Goal: Task Accomplishment & Management: Manage account settings

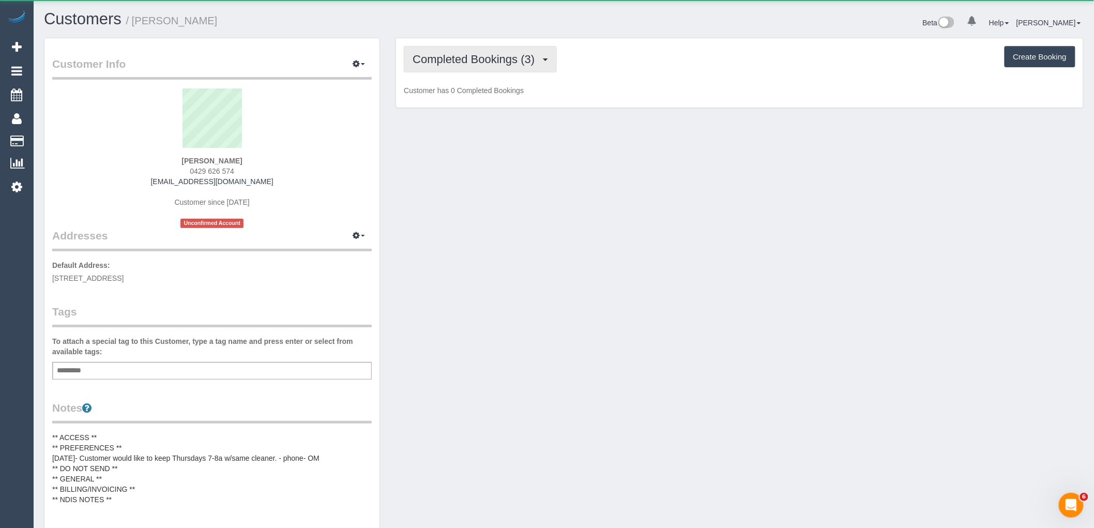
click at [499, 61] on span "Completed Bookings (3)" at bounding box center [476, 59] width 127 height 13
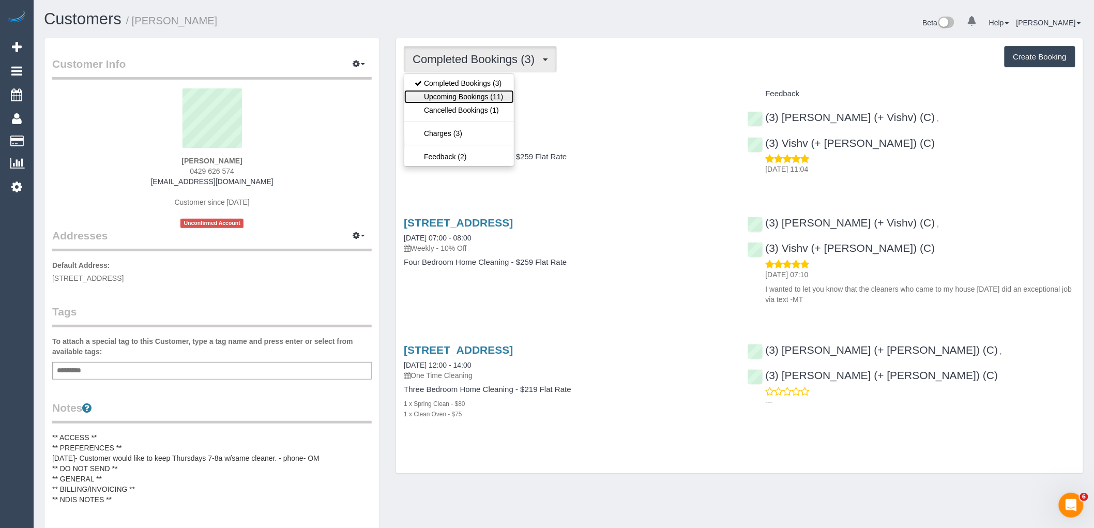
click at [498, 95] on link "Upcoming Bookings (11)" at bounding box center [458, 96] width 109 height 13
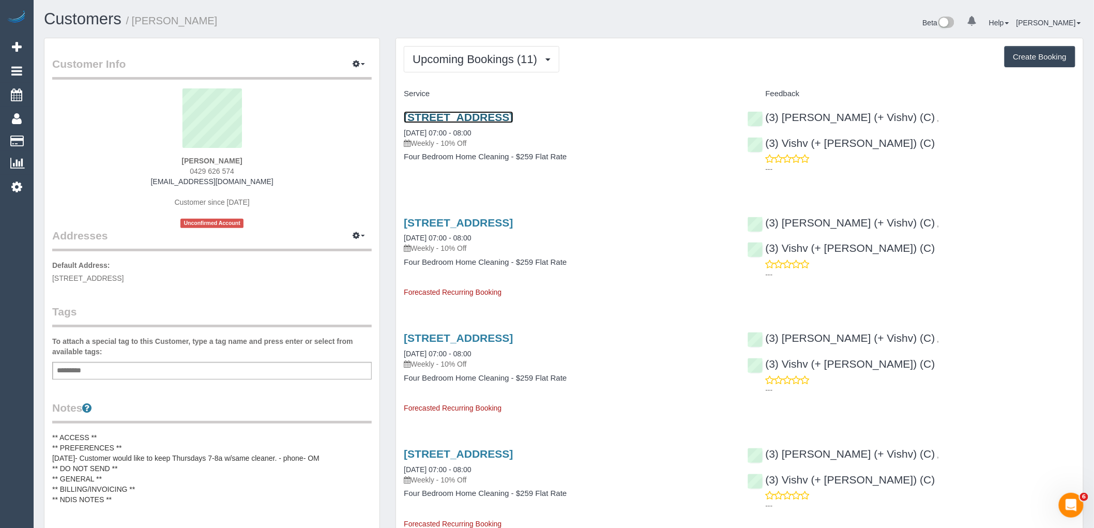
click at [513, 116] on link "122 Riversdale Road,, Hawthorn, VIC 3122" at bounding box center [458, 117] width 109 height 12
click at [207, 369] on div "Add a tag" at bounding box center [212, 371] width 320 height 18
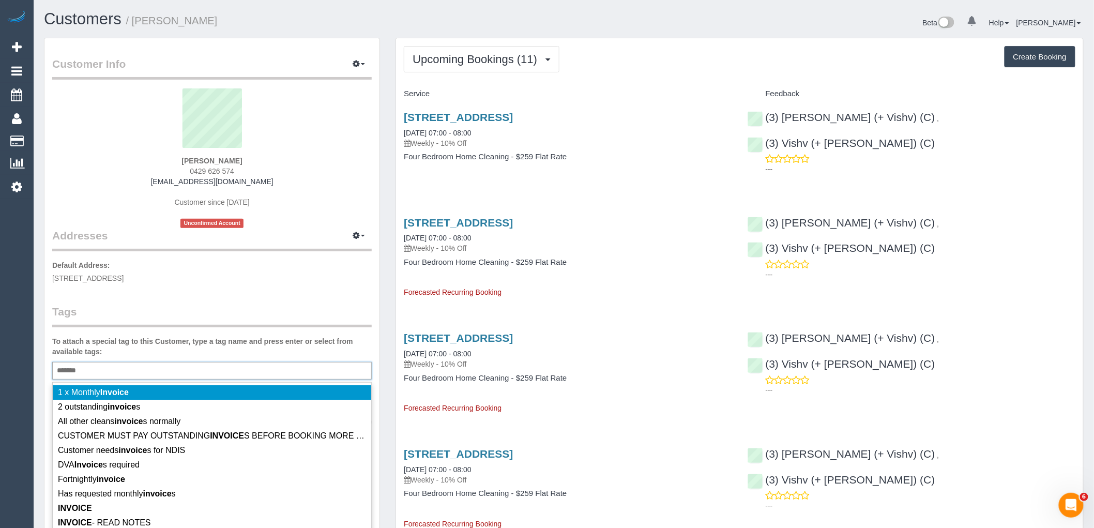
scroll to position [57, 0]
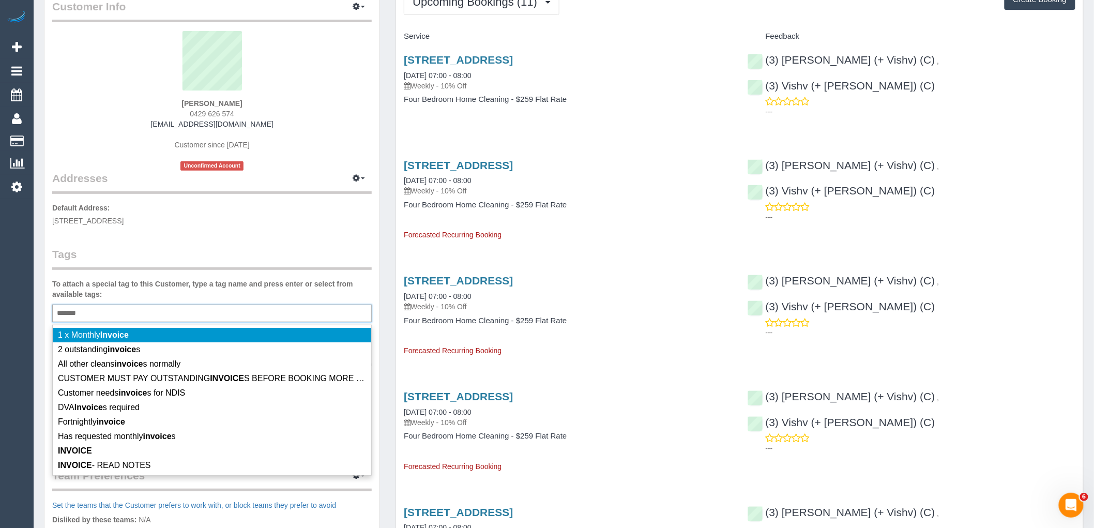
type input "*******"
click at [159, 248] on legend "Tags" at bounding box center [212, 258] width 320 height 23
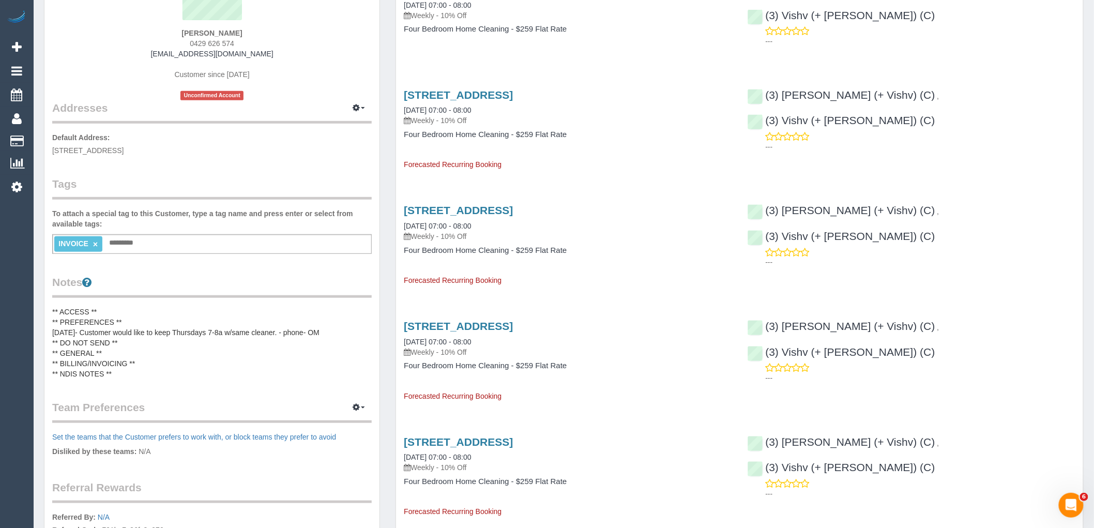
scroll to position [0, 0]
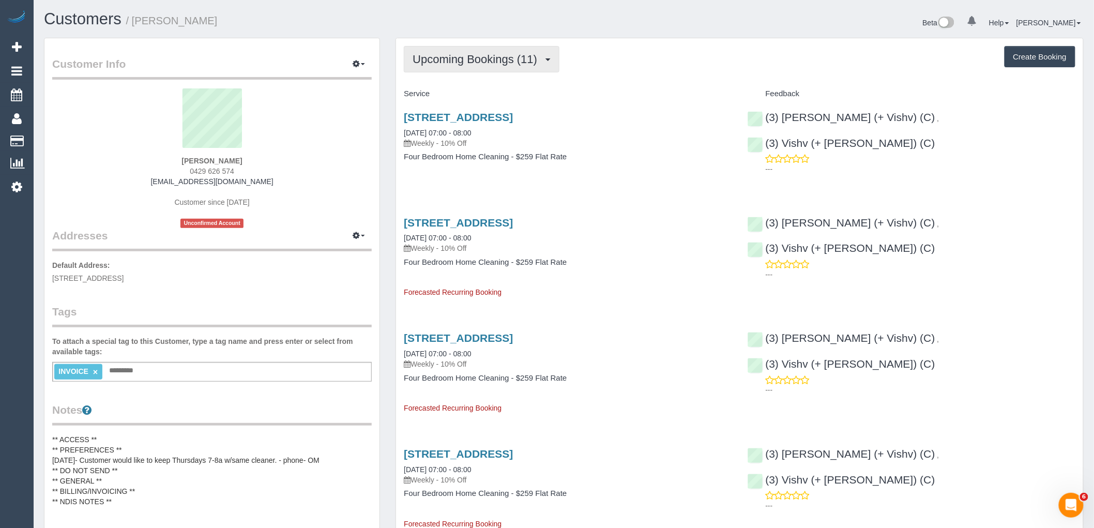
click at [474, 54] on span "Upcoming Bookings (11)" at bounding box center [478, 59] width 130 height 13
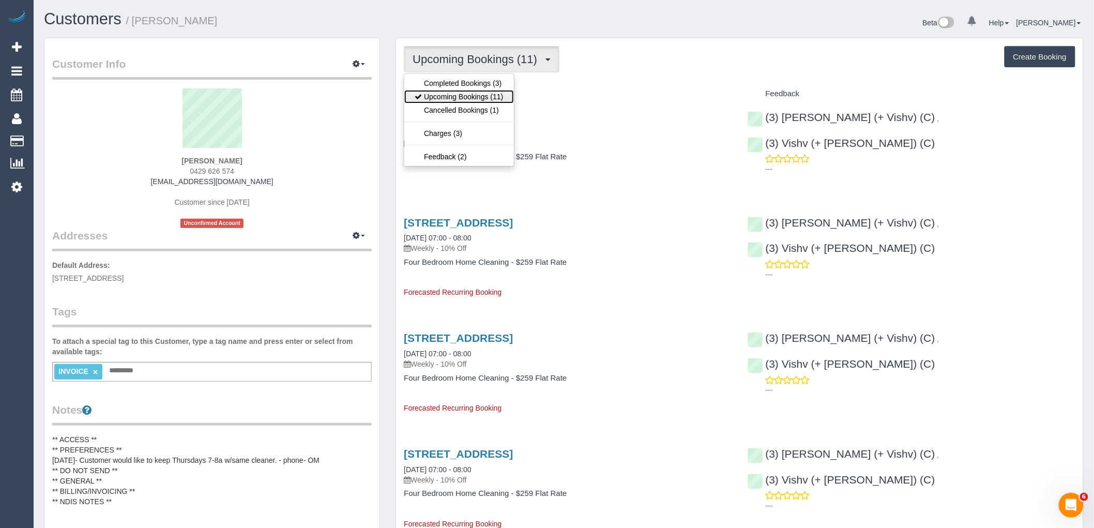
click at [487, 94] on link "Upcoming Bookings (11)" at bounding box center [458, 96] width 109 height 13
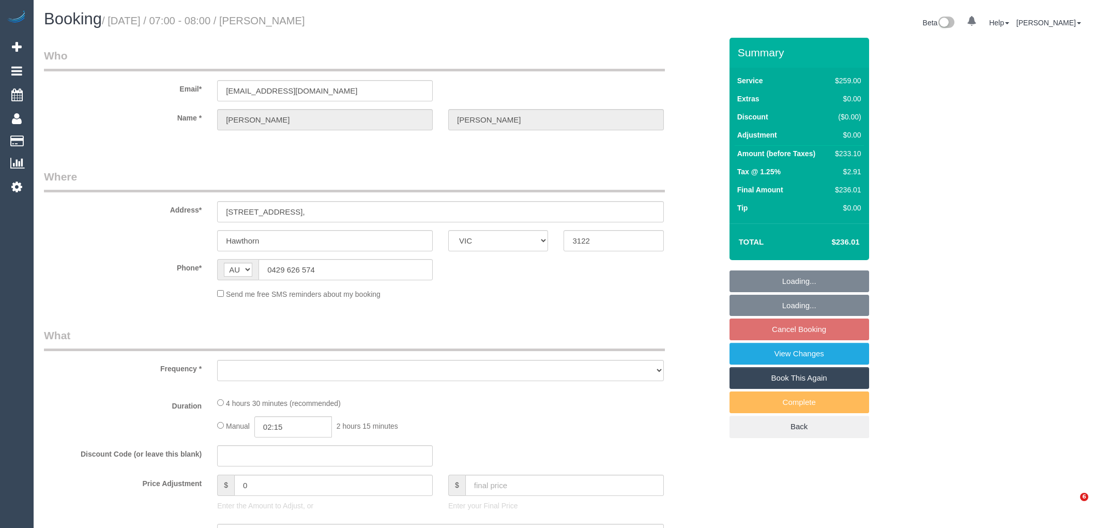
select select "VIC"
select select "object:532"
select select "string:stripe-pm_1RxIeQ2GScqysDRVw75gSNaL"
select select "number:29"
select select "number:14"
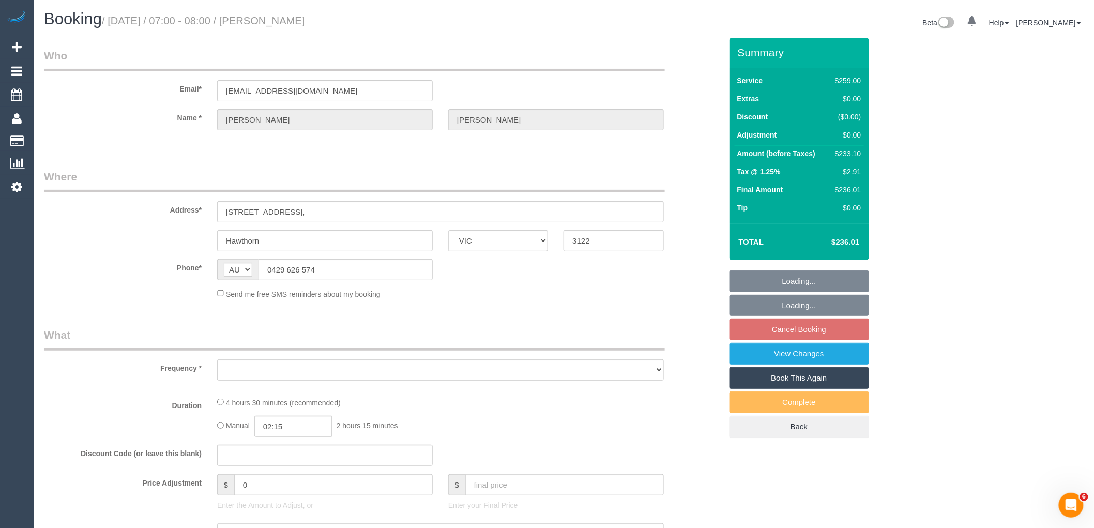
select select "number:19"
select select "number:25"
select select "number:33"
select select "number:12"
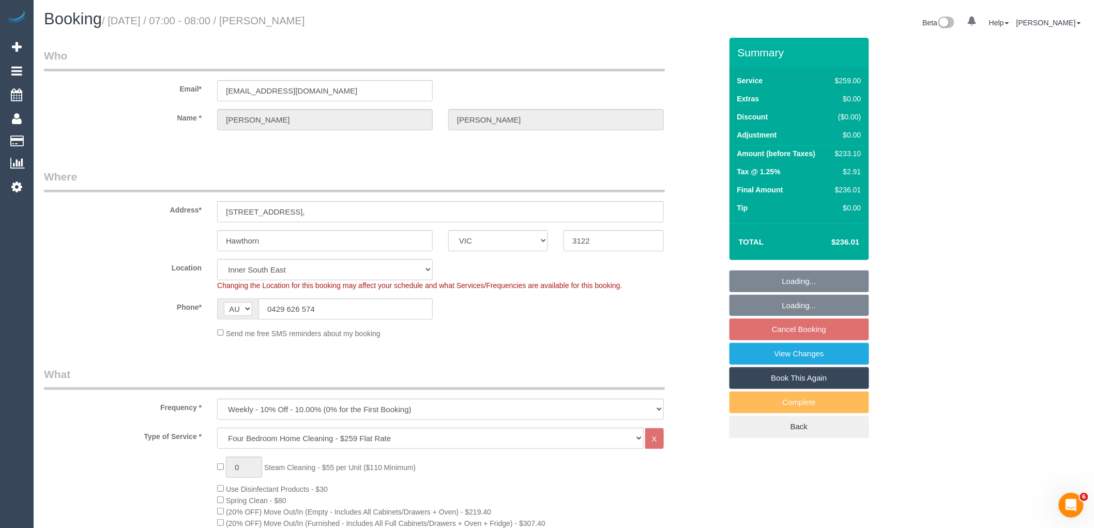
select select "object:786"
select select "spot1"
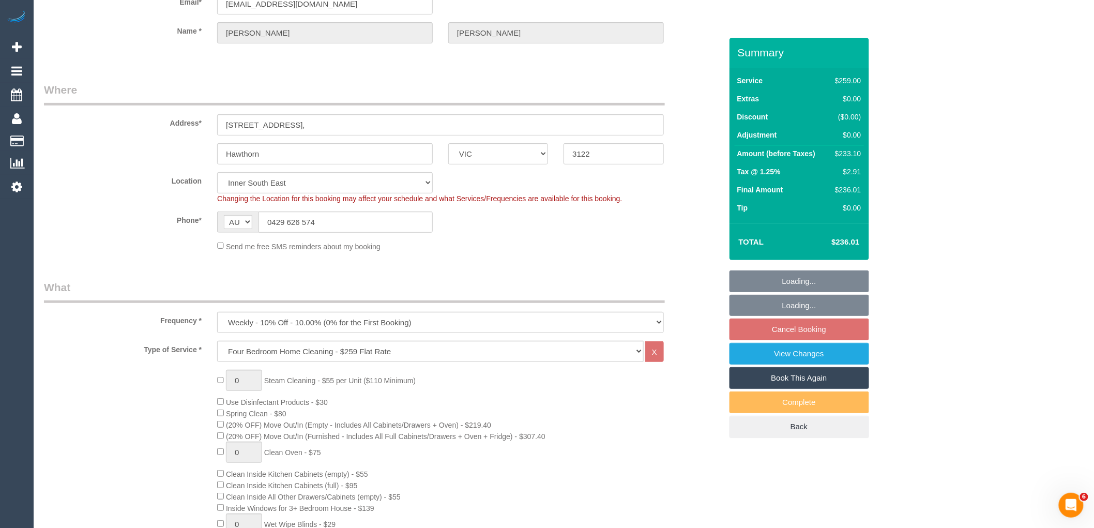
scroll to position [115, 0]
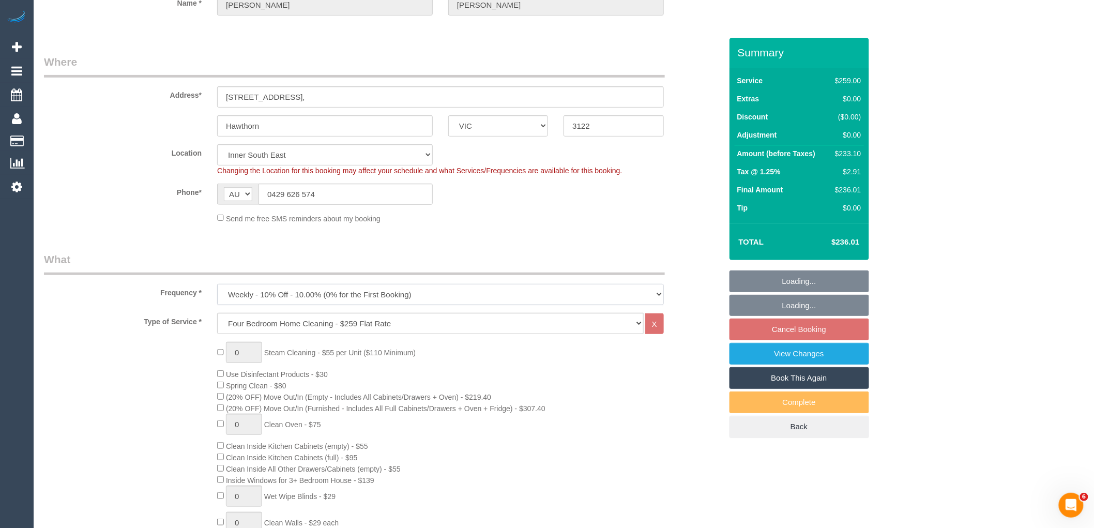
click at [412, 290] on select "One Time Cleaning Weekly - 10% Off - 10.00% (0% for the First Booking) Fortnigh…" at bounding box center [440, 294] width 447 height 21
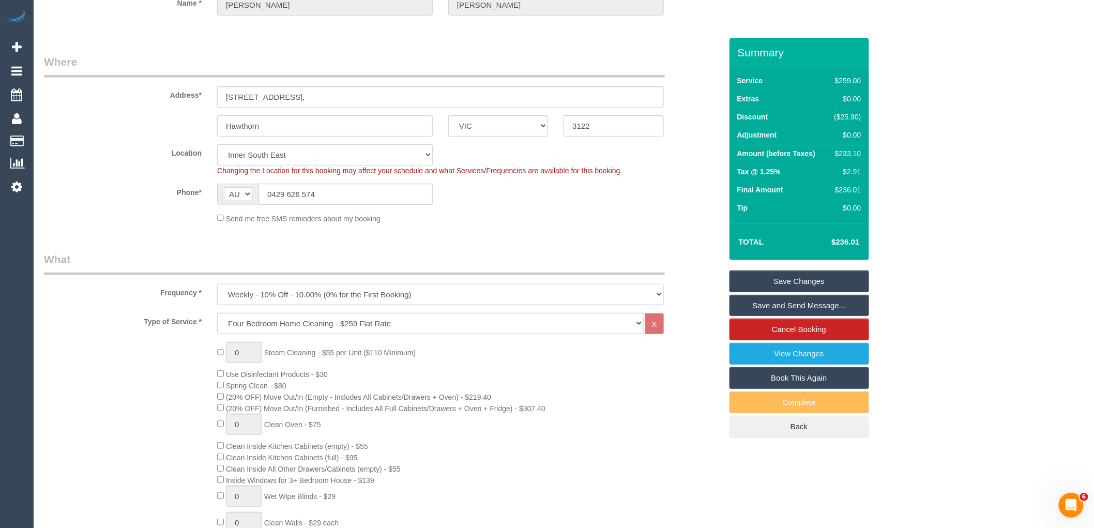
select select "object:788"
click at [217, 284] on select "One Time Cleaning Weekly - 10% Off - 10.00% (0% for the First Booking) Fortnigh…" at bounding box center [440, 294] width 447 height 21
click at [358, 254] on legend "What" at bounding box center [354, 263] width 621 height 23
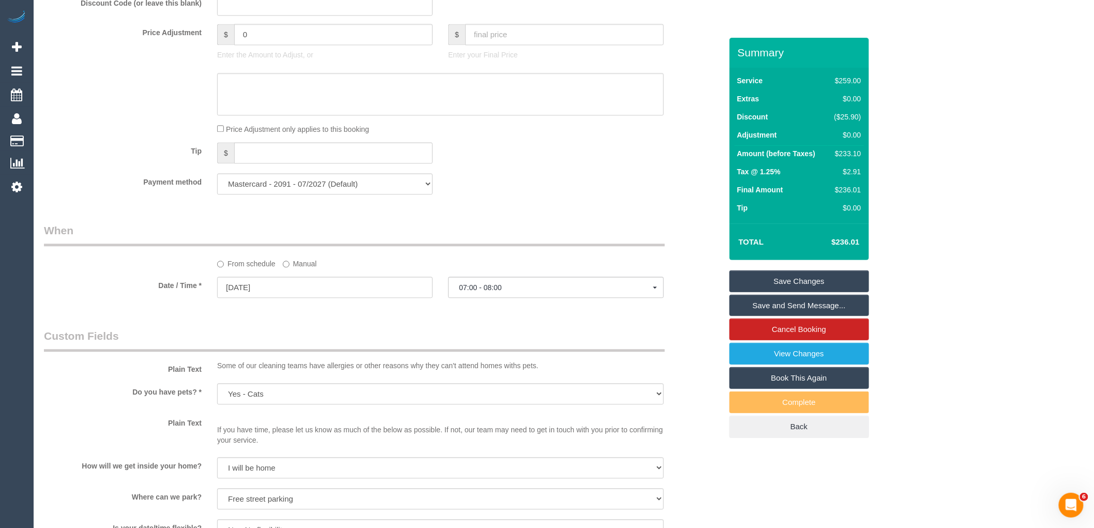
scroll to position [919, 0]
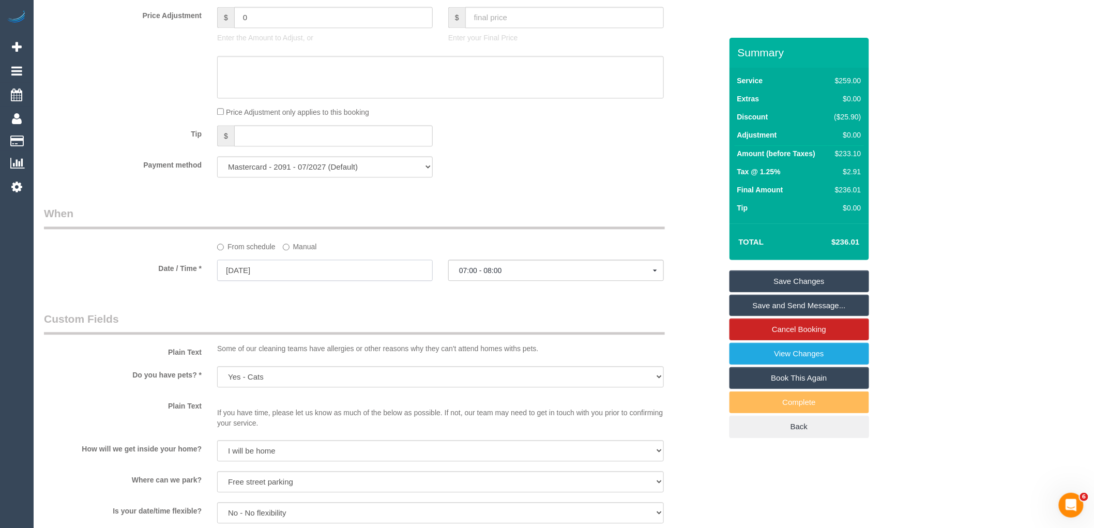
click at [289, 272] on input "04/09/2025" at bounding box center [325, 270] width 216 height 21
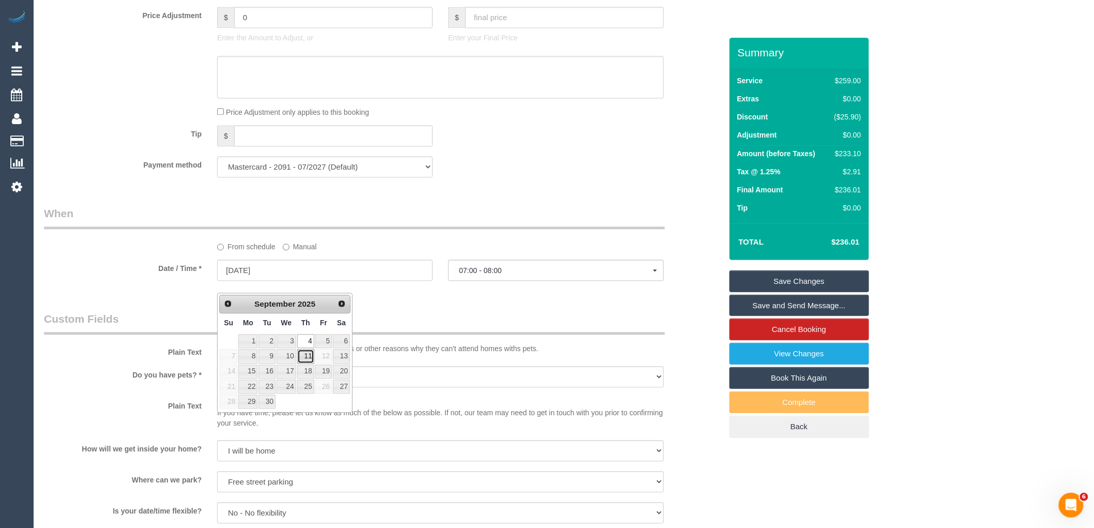
click at [308, 356] on link "11" at bounding box center [305, 356] width 17 height 14
type input "11/09/2025"
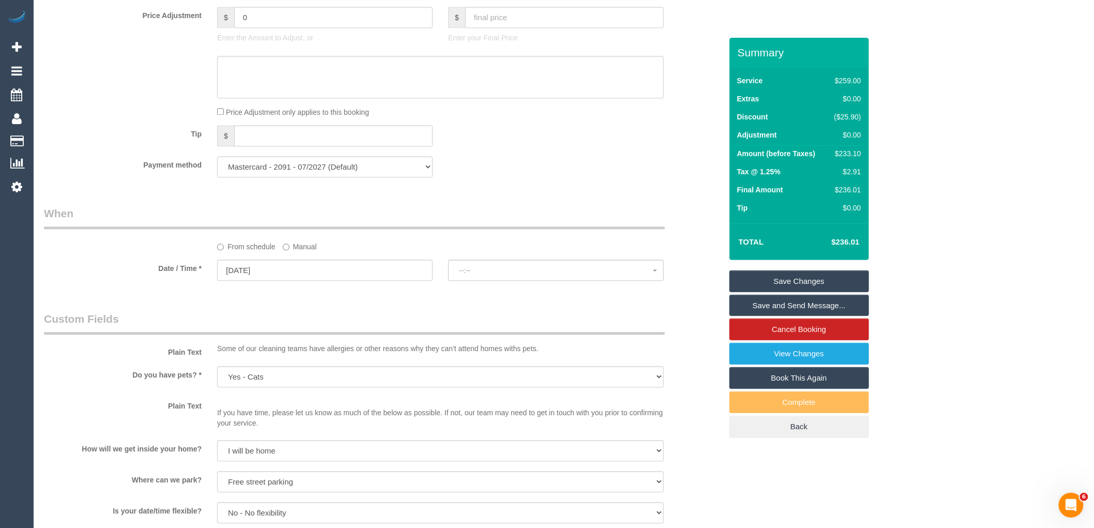
select select "spot22"
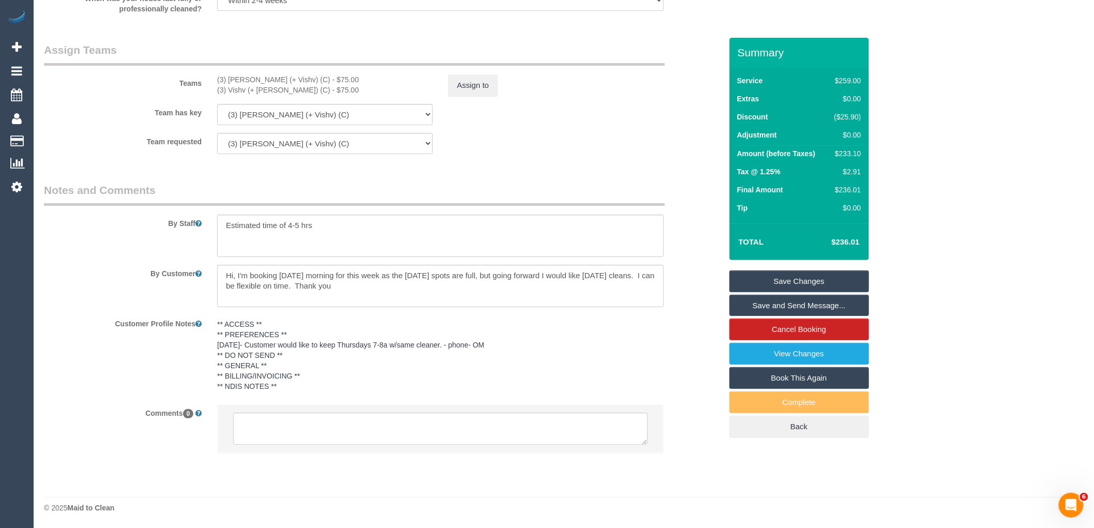
scroll to position [1515, 0]
click at [354, 438] on textarea at bounding box center [440, 429] width 415 height 32
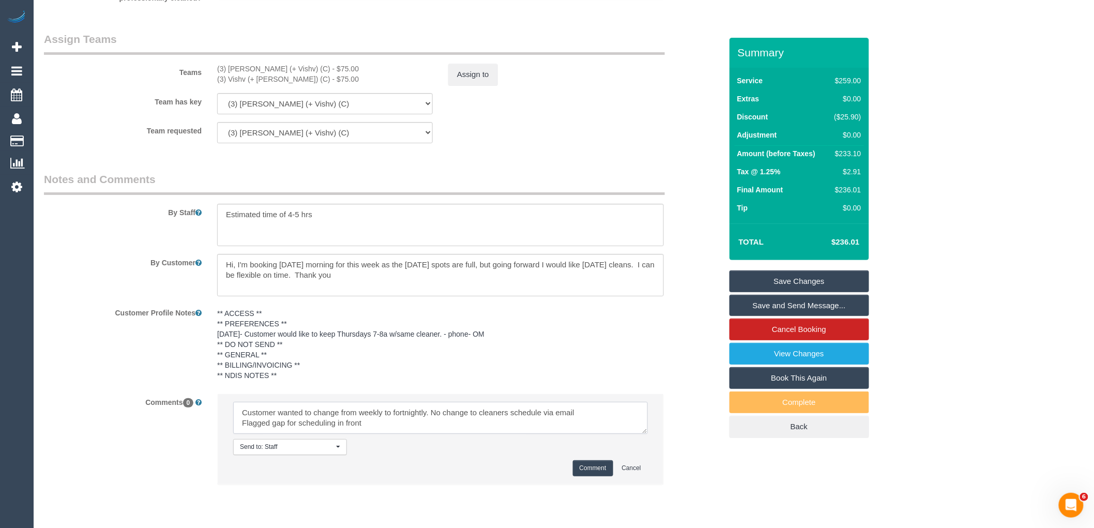
type textarea "Customer wanted to change from weekly to fortnightly. No change to cleaners sch…"
click at [601, 455] on div "Send to: Staff Nothing selected Send to: Staff Send to: Customer Send to: Team …" at bounding box center [440, 447] width 430 height 16
click at [600, 476] on button "Comment" at bounding box center [593, 468] width 40 height 16
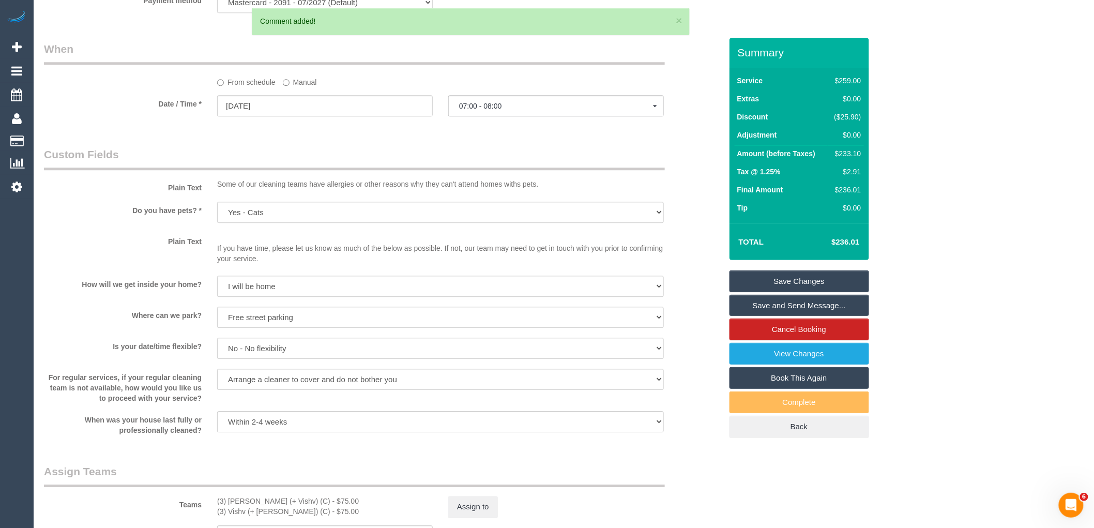
scroll to position [883, 0]
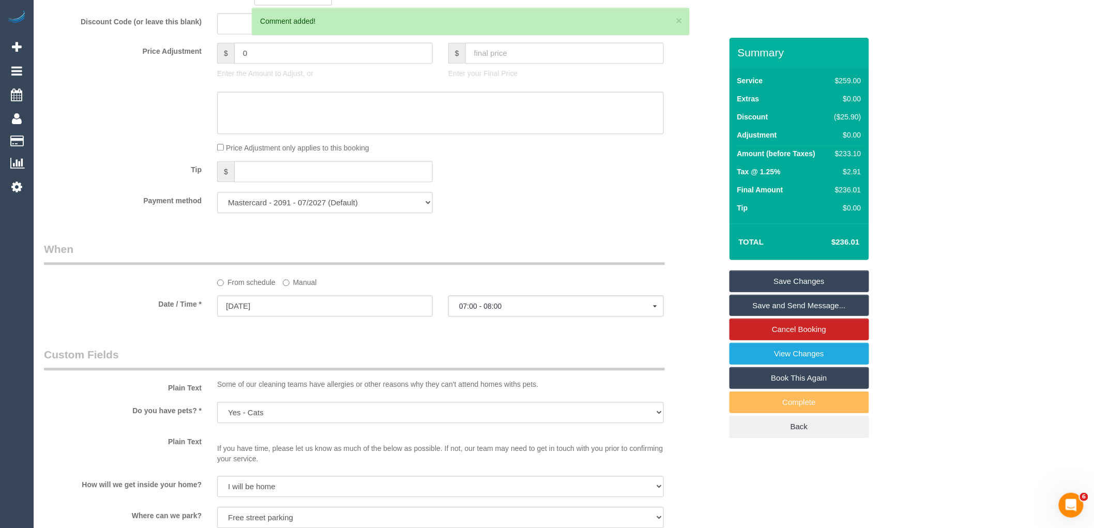
click at [819, 283] on link "Save Changes" at bounding box center [800, 281] width 140 height 22
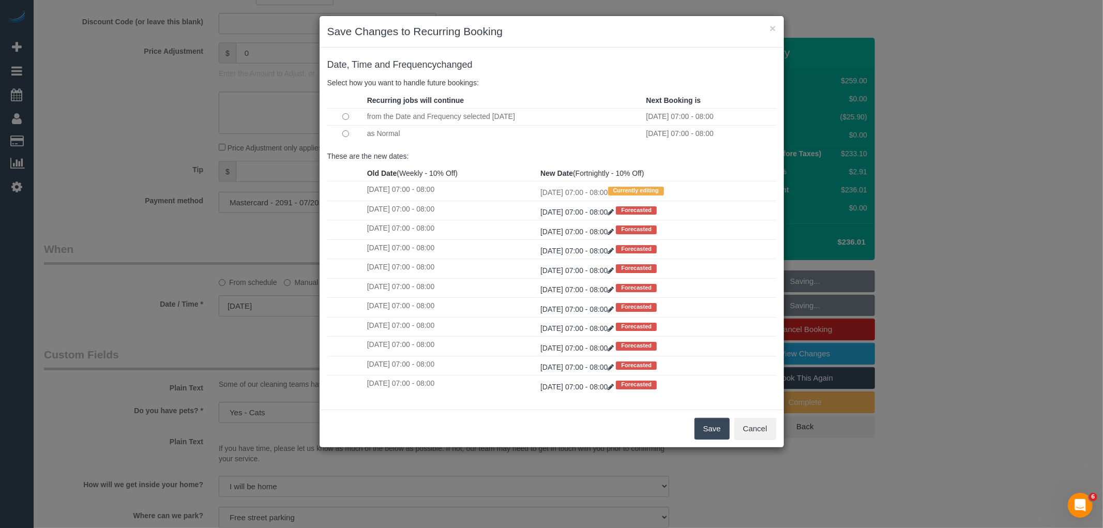
click at [706, 433] on button "Save" at bounding box center [711, 429] width 35 height 22
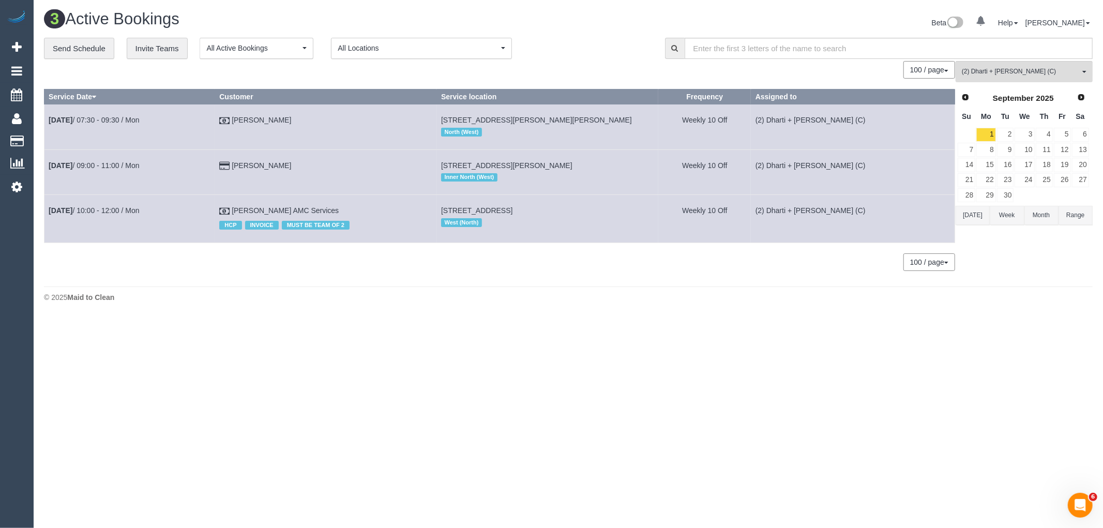
click at [674, 339] on body "0 Beta Your Notifications You have 0 alerts Add Booking Bookings Active Booking…" at bounding box center [551, 264] width 1103 height 528
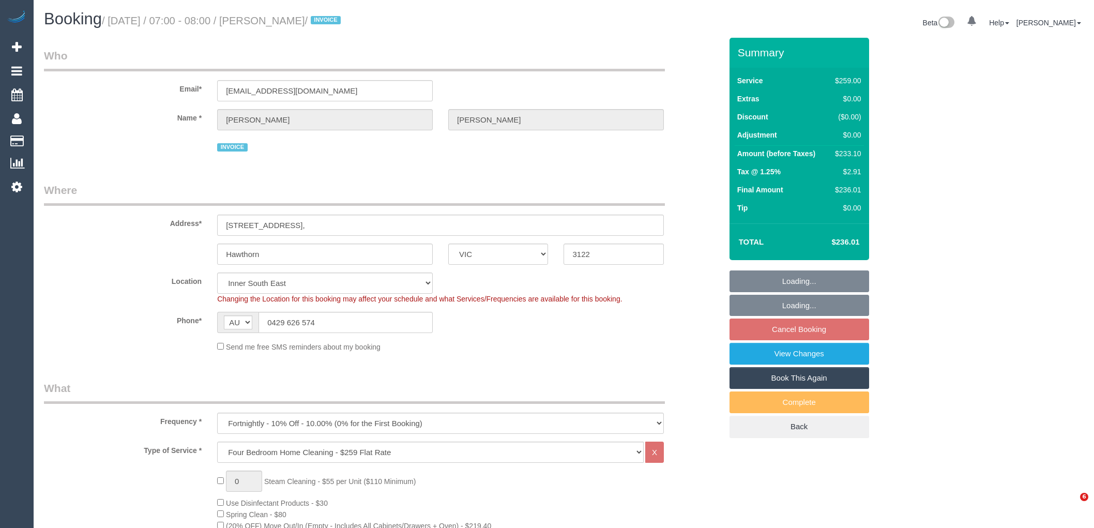
select select "VIC"
select select "string:stripe-pm_1RxIeQ2GScqysDRVw75gSNaL"
select select "number:29"
select select "number:14"
select select "number:19"
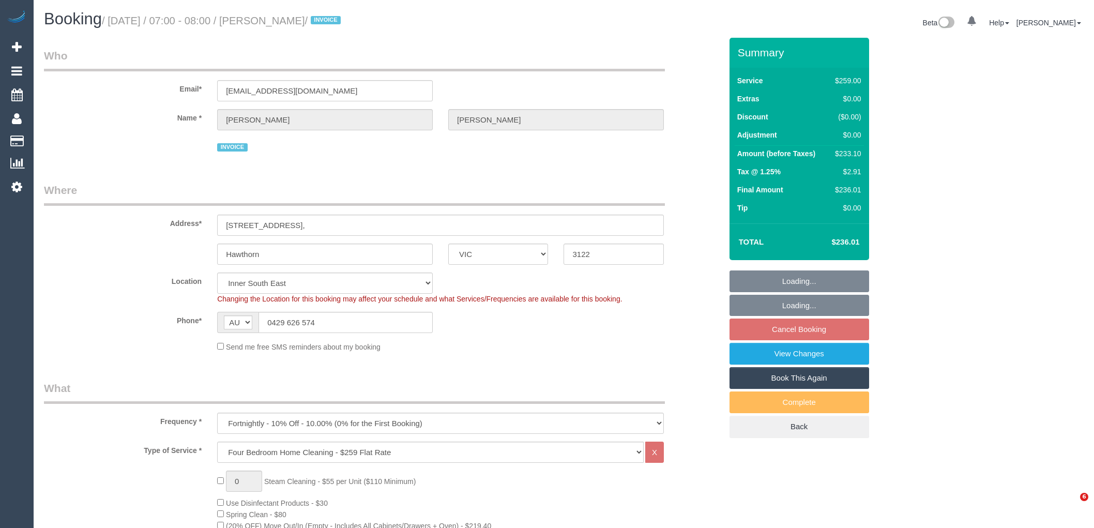
select select "number:25"
select select "number:33"
select select "number:12"
select select "spot1"
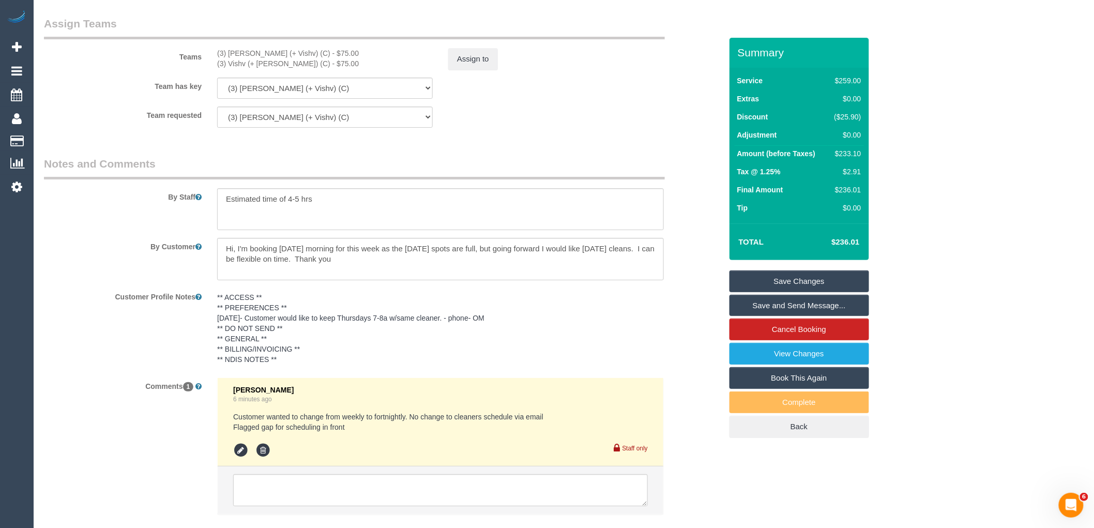
scroll to position [1617, 0]
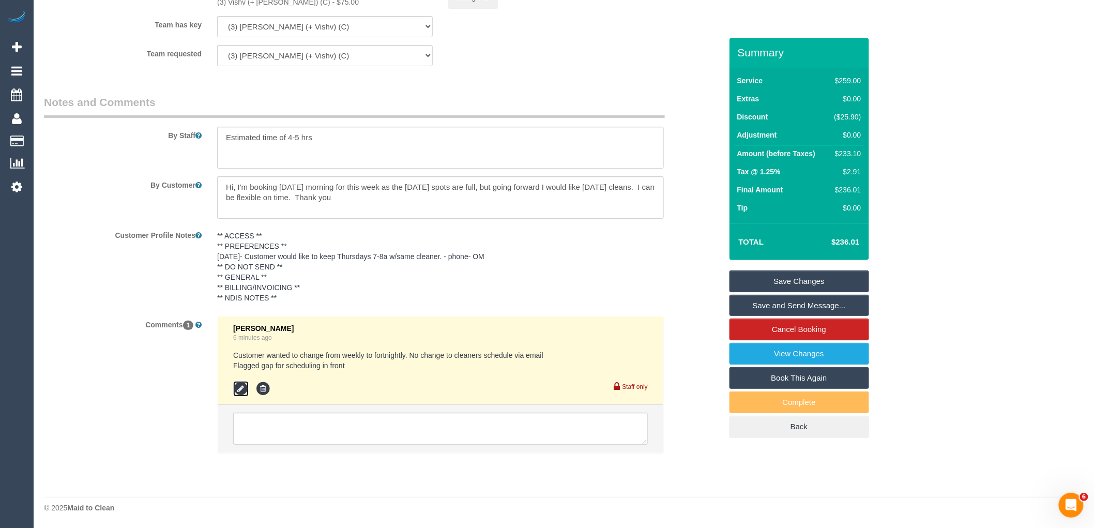
click at [242, 389] on icon at bounding box center [241, 389] width 16 height 16
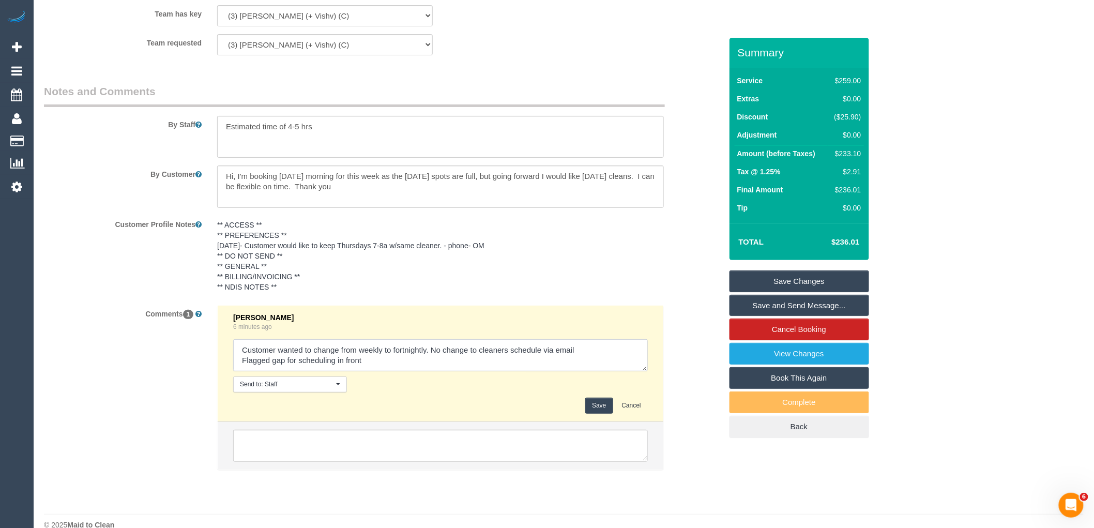
click at [431, 358] on textarea at bounding box center [440, 355] width 415 height 32
type textarea "Customer wanted to change from weekly to fortnightly. skip the 4th and start on…"
click at [605, 414] on button "Save" at bounding box center [598, 406] width 27 height 16
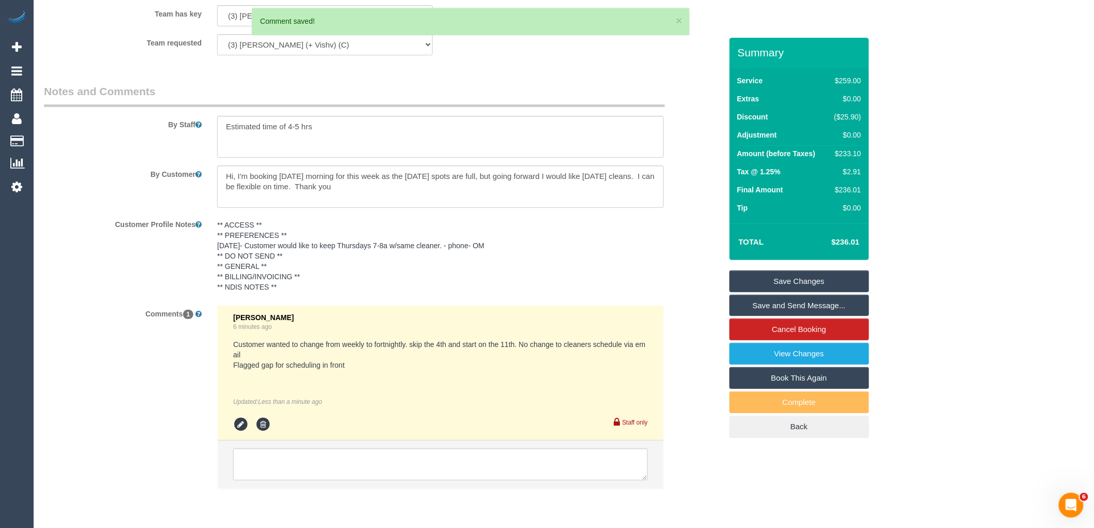
click at [806, 280] on link "Save Changes" at bounding box center [800, 281] width 140 height 22
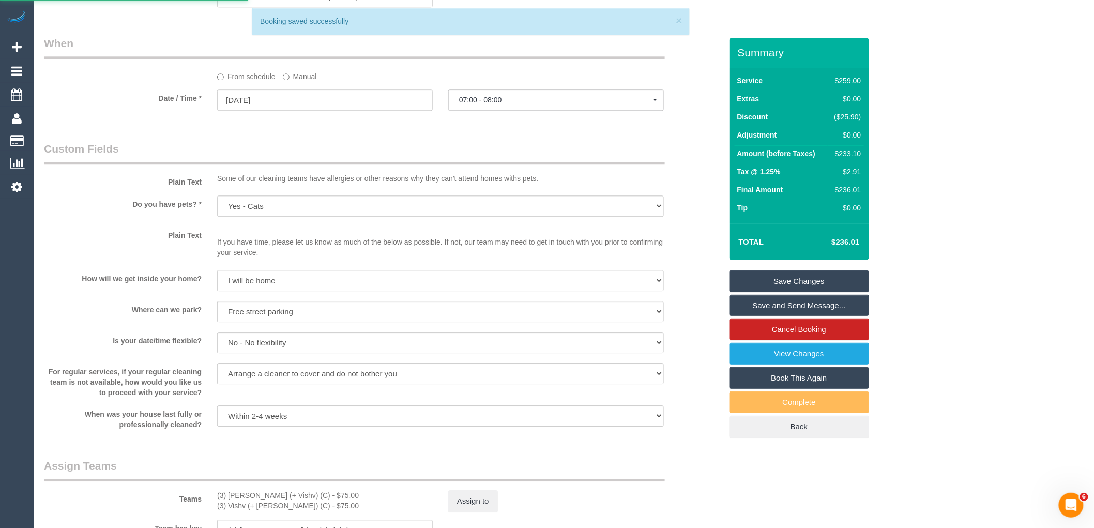
scroll to position [1100, 0]
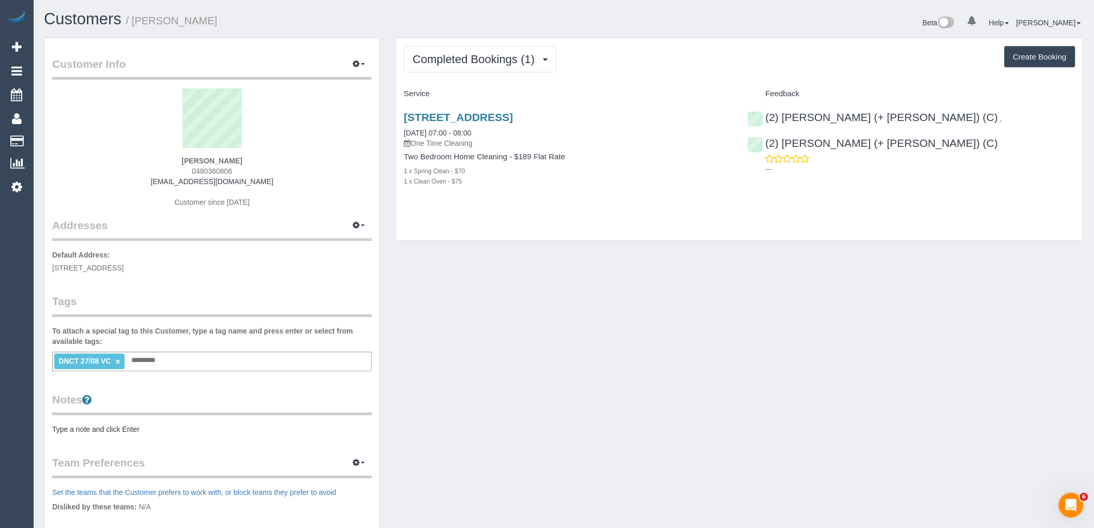
drag, startPoint x: 188, startPoint y: 171, endPoint x: 78, endPoint y: 171, distance: 109.6
click at [125, 171] on div "[PERSON_NAME] 0480360806 [EMAIL_ADDRESS][DOMAIN_NAME] Customer since [DATE]" at bounding box center [212, 152] width 320 height 129
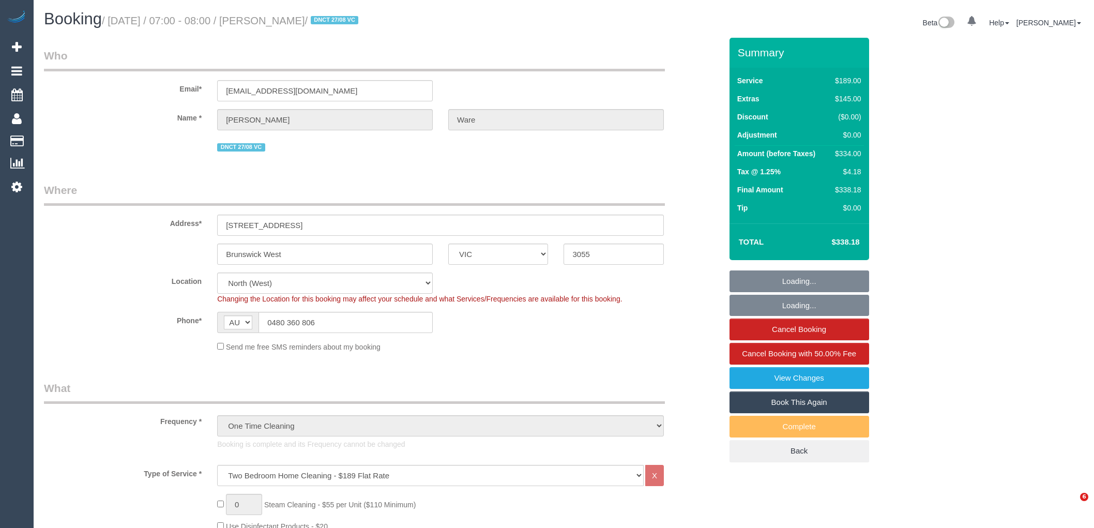
select select "VIC"
select select "number:30"
select select "number:14"
select select "number:18"
select select "number:24"
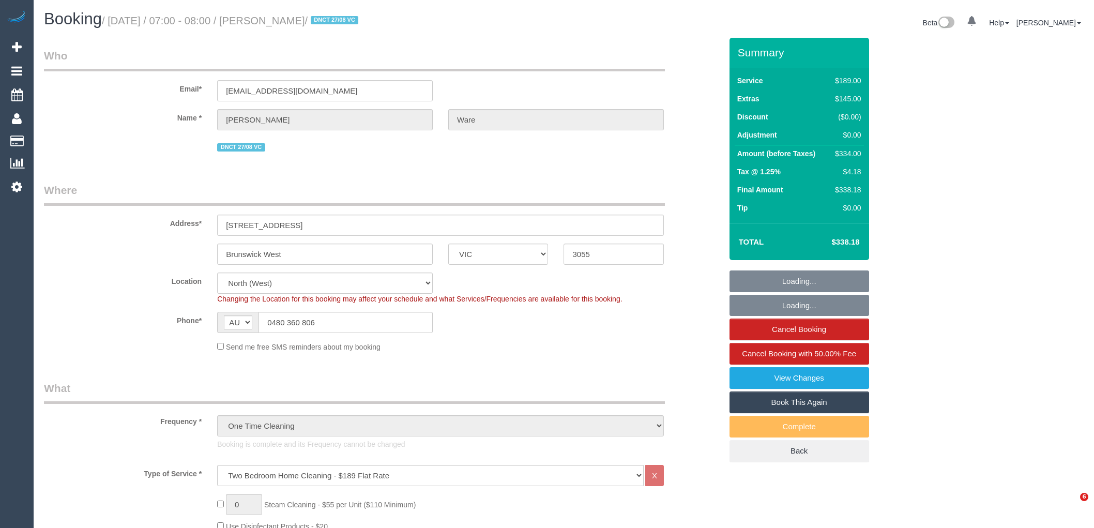
select select "number:13"
select select "object:1526"
select select "string:stripe-pm_1RyUTm2GScqysDRVxm9GYA6y"
select select "spot1"
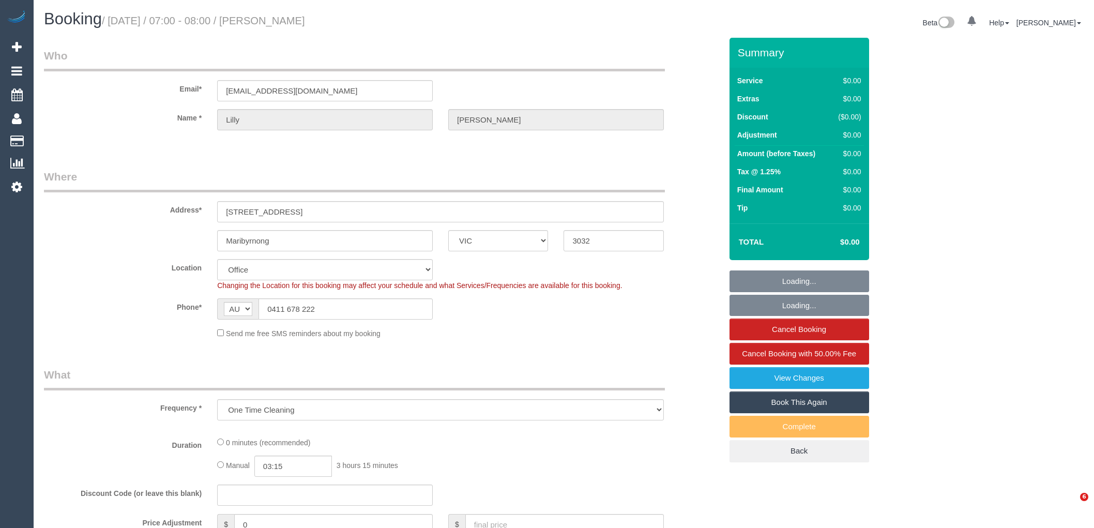
select select "VIC"
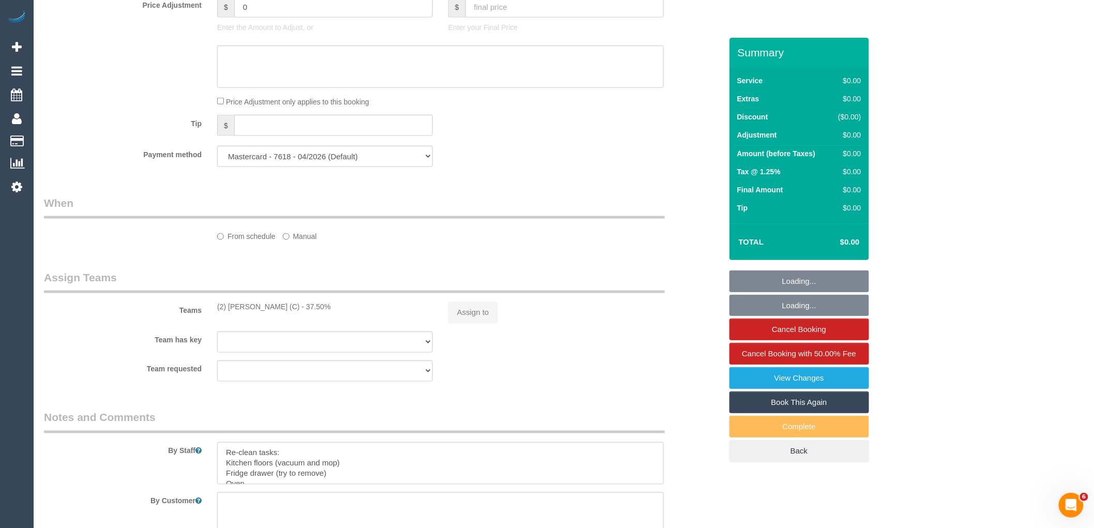
select select "object:5931"
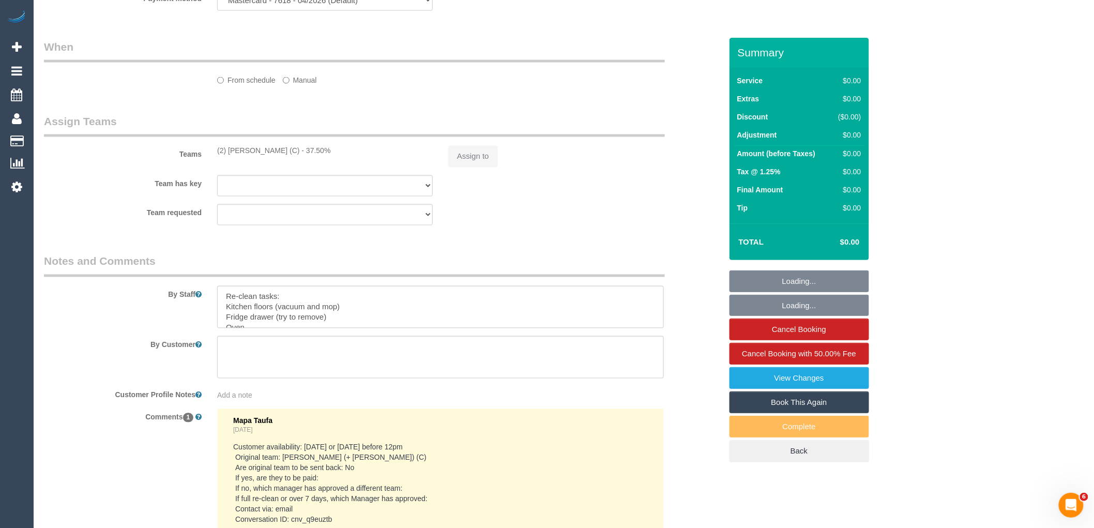
select select "number:28"
select select "number:14"
select select "number:19"
select select "number:24"
select select "number:35"
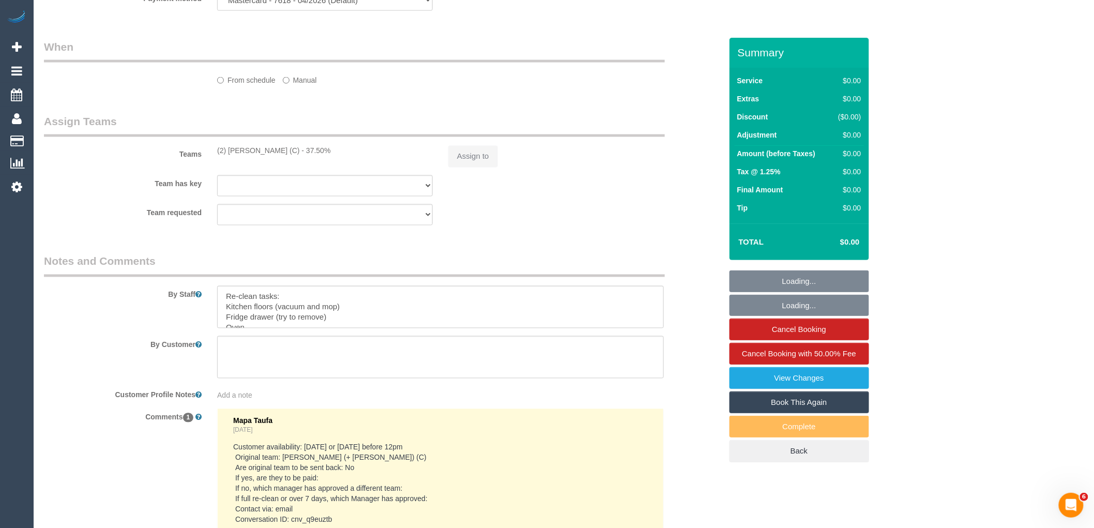
select select "number:13"
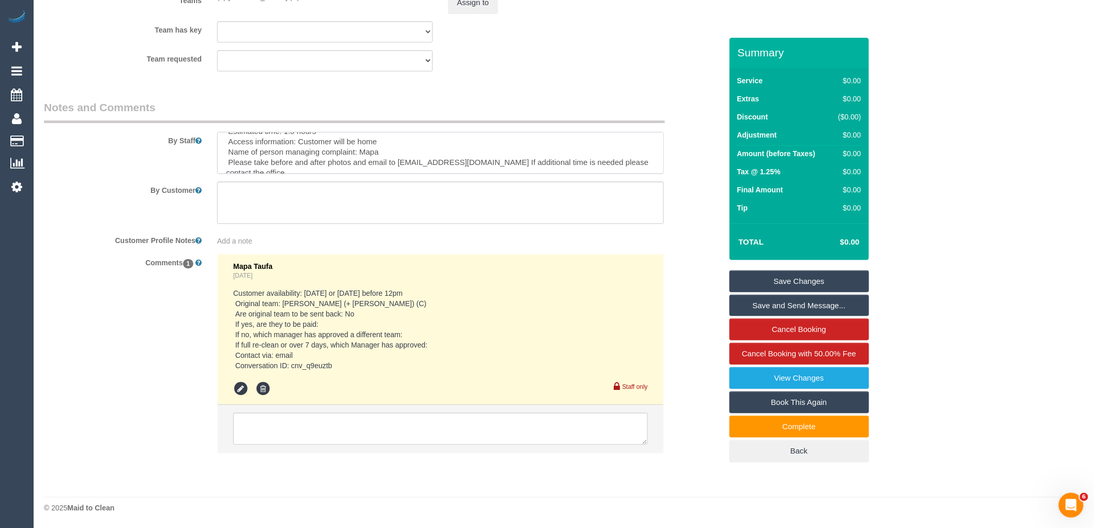
scroll to position [62, 0]
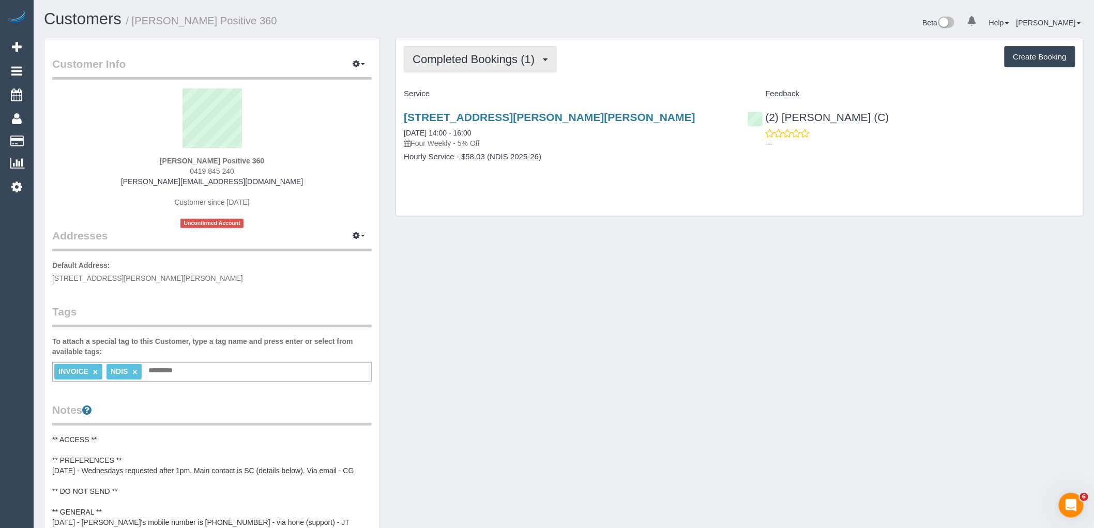
click at [532, 59] on span "Completed Bookings (1)" at bounding box center [476, 59] width 127 height 13
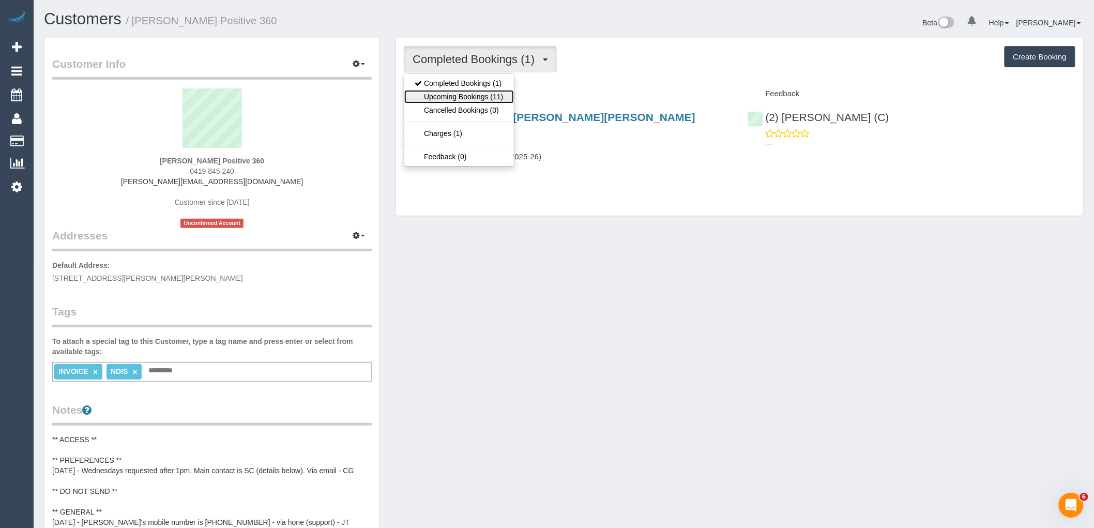
click at [494, 92] on link "Upcoming Bookings (11)" at bounding box center [458, 96] width 109 height 13
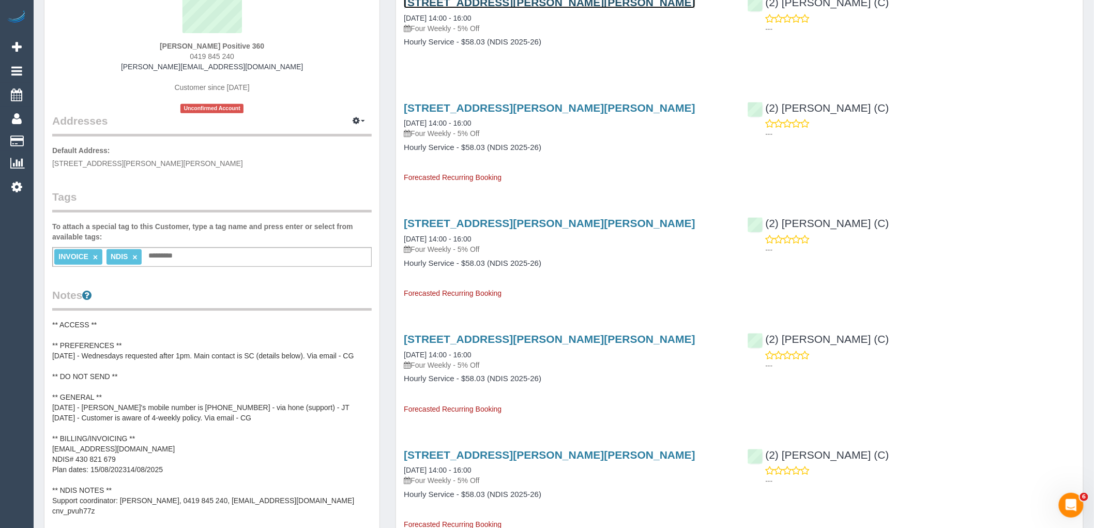
scroll to position [57, 0]
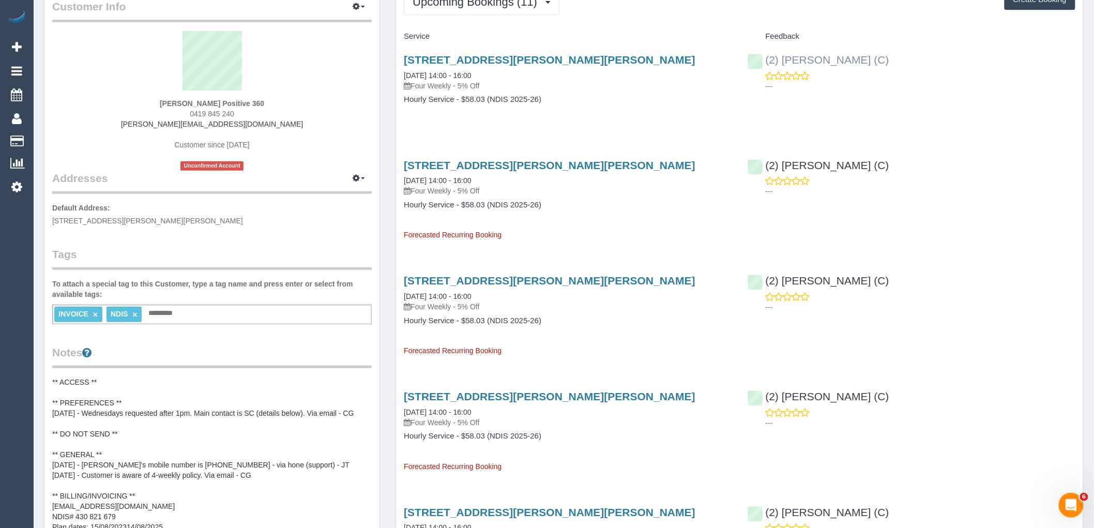
drag, startPoint x: 893, startPoint y: 58, endPoint x: 783, endPoint y: 58, distance: 109.6
click at [783, 58] on div "(2) Priyanshi Patel (C) ---" at bounding box center [911, 70] width 343 height 51
copy link "Priyanshi Patel (C)"
drag, startPoint x: 967, startPoint y: 73, endPoint x: 888, endPoint y: 59, distance: 80.3
click at [959, 70] on div "(2) Priyanshi Patel (C) ---" at bounding box center [911, 70] width 343 height 51
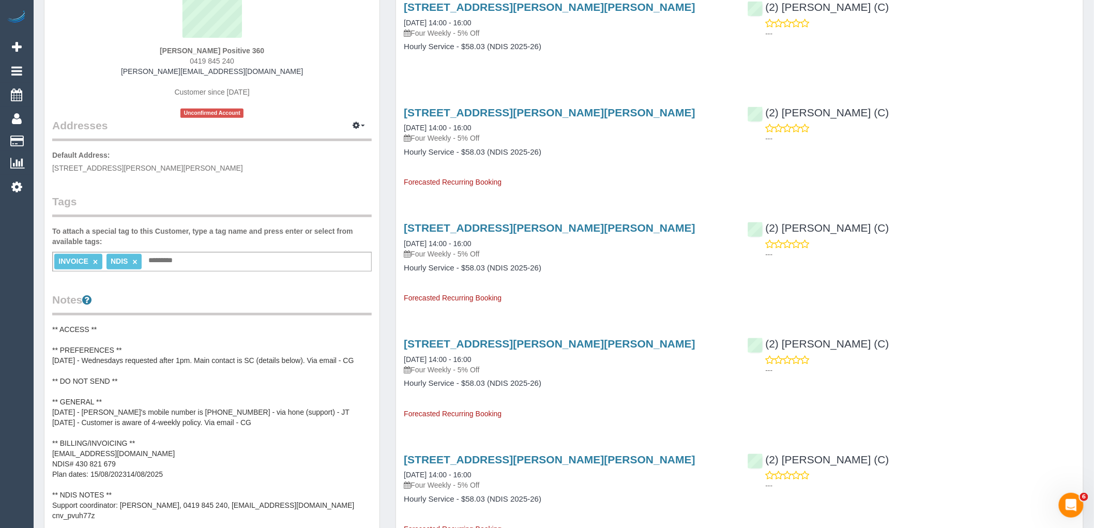
scroll to position [115, 0]
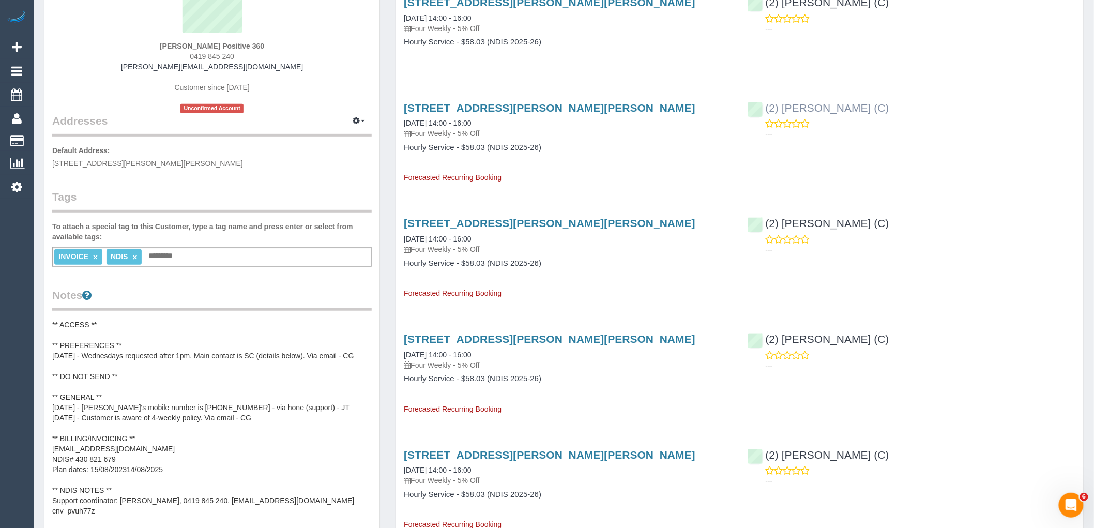
drag, startPoint x: 903, startPoint y: 105, endPoint x: 764, endPoint y: 112, distance: 139.2
click at [764, 112] on div "(2) Priyanshi Patel (C) ---" at bounding box center [911, 118] width 343 height 51
copy link "(2) [PERSON_NAME] (C)"
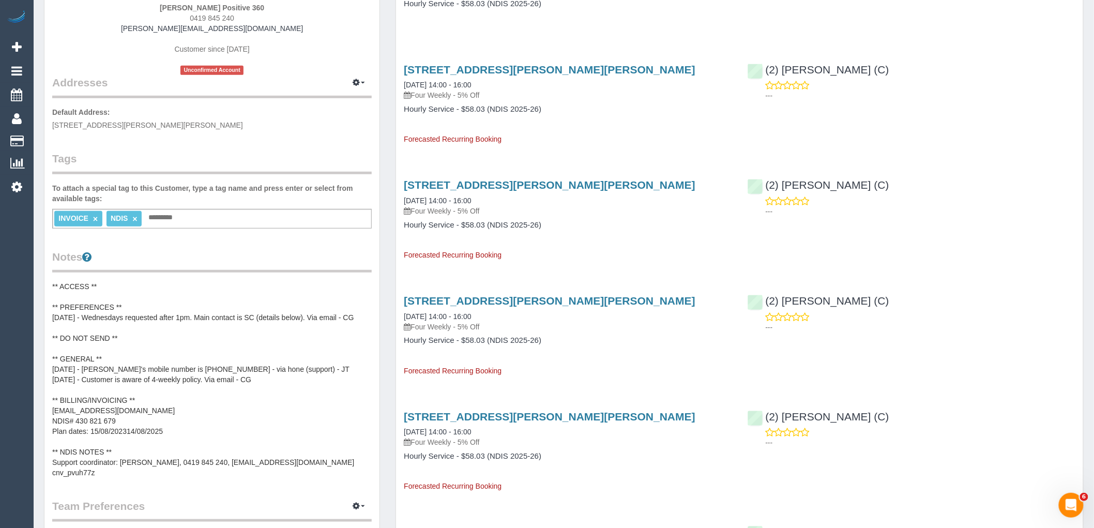
scroll to position [172, 0]
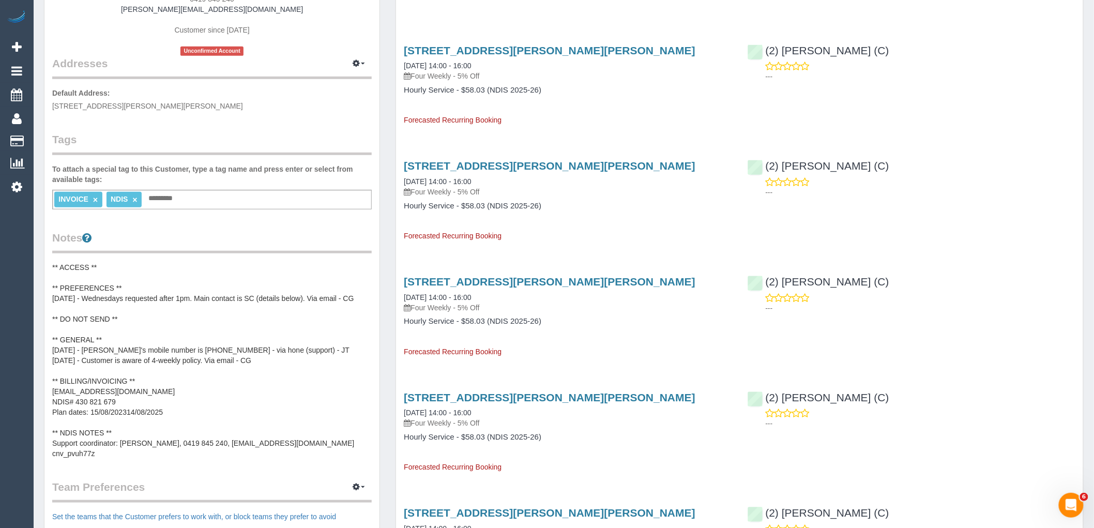
click at [169, 272] on pre "** ACCESS ** ** PREFERENCES ** [DATE] - Wednesdays requested after 1pm. Main co…" at bounding box center [212, 360] width 320 height 196
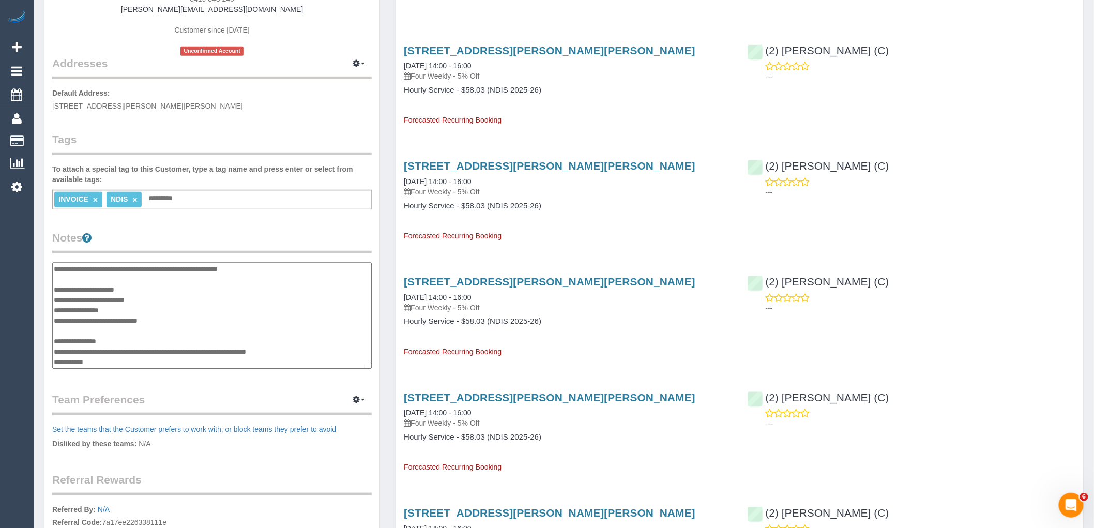
scroll to position [0, 0]
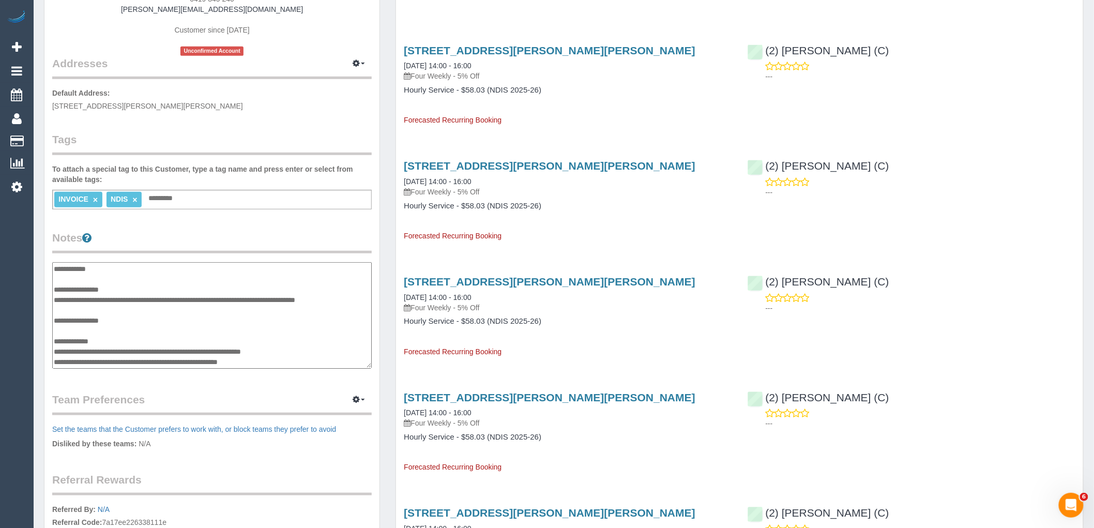
click at [153, 284] on textarea "**********" at bounding box center [212, 315] width 320 height 107
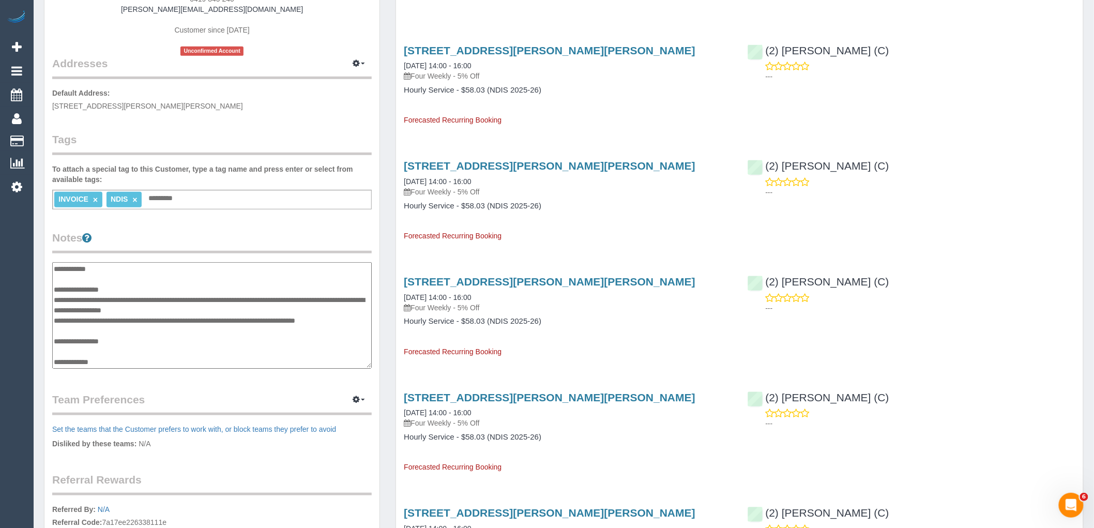
click at [221, 311] on textarea "**********" at bounding box center [212, 315] width 320 height 107
paste textarea "**********"
type textarea "**********"
click at [246, 223] on div "Customer Info Edit Contact Info Send Message Email Preferences Special Sales Ta…" at bounding box center [211, 250] width 335 height 769
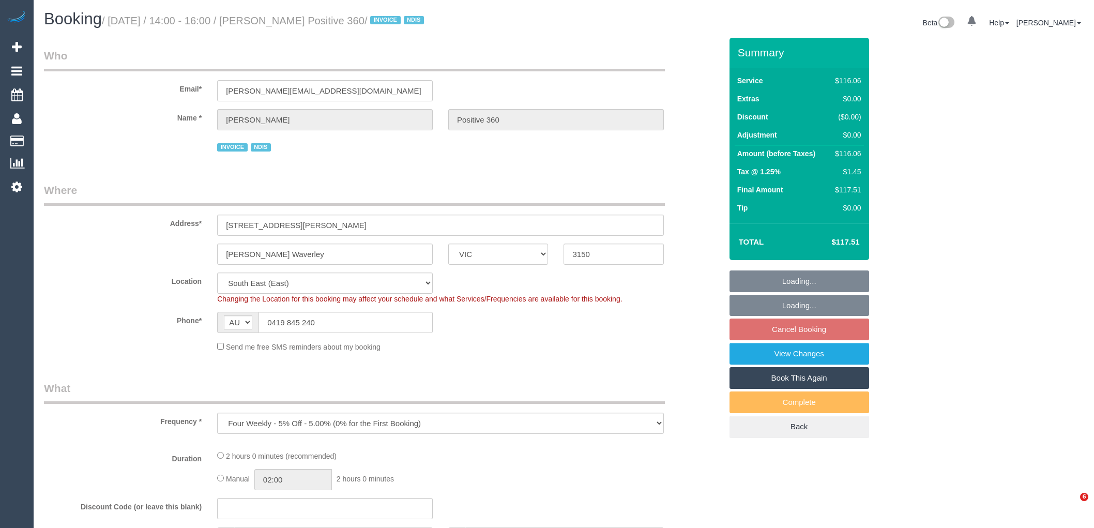
select select "VIC"
select select "number:28"
select select "number:14"
select select "number:19"
select select "number:36"
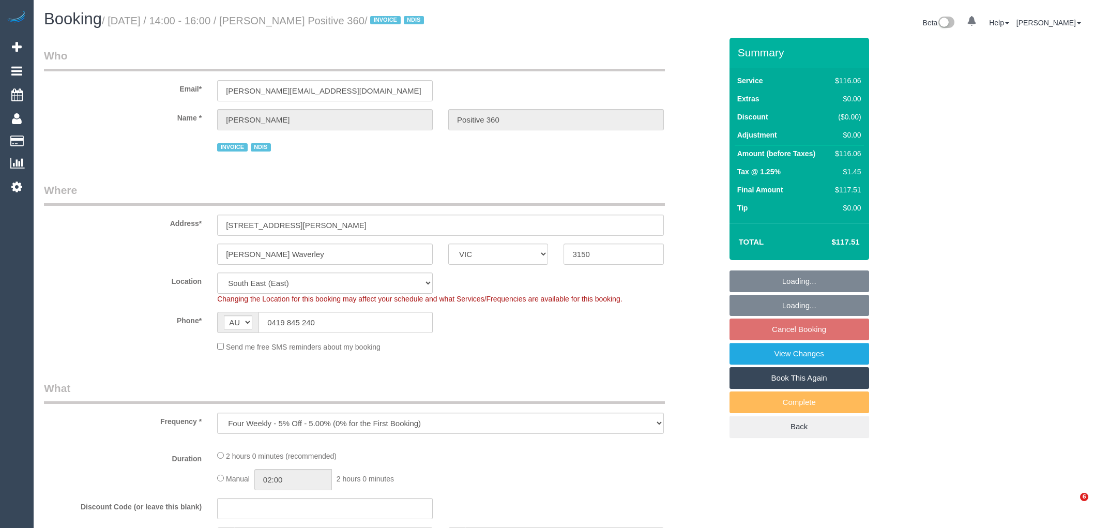
select select "spot5"
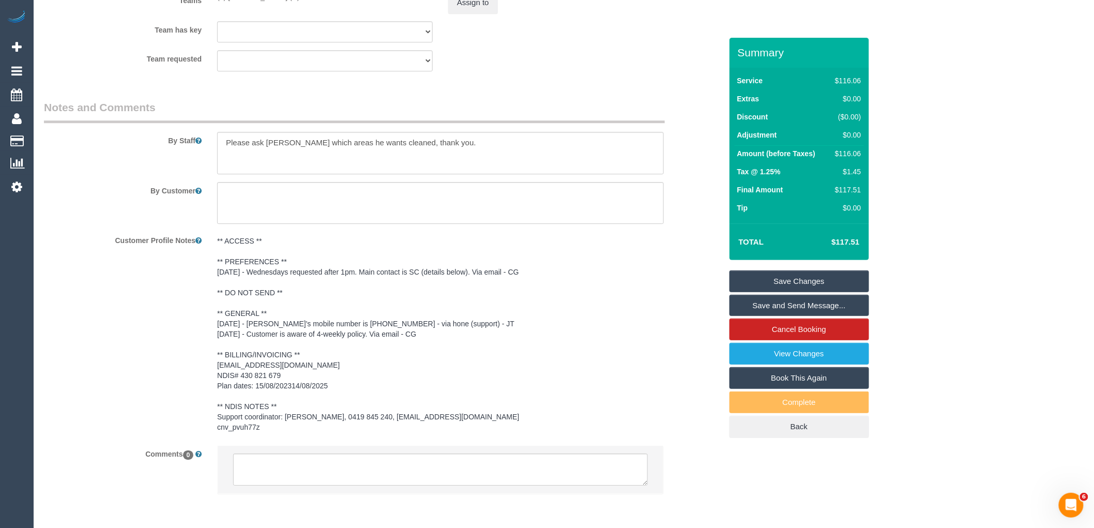
scroll to position [1197, 0]
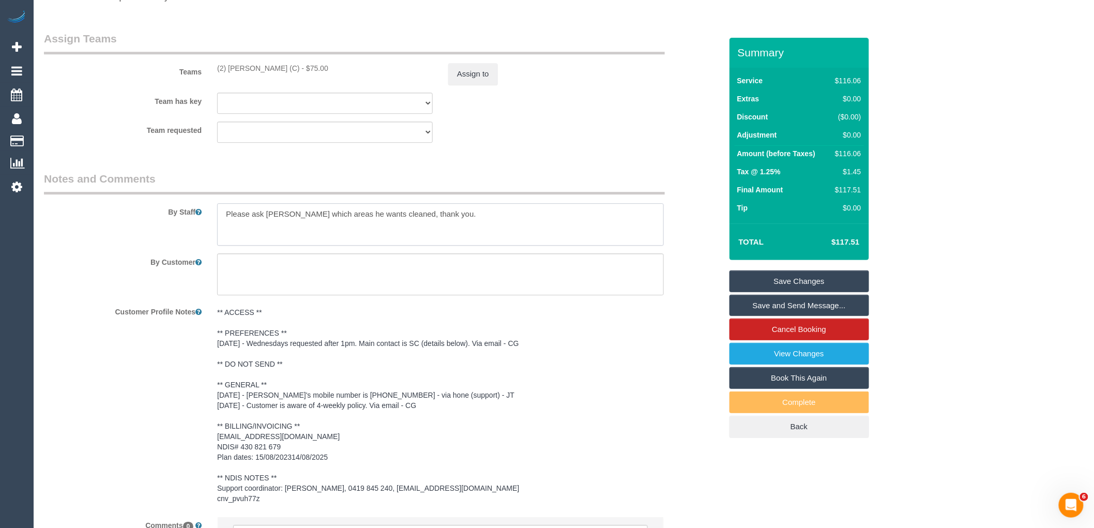
click at [469, 218] on textarea at bounding box center [440, 224] width 447 height 42
type textarea "Please ask [PERSON_NAME] which areas he wants cleaned, thank you. Please know l…"
click at [816, 282] on link "Save Changes" at bounding box center [800, 281] width 140 height 22
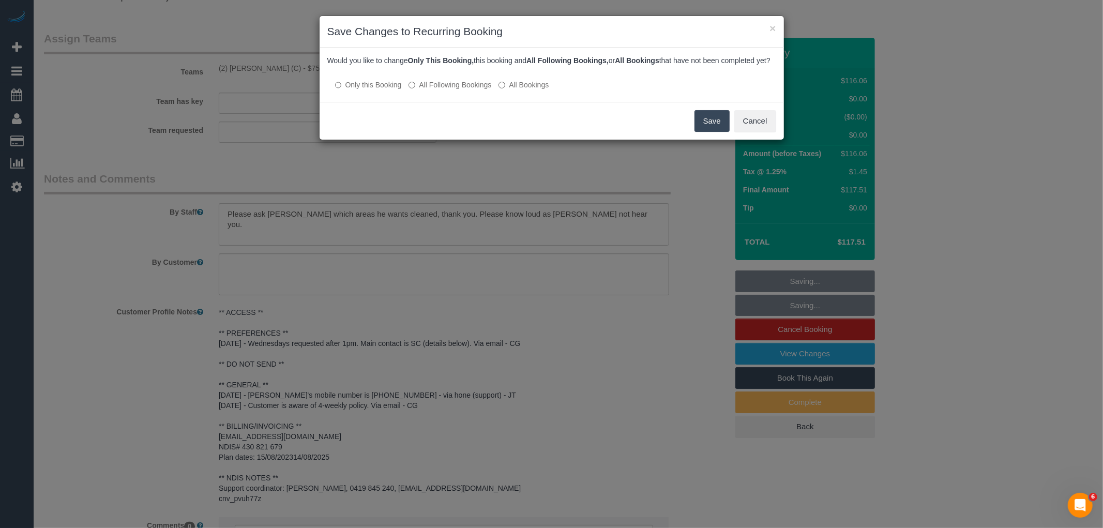
click at [443, 90] on label "All Following Bookings" at bounding box center [449, 85] width 83 height 10
click at [707, 128] on button "Save" at bounding box center [711, 121] width 35 height 22
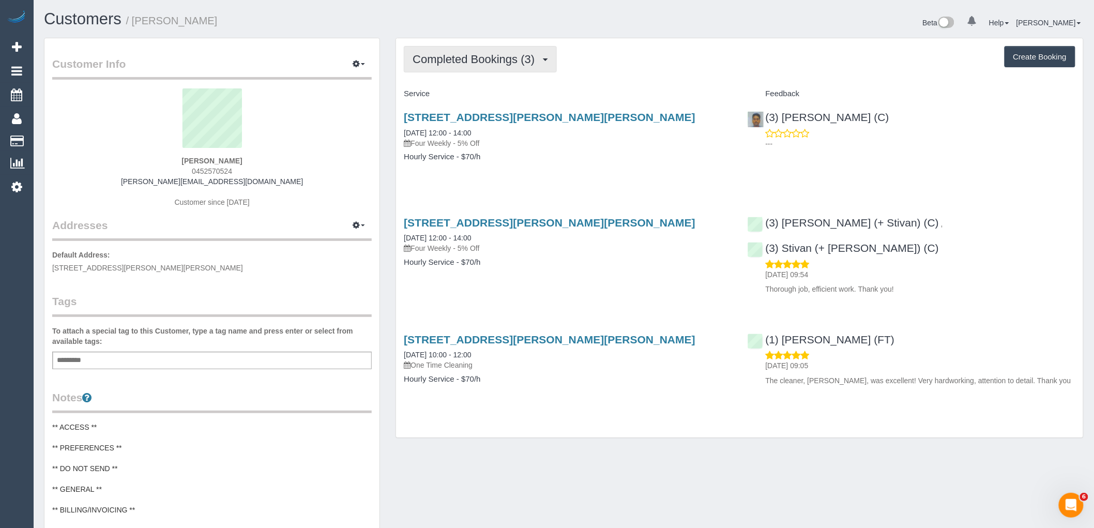
click at [517, 56] on span "Completed Bookings (3)" at bounding box center [476, 59] width 127 height 13
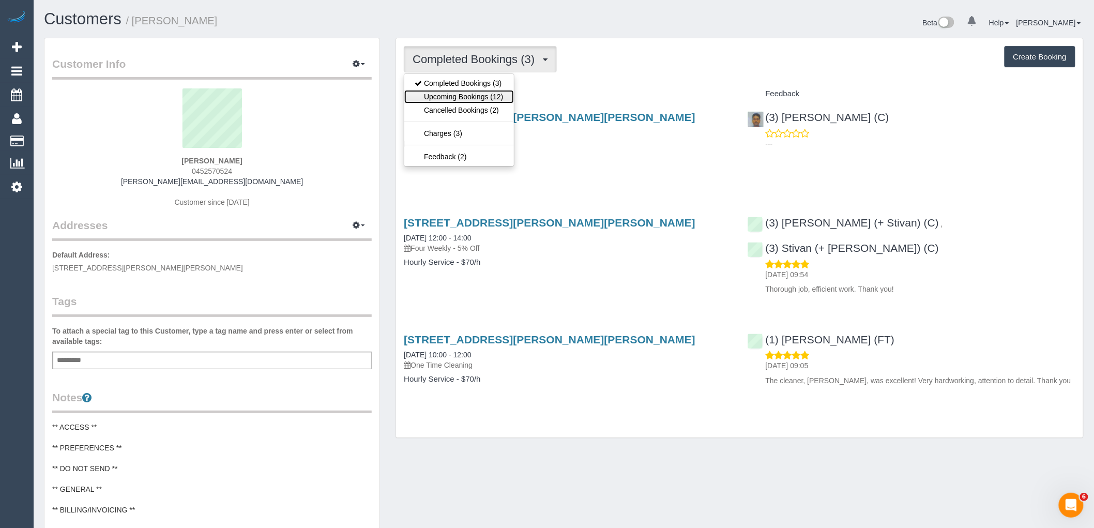
click at [498, 94] on link "Upcoming Bookings (12)" at bounding box center [458, 96] width 109 height 13
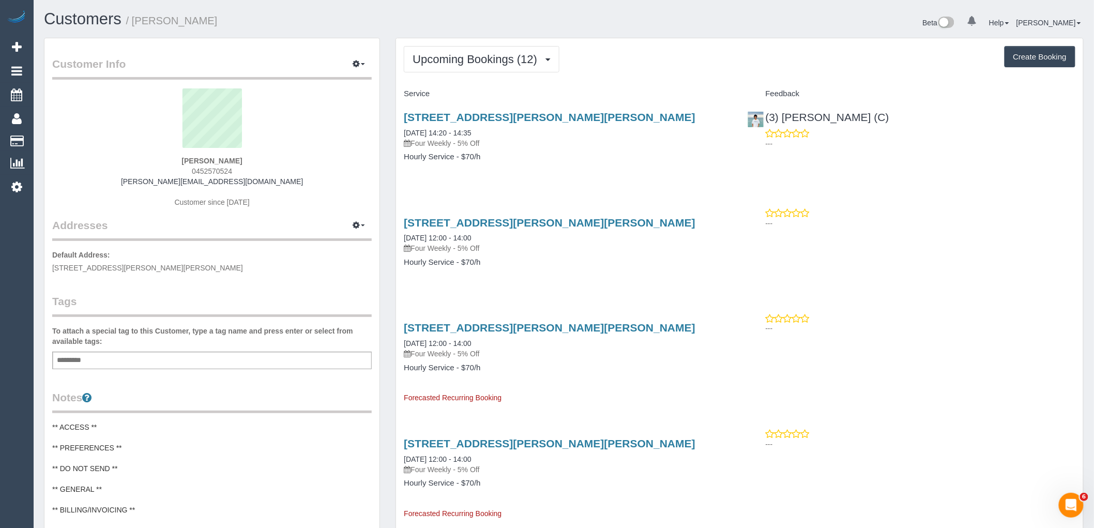
drag, startPoint x: 243, startPoint y: 169, endPoint x: 154, endPoint y: 169, distance: 89.5
click at [154, 169] on div "Amelia Gedye 0452570524 amelia.262@hotmail.com Customer since 2024" at bounding box center [212, 152] width 320 height 129
copy span "0452570524"
click at [287, 149] on sui-profile-pic at bounding box center [212, 121] width 304 height 67
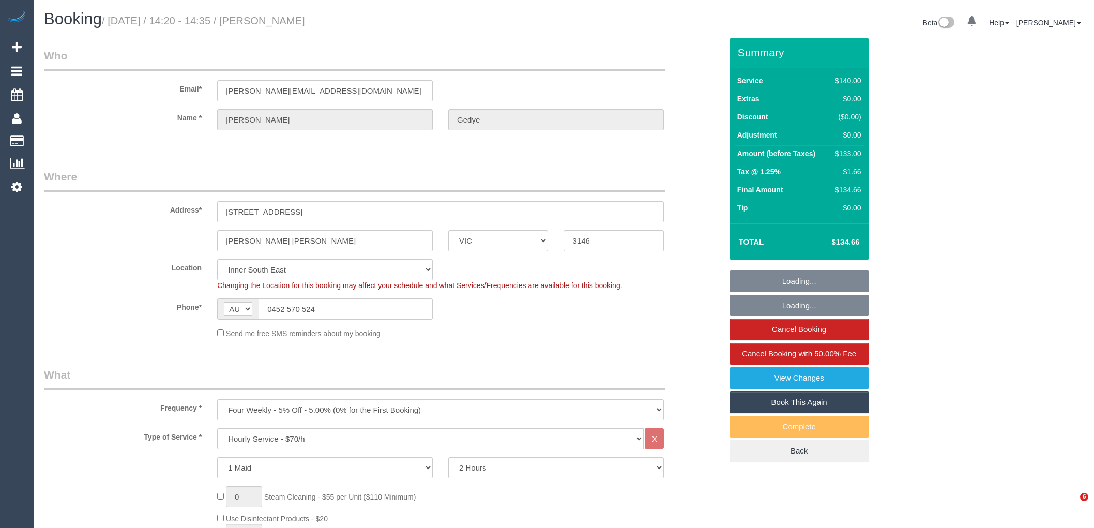
select select "VIC"
select select "string:stripe-pm_1RSvI42GScqysDRV0R0IlUrP"
select select "number:28"
select select "number:14"
select select "number:19"
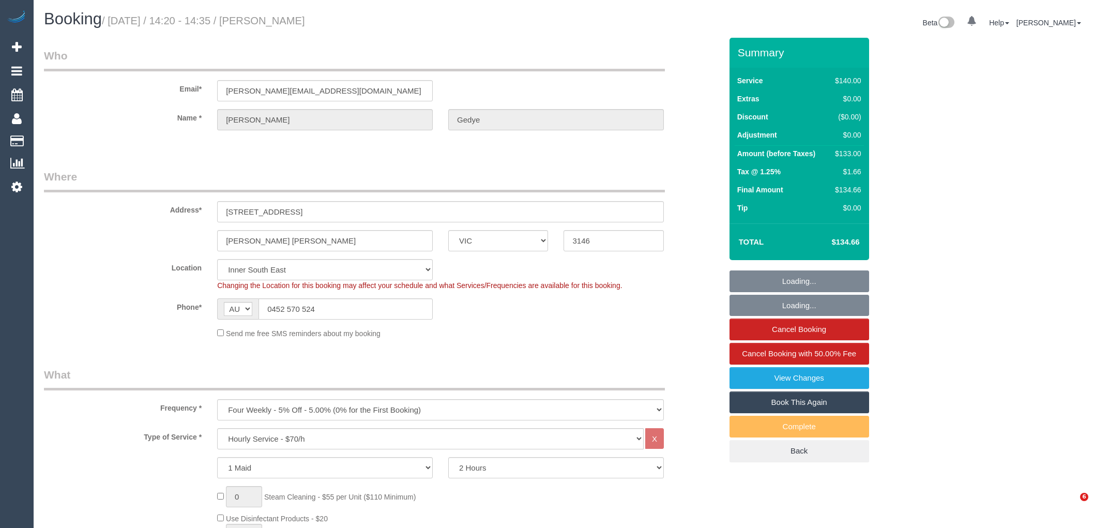
select select "number:23"
select select "number:34"
select select "number:12"
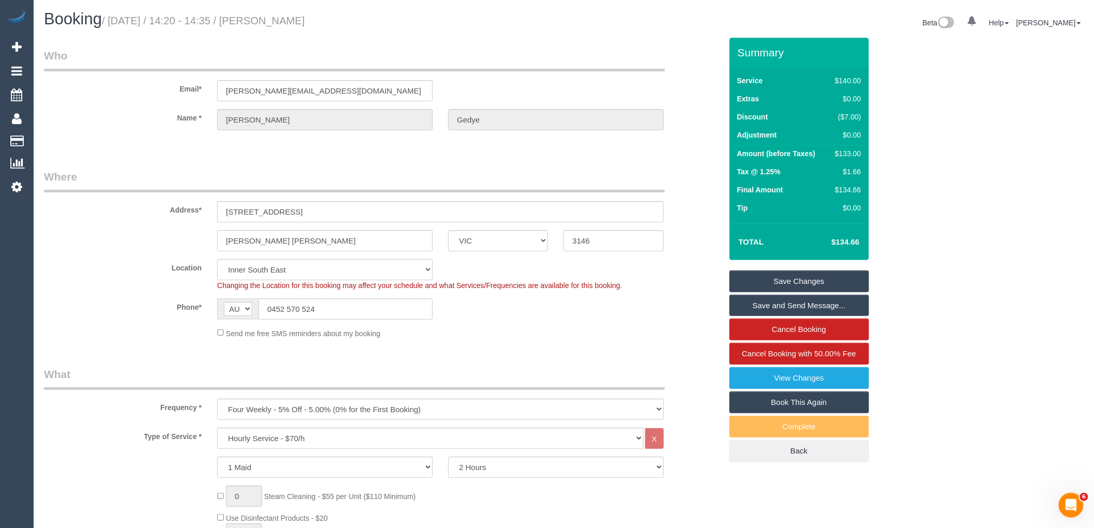
click at [468, 334] on div "Send me free SMS reminders about my booking" at bounding box center [440, 332] width 462 height 11
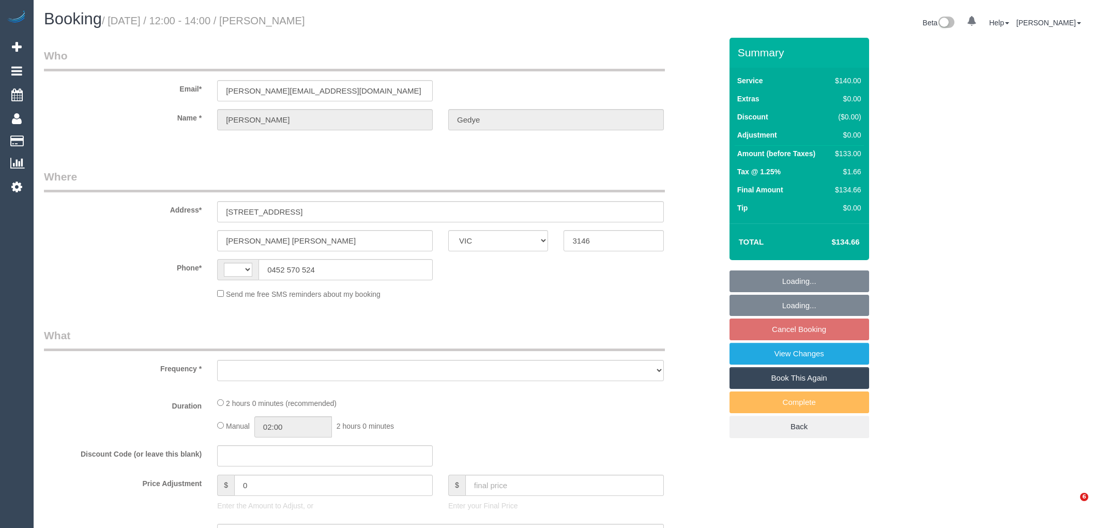
select select "VIC"
select select "string:stripe-pm_1RSvI42GScqysDRV0R0IlUrP"
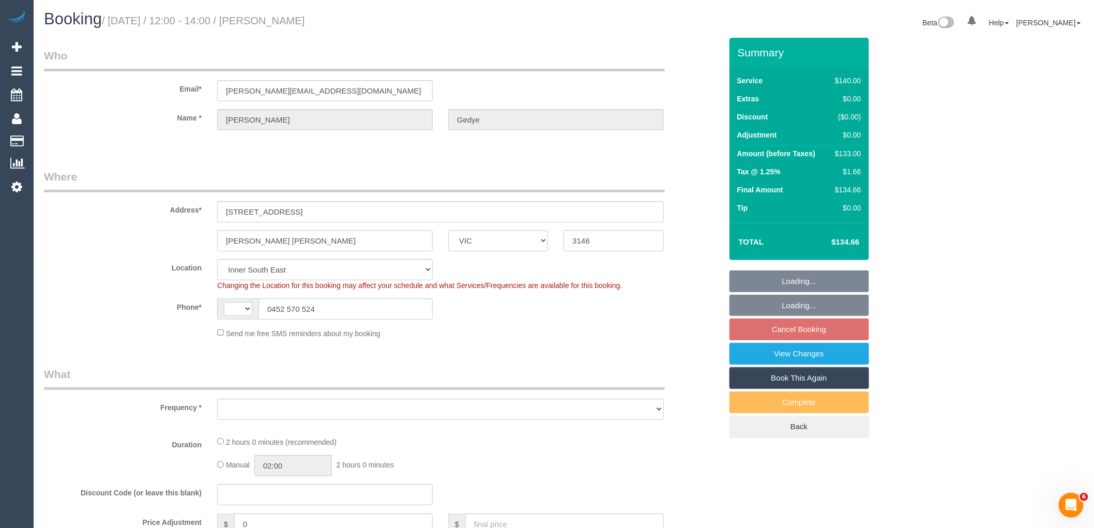
select select "string:AU"
select select "object:670"
select select "number:28"
select select "number:14"
select select "number:19"
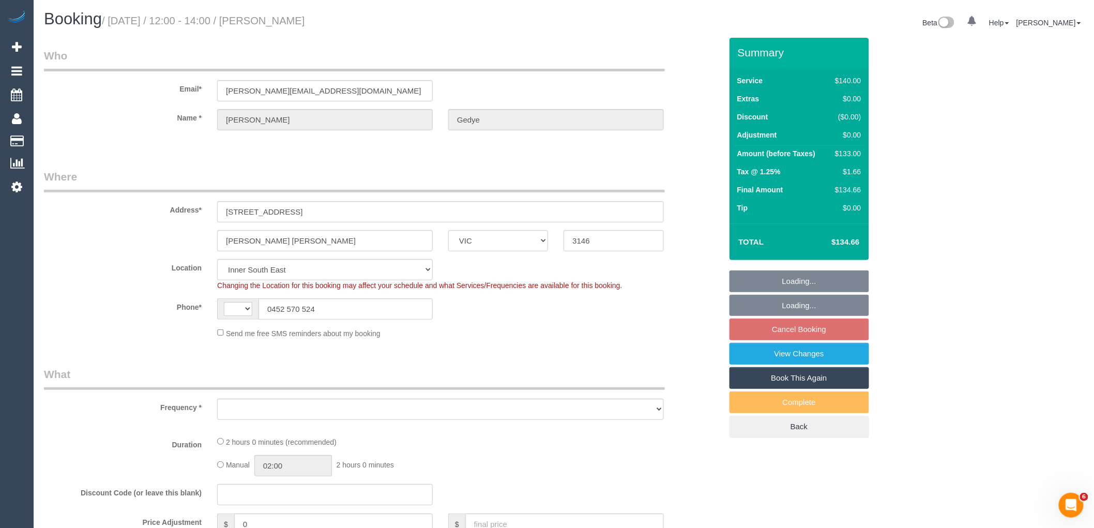
select select "number:23"
select select "number:34"
select select "number:12"
select select "object:675"
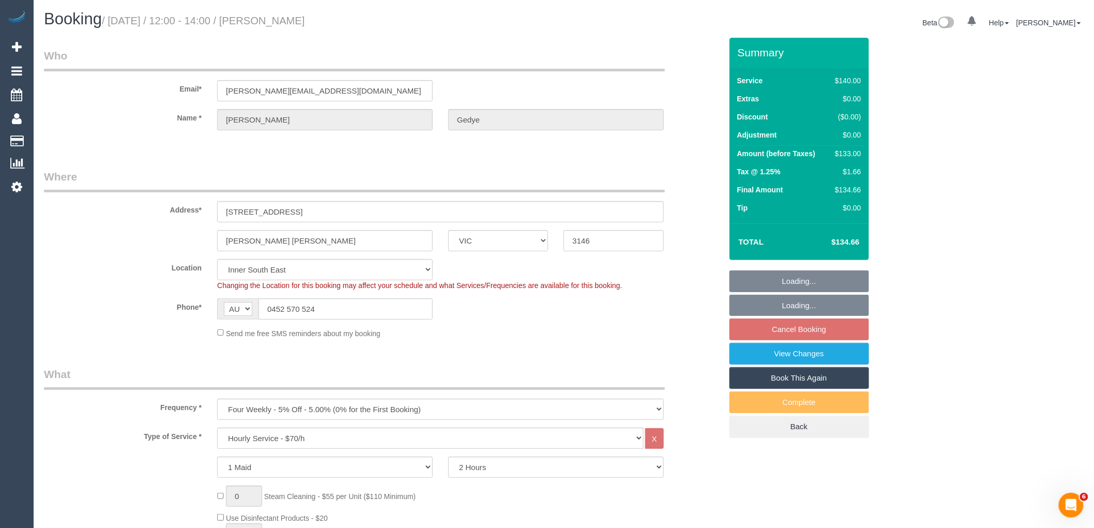
select select "spot4"
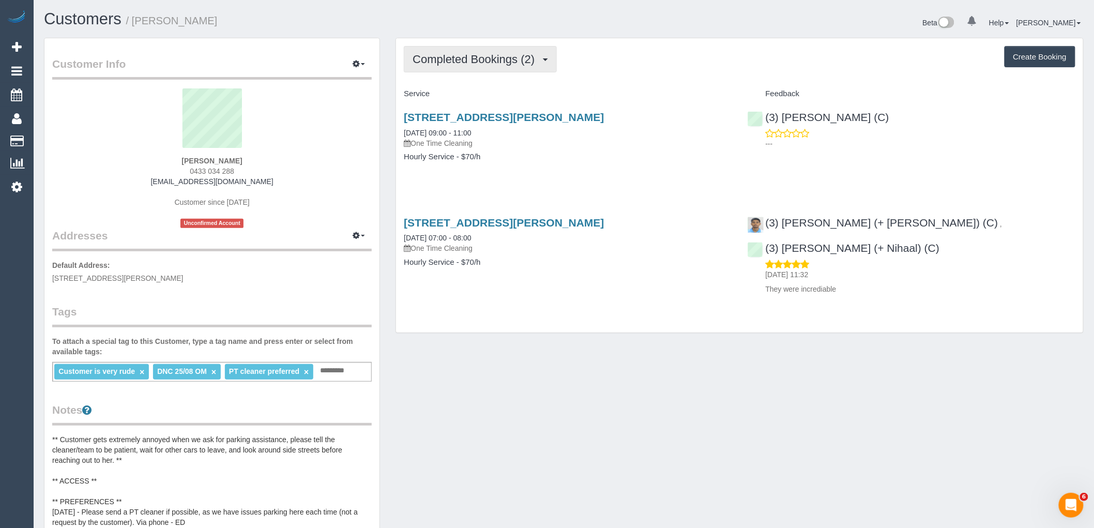
click at [504, 59] on span "Completed Bookings (2)" at bounding box center [476, 59] width 127 height 13
click at [297, 153] on sui-profile-pic at bounding box center [212, 121] width 304 height 67
drag, startPoint x: 252, startPoint y: 169, endPoint x: 185, endPoint y: 169, distance: 67.7
click at [185, 169] on div "Jasmine Proust 0433 034 288 jasmineproust@gmail.com Customer since 2025 Unconfi…" at bounding box center [212, 158] width 320 height 140
copy span "0433 034 288"
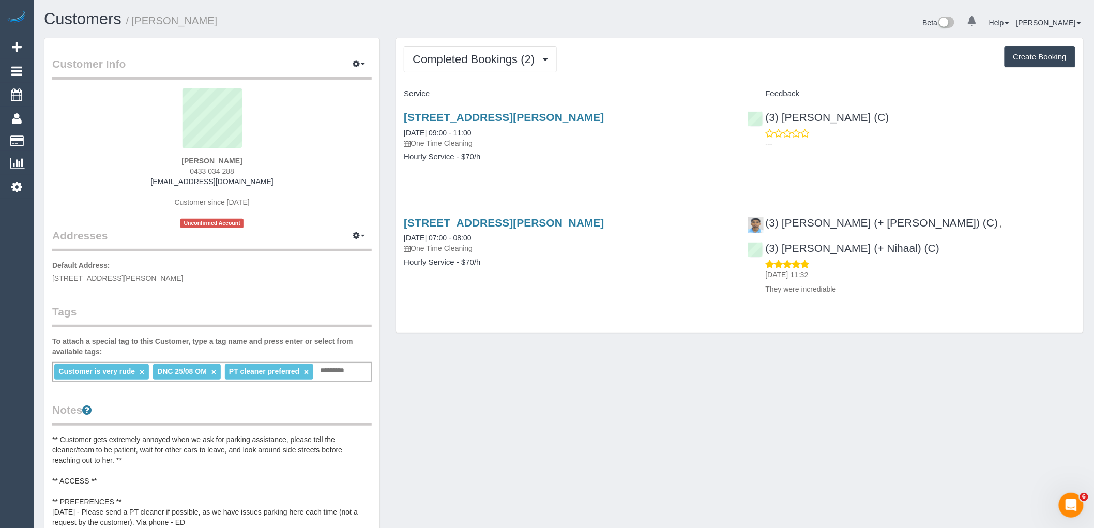
click at [463, 173] on div "505/ 55 - 63 Nicholson St, Brunswick East, VIC 3057 25/08/2025 09:00 - 11:00 On…" at bounding box center [567, 142] width 343 height 80
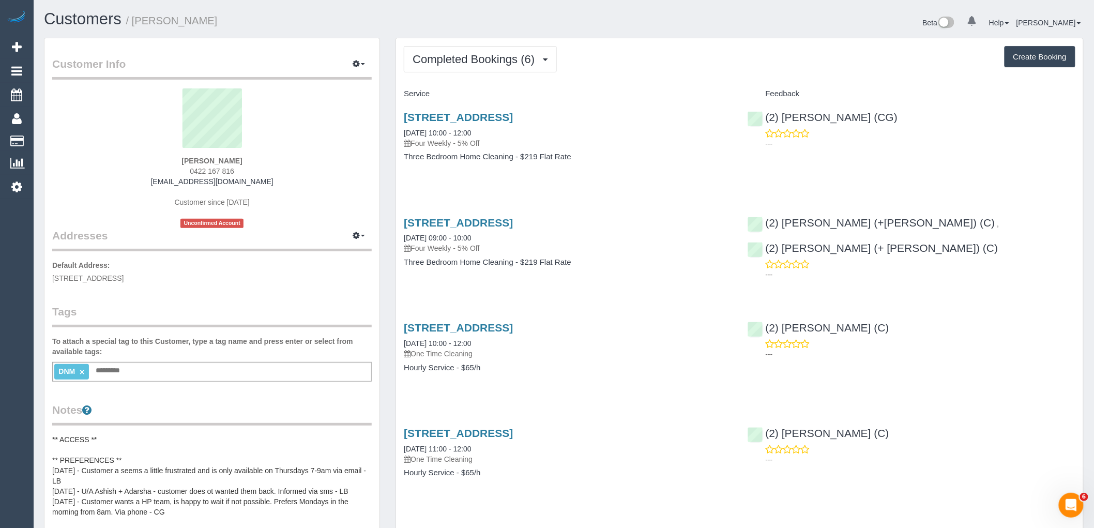
click at [483, 46] on div "Completed Bookings (6) Completed Bookings (6) Upcoming Bookings (12) Cancelled …" at bounding box center [739, 390] width 687 height 704
click at [485, 58] on span "Completed Bookings (6)" at bounding box center [476, 59] width 127 height 13
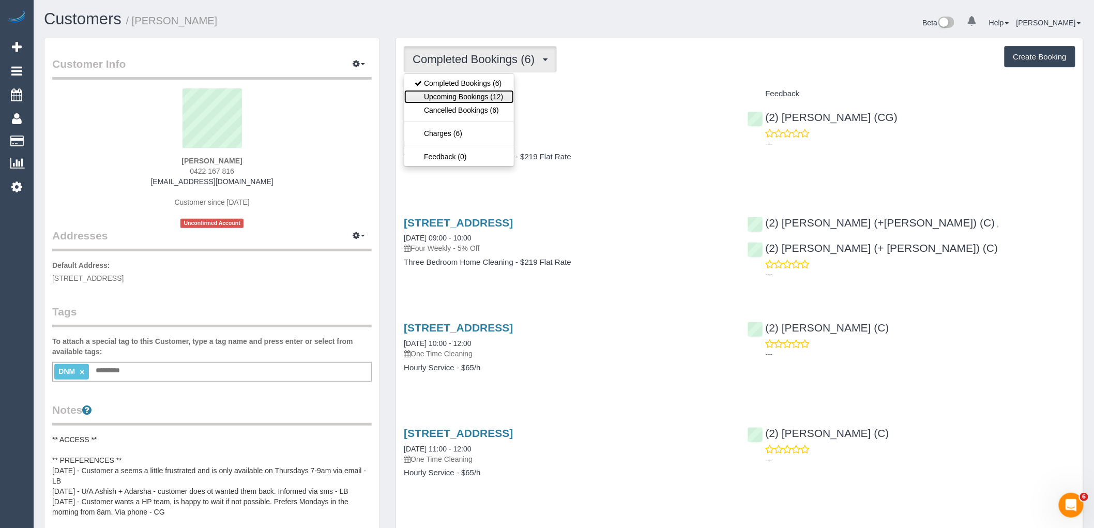
click at [491, 95] on link "Upcoming Bookings (12)" at bounding box center [458, 96] width 109 height 13
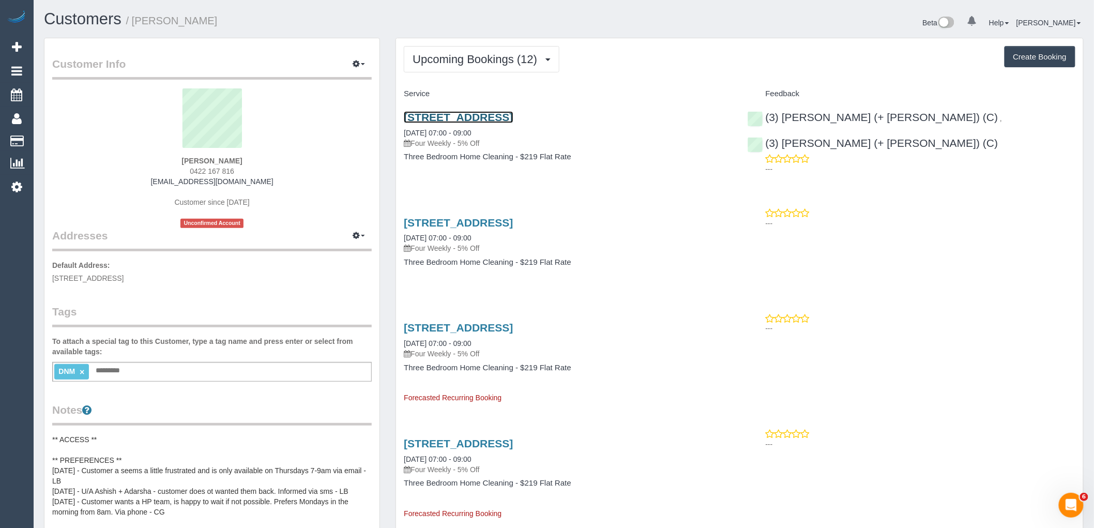
click at [489, 115] on link "11/194 St Helena Road, Greensborough, VIC 3088" at bounding box center [458, 117] width 109 height 12
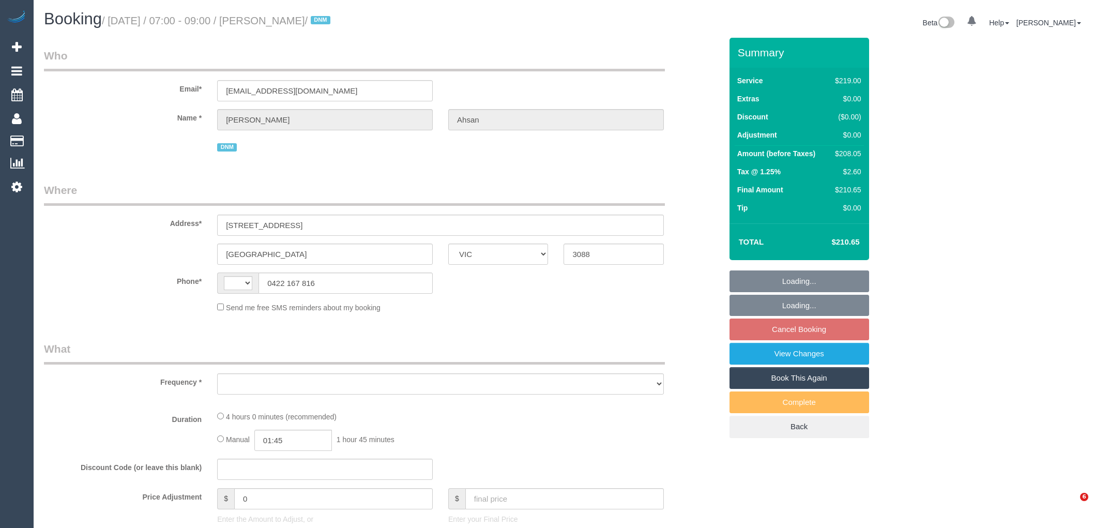
select select "VIC"
select select "string:AU"
select select "object:663"
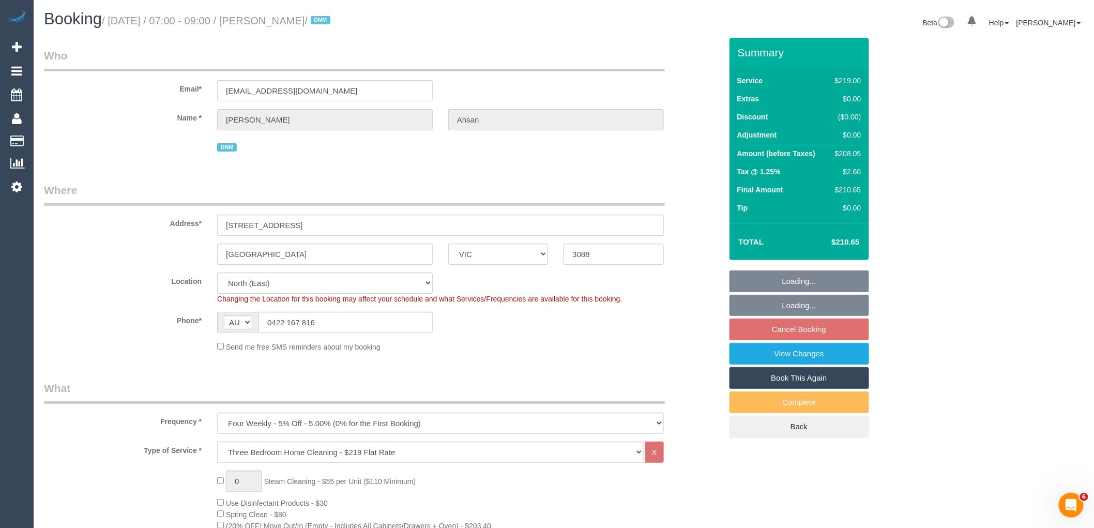
select select "string:stripe-pm_1IDHnA2GScqysDRVq10oy6f4"
select select "number:28"
select select "number:14"
select select "number:19"
select select "number:25"
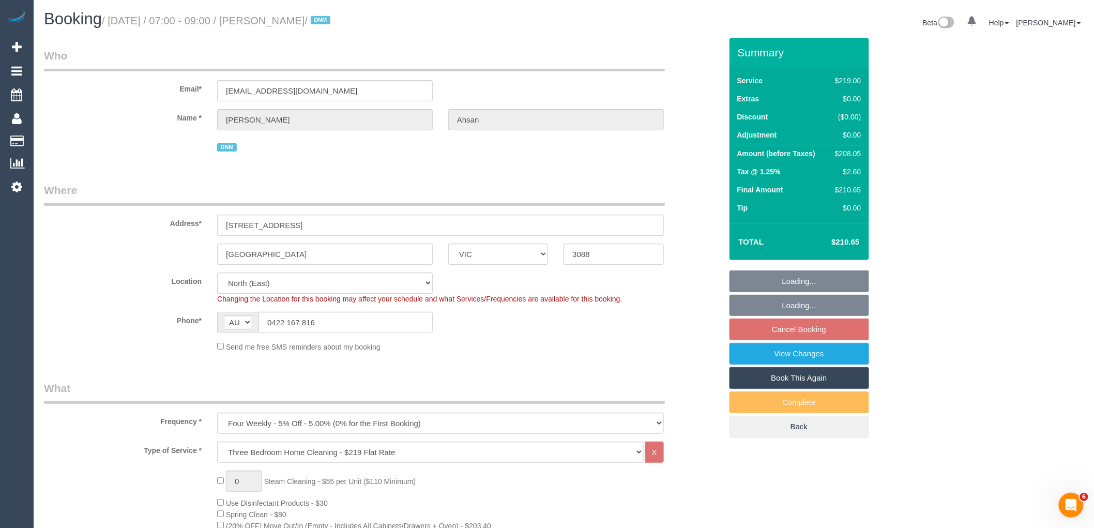
select select "object:814"
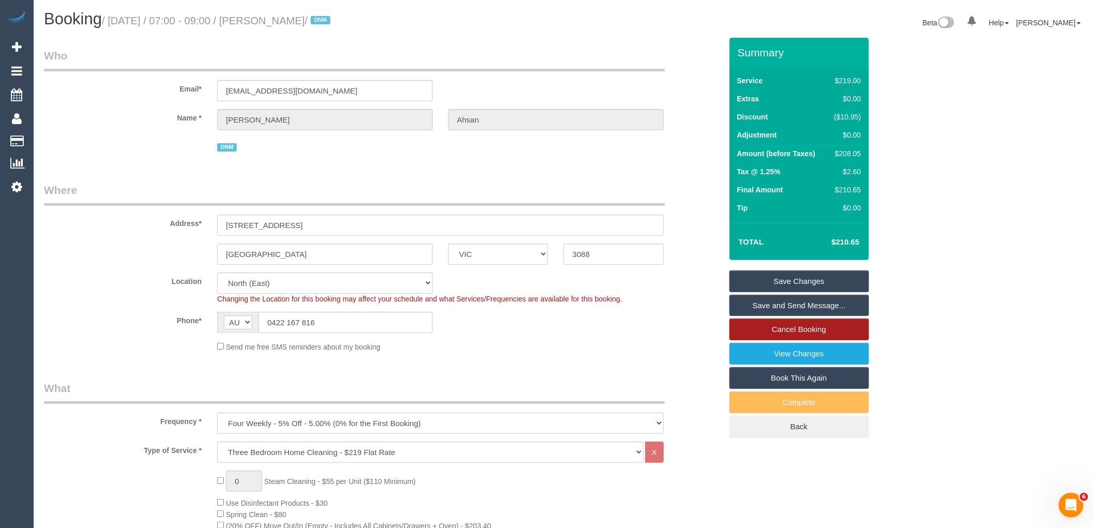
click at [810, 320] on link "Cancel Booking" at bounding box center [800, 330] width 140 height 22
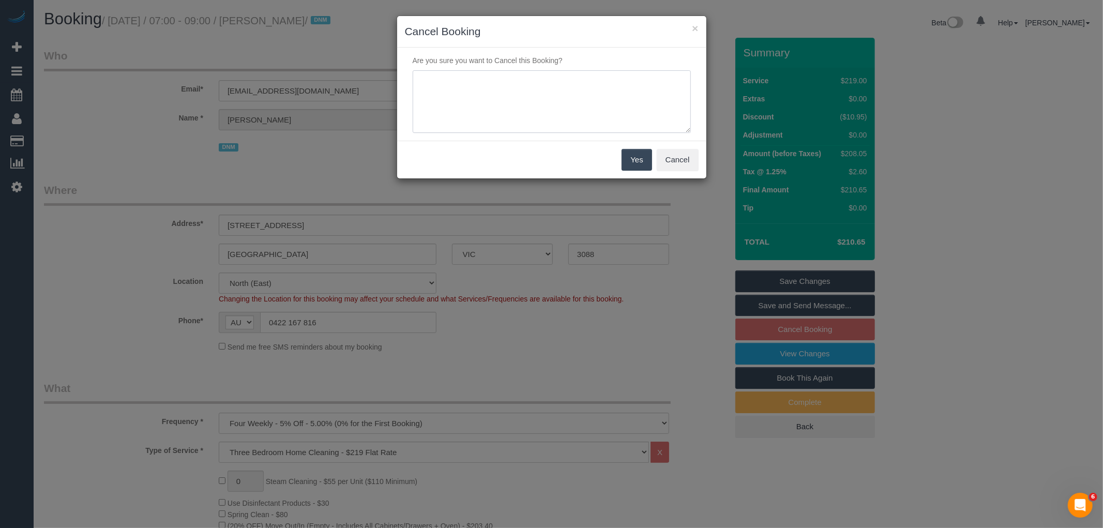
click at [570, 105] on textarea at bounding box center [552, 101] width 278 height 63
type textarea "Service not needed on this date via email VC"
click at [628, 160] on button "Yes" at bounding box center [637, 160] width 30 height 22
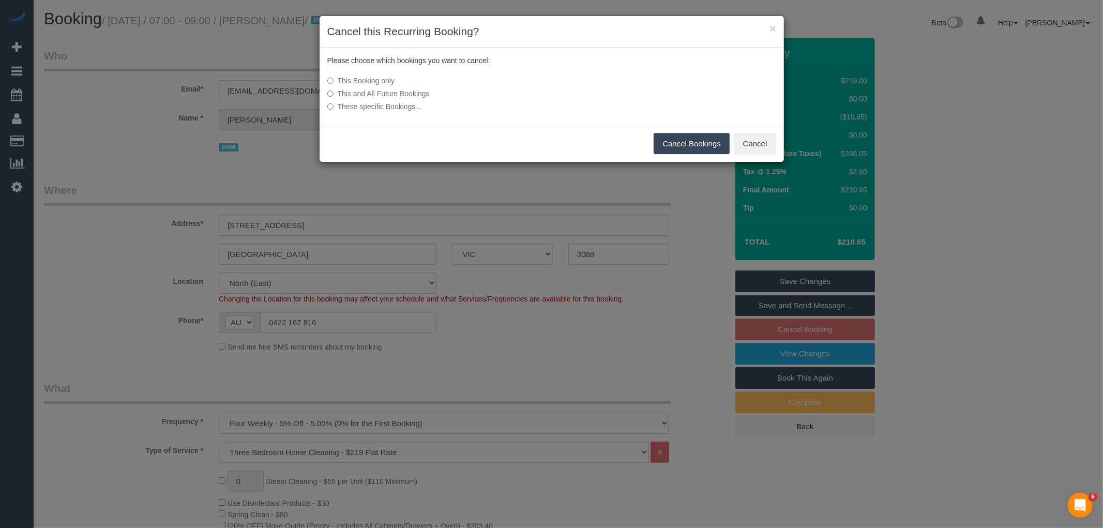
click at [700, 143] on button "Cancel Bookings" at bounding box center [692, 144] width 76 height 22
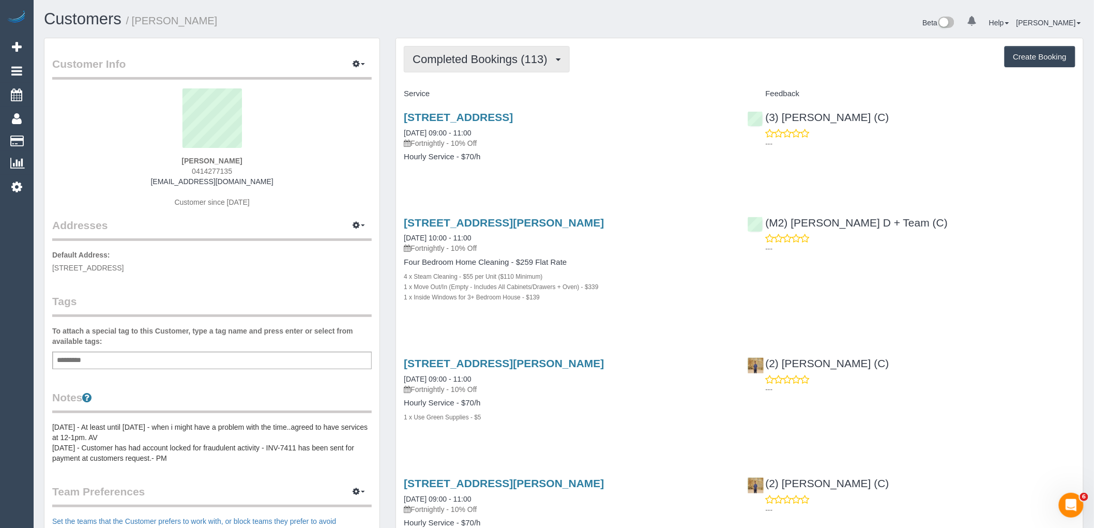
click at [495, 58] on span "Completed Bookings (113)" at bounding box center [483, 59] width 140 height 13
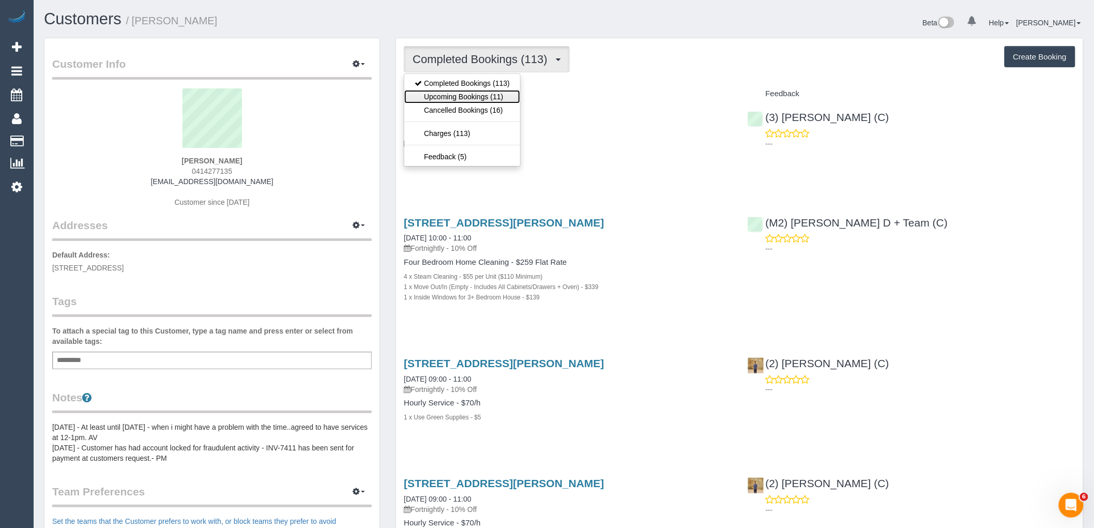
click at [495, 97] on link "Upcoming Bookings (11)" at bounding box center [462, 96] width 116 height 13
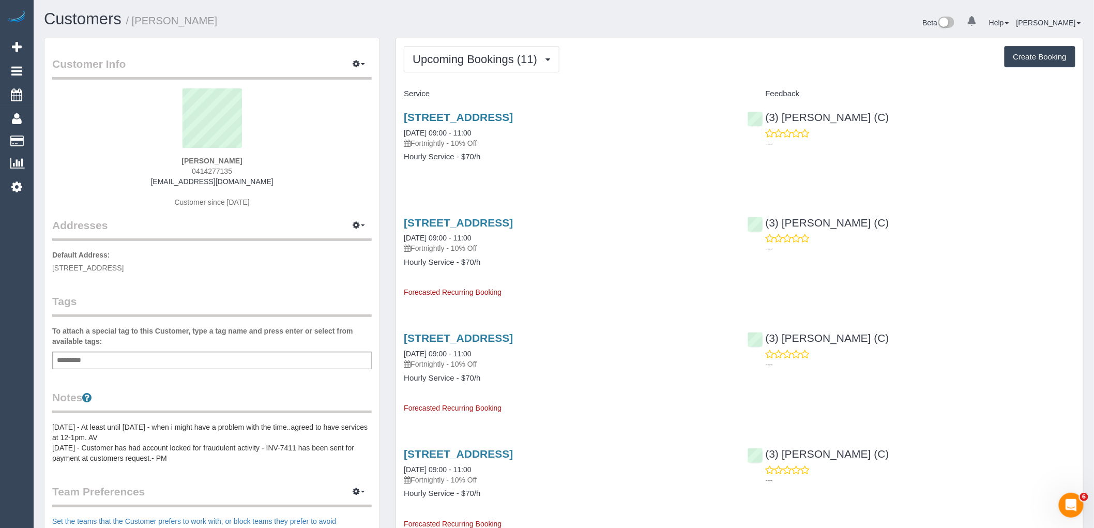
click at [193, 358] on div "Add a tag" at bounding box center [212, 361] width 320 height 18
type input "**********"
click at [216, 304] on legend "Tags" at bounding box center [212, 305] width 320 height 23
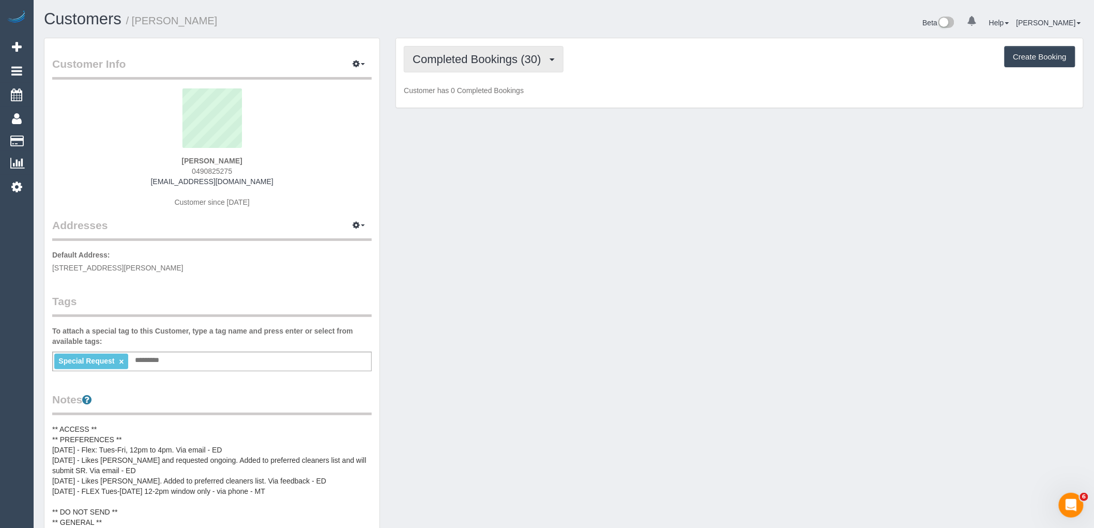
click at [473, 59] on span "Completed Bookings (30)" at bounding box center [479, 59] width 133 height 13
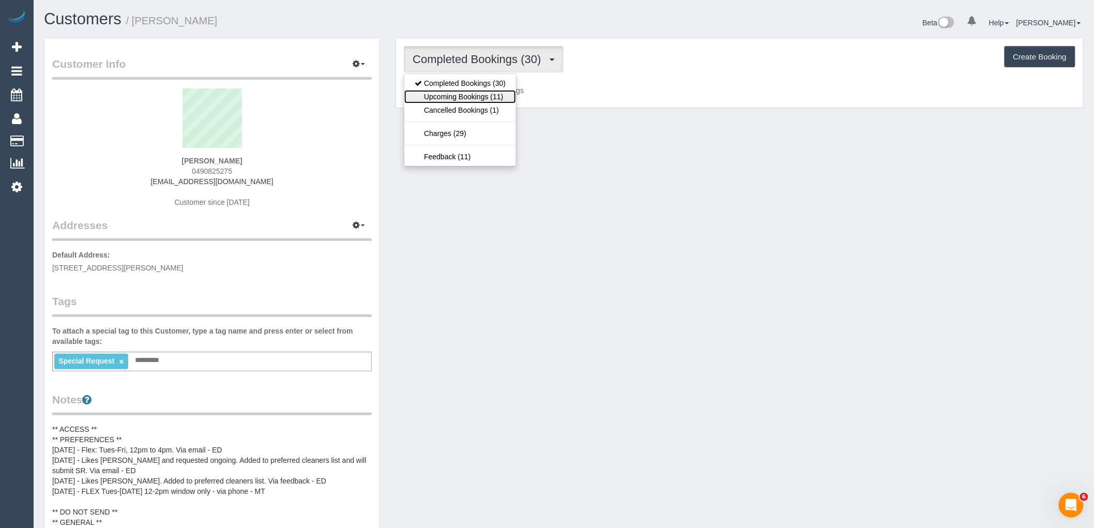
click at [474, 92] on link "Upcoming Bookings (11)" at bounding box center [460, 96] width 112 height 13
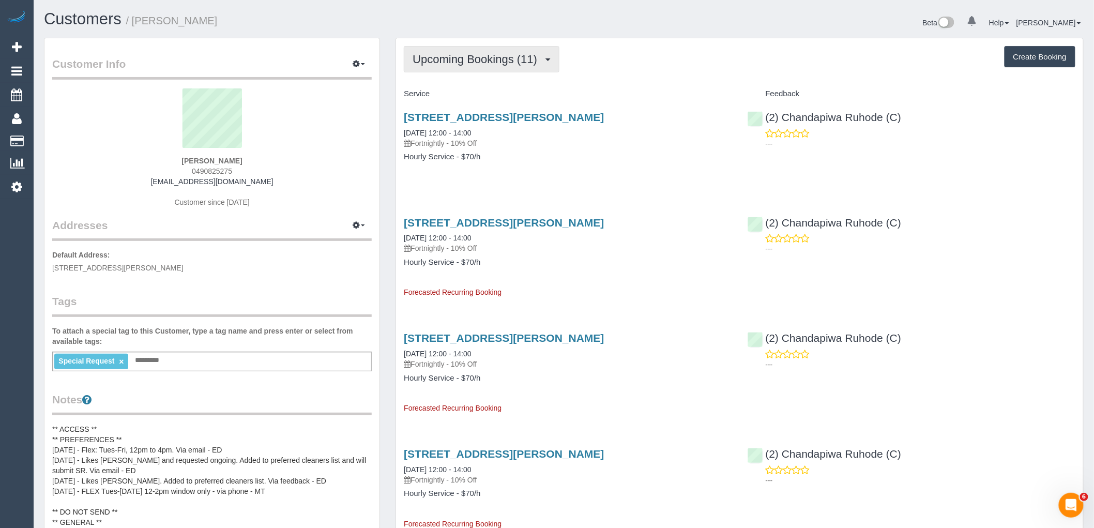
click at [494, 57] on span "Upcoming Bookings (11)" at bounding box center [478, 59] width 130 height 13
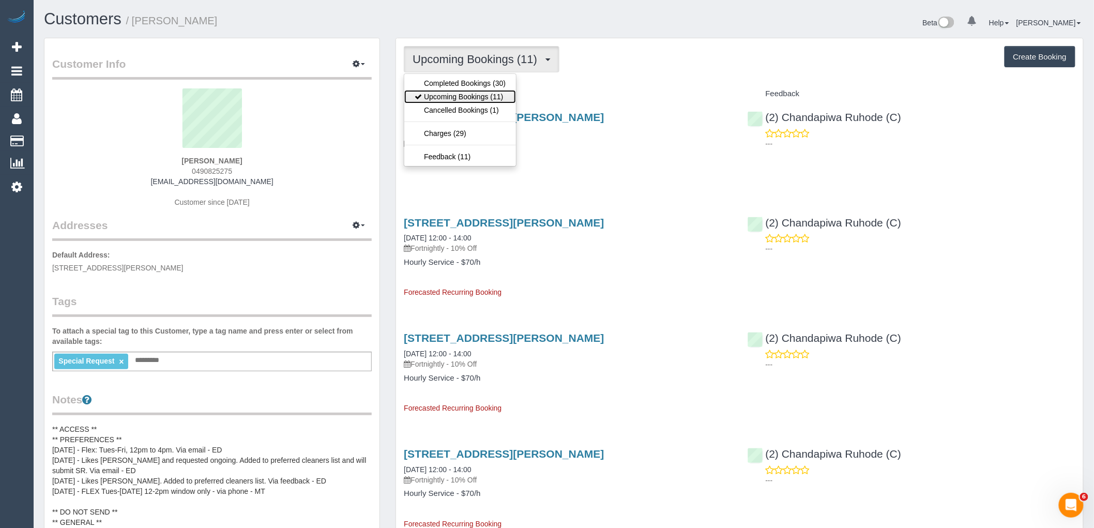
click at [488, 101] on link "Upcoming Bookings (11)" at bounding box center [460, 96] width 112 height 13
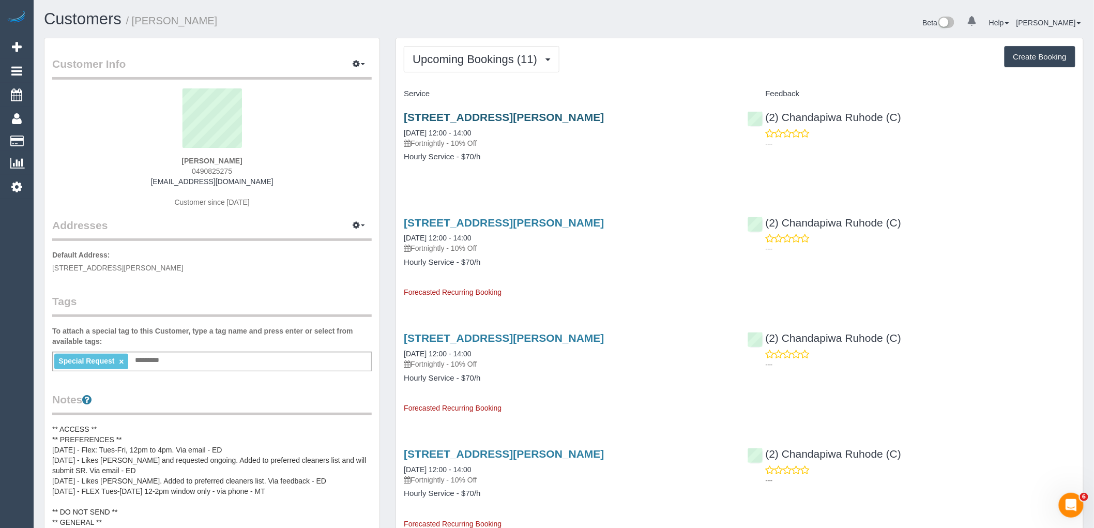
drag, startPoint x: 608, startPoint y: 116, endPoint x: 405, endPoint y: 116, distance: 203.2
click at [405, 116] on h3 "6b Bryan Street, Reservior, VIC 3073" at bounding box center [568, 117] width 328 height 12
copy link "6b Bryan Street, Reservior, VIC 3073"
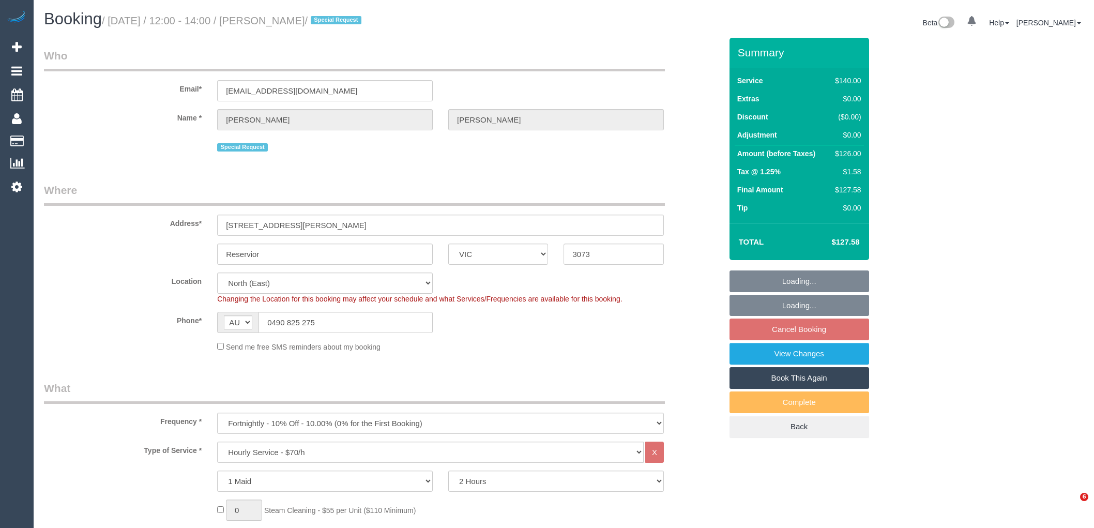
select select "VIC"
select select "number:28"
select select "number:14"
select select "number:19"
select select "number:23"
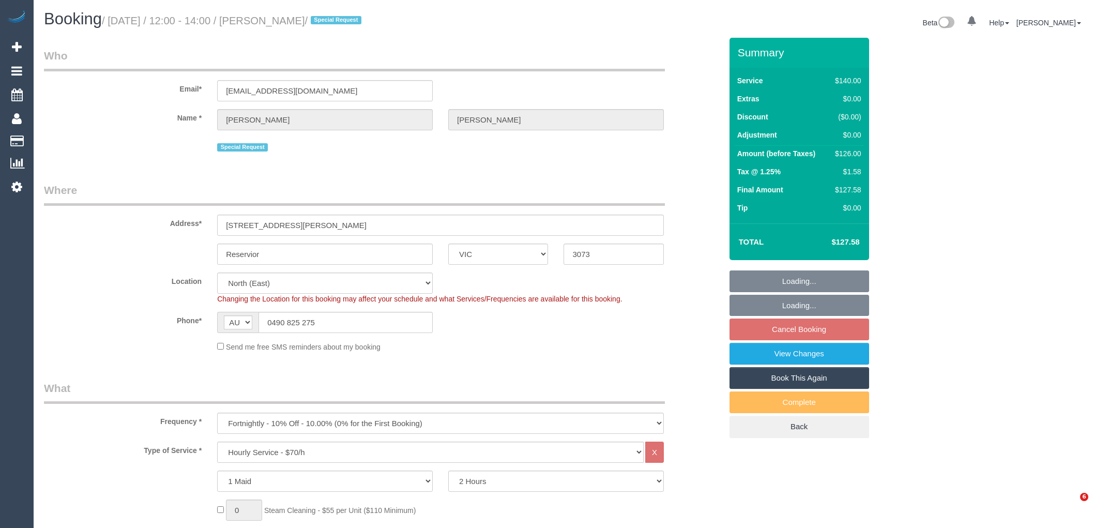
select select "number:34"
select select "number:26"
select select "spot4"
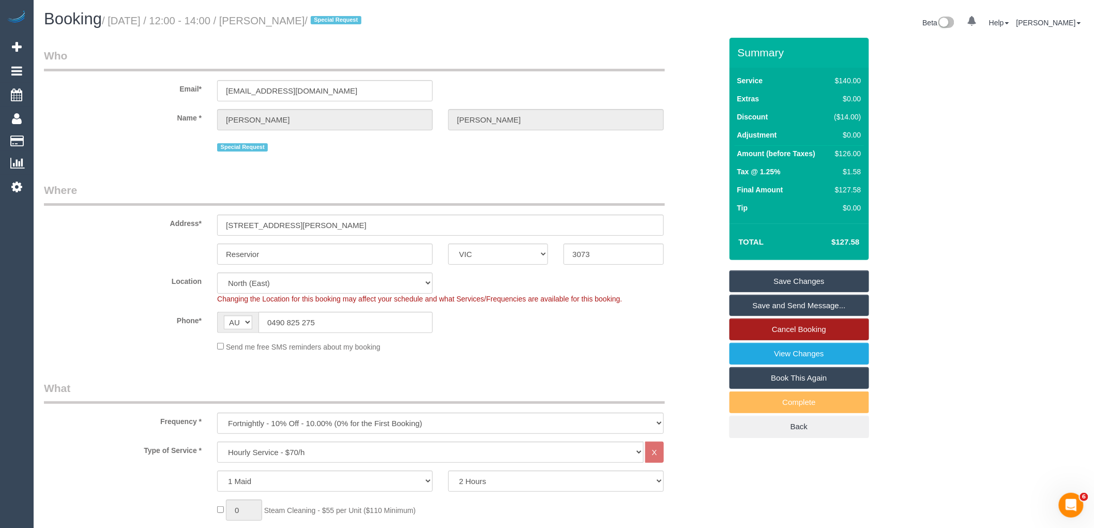
click at [813, 331] on link "Cancel Booking" at bounding box center [800, 330] width 140 height 22
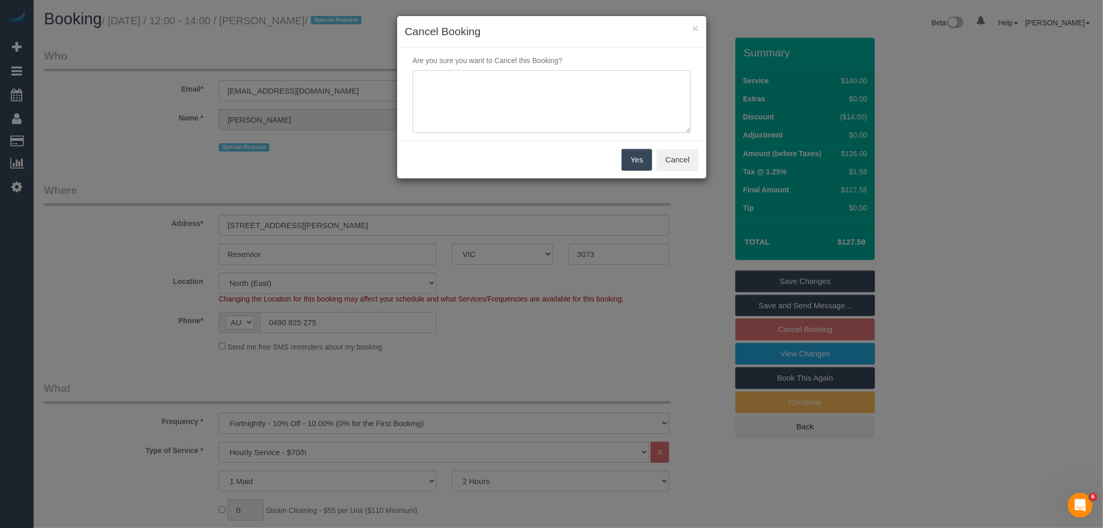
click at [595, 96] on textarea at bounding box center [552, 101] width 278 height 63
type textarea "Service not needed on this date via email VC"
click at [638, 159] on button "Yes" at bounding box center [637, 160] width 30 height 22
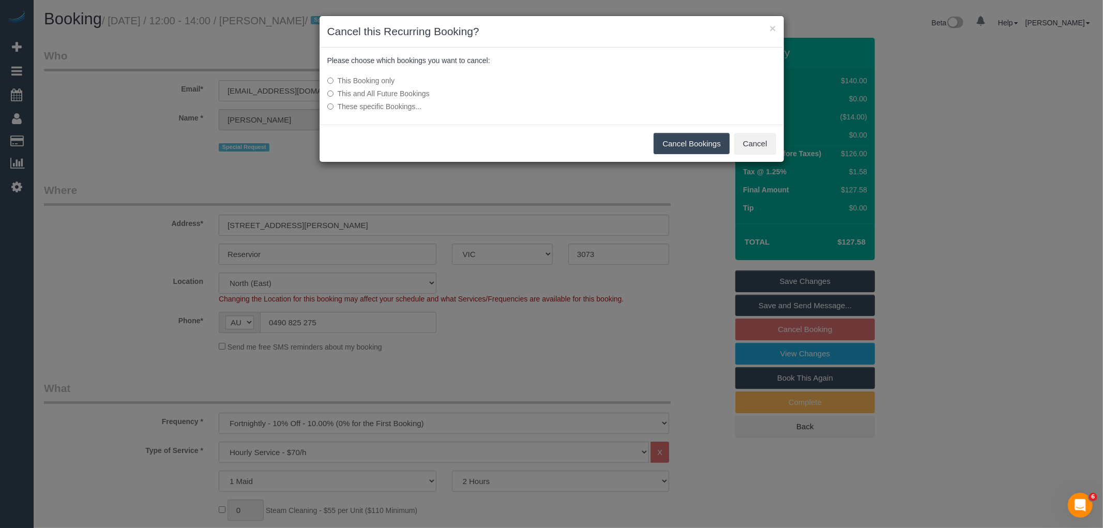
click at [710, 147] on button "Cancel Bookings" at bounding box center [692, 144] width 76 height 22
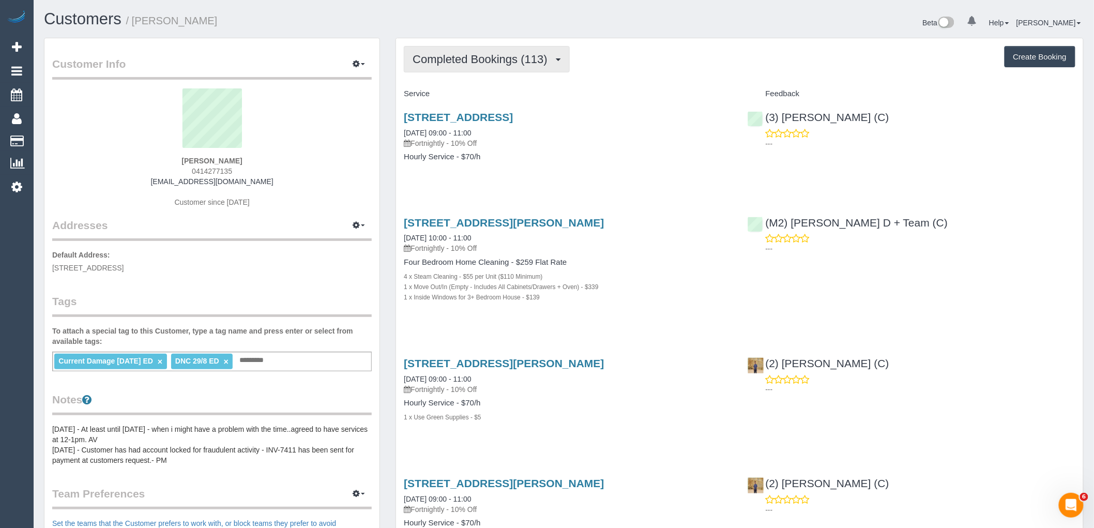
drag, startPoint x: 653, startPoint y: 115, endPoint x: 481, endPoint y: 70, distance: 177.6
click at [410, 116] on h3 "61 Segarta Circuit, Ferntree Gully, VIC 3156" at bounding box center [568, 117] width 328 height 12
click at [490, 62] on span "Completed Bookings (113)" at bounding box center [483, 59] width 140 height 13
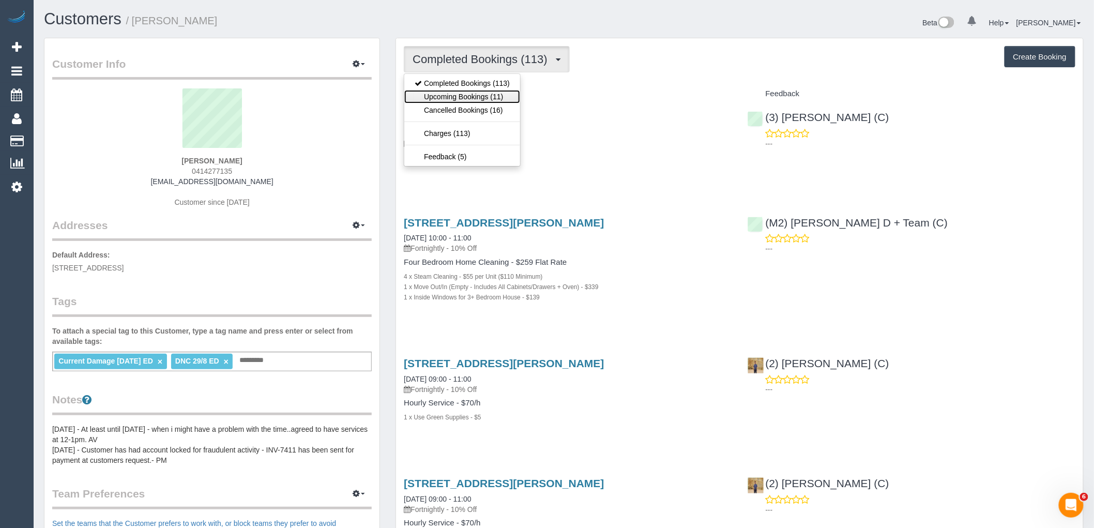
click at [489, 101] on link "Upcoming Bookings (11)" at bounding box center [462, 96] width 116 height 13
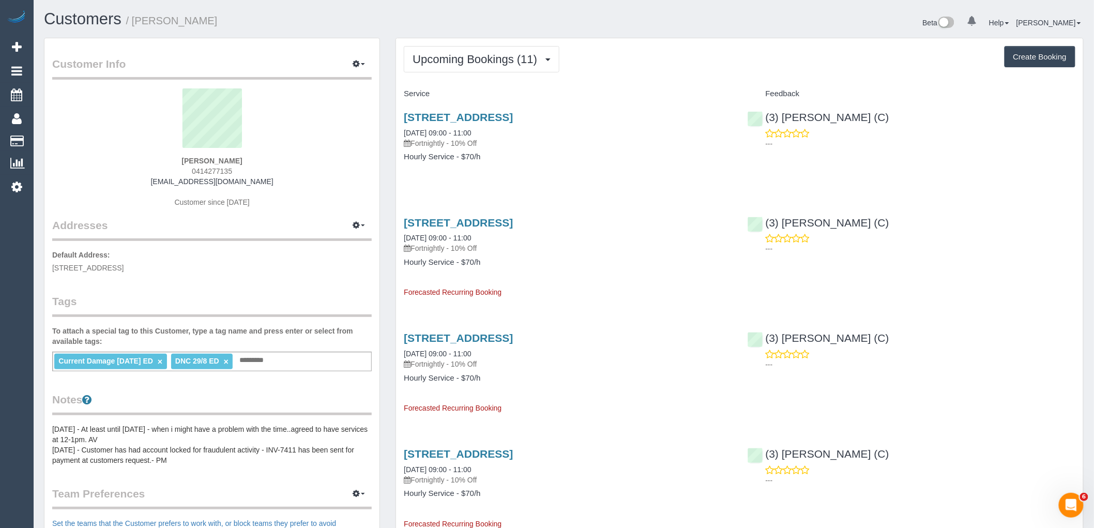
click at [653, 102] on div "Service" at bounding box center [567, 94] width 343 height 18
drag, startPoint x: 648, startPoint y: 112, endPoint x: 403, endPoint y: 112, distance: 244.6
click at [403, 112] on div "61 Segarta Circuit, Ferntree Gully, VIC 3156 29/08/2025 09:00 - 11:00 Fortnight…" at bounding box center [567, 142] width 343 height 80
copy link "61 Segarta Circuit, Ferntree Gully, VIC 3156"
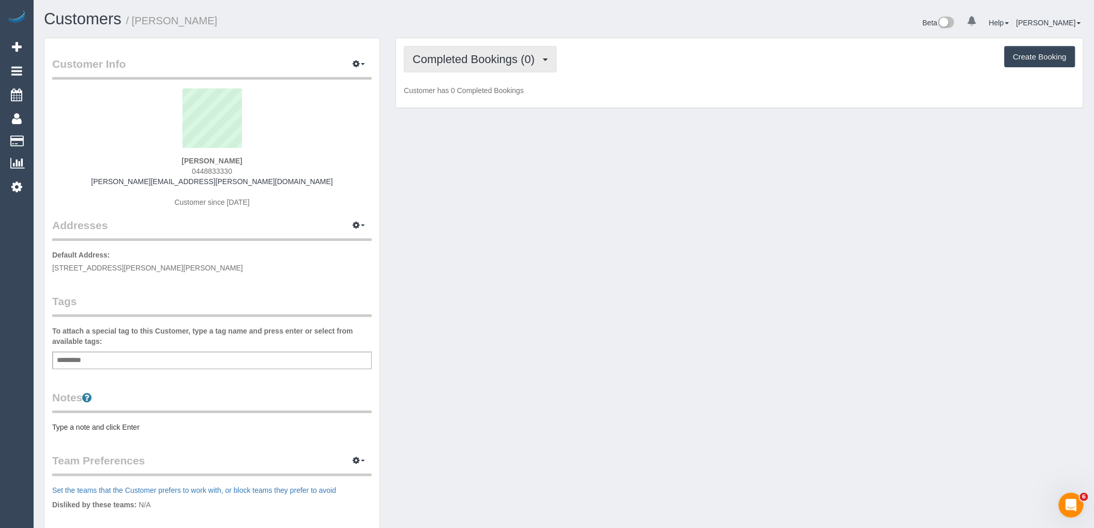
click at [441, 65] on span "Completed Bookings (0)" at bounding box center [476, 59] width 127 height 13
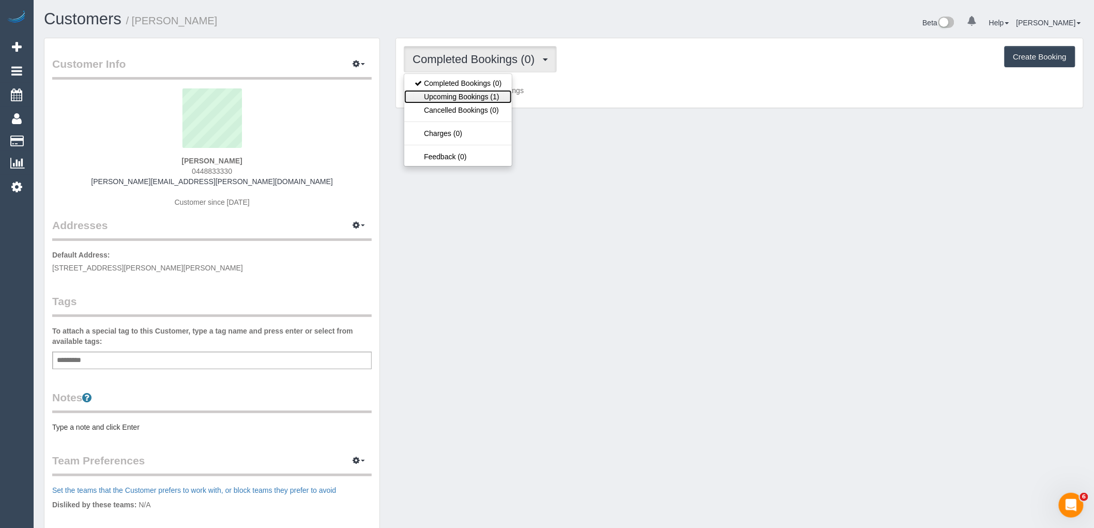
click at [443, 92] on link "Upcoming Bookings (1)" at bounding box center [458, 96] width 108 height 13
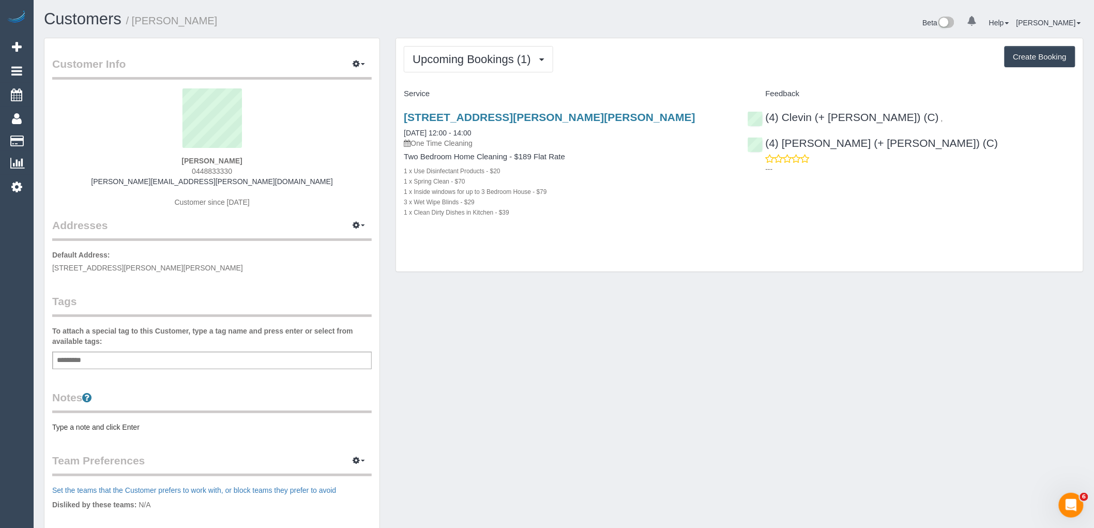
drag, startPoint x: 264, startPoint y: 162, endPoint x: 170, endPoint y: 161, distance: 94.6
click at [170, 161] on div "Megan Soong 0448833330 koontz.megan@gmail.com Customer since 2025" at bounding box center [212, 152] width 320 height 129
copy strong "Megan Soong"
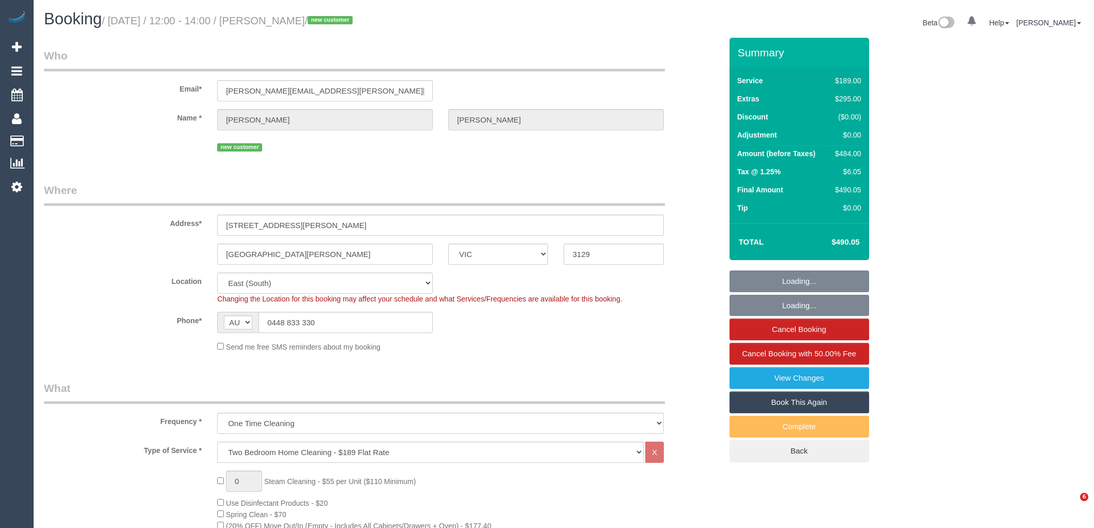
select select "VIC"
select select "number:30"
select select "number:14"
select select "number:19"
select select "number:24"
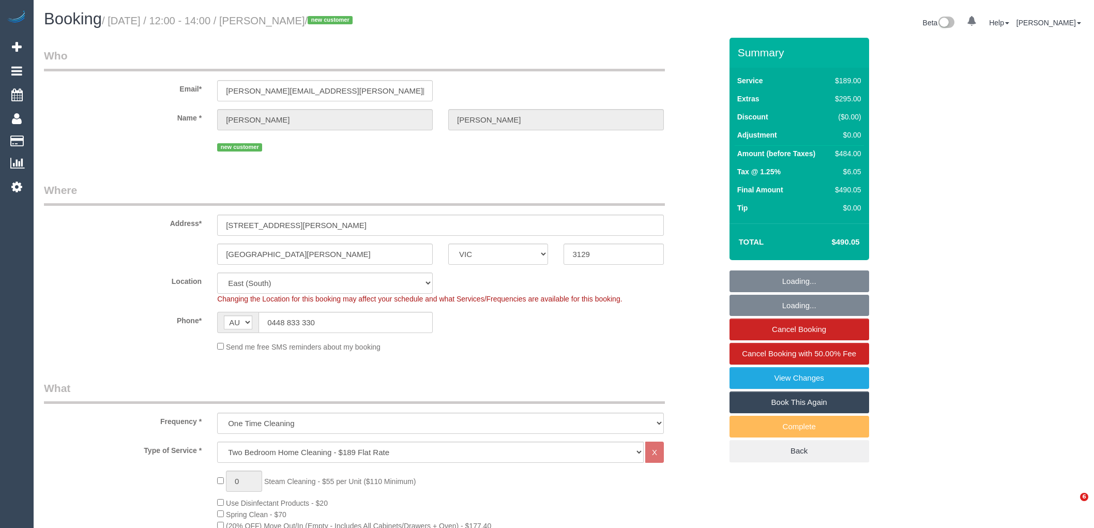
select select "number:33"
select select "number:13"
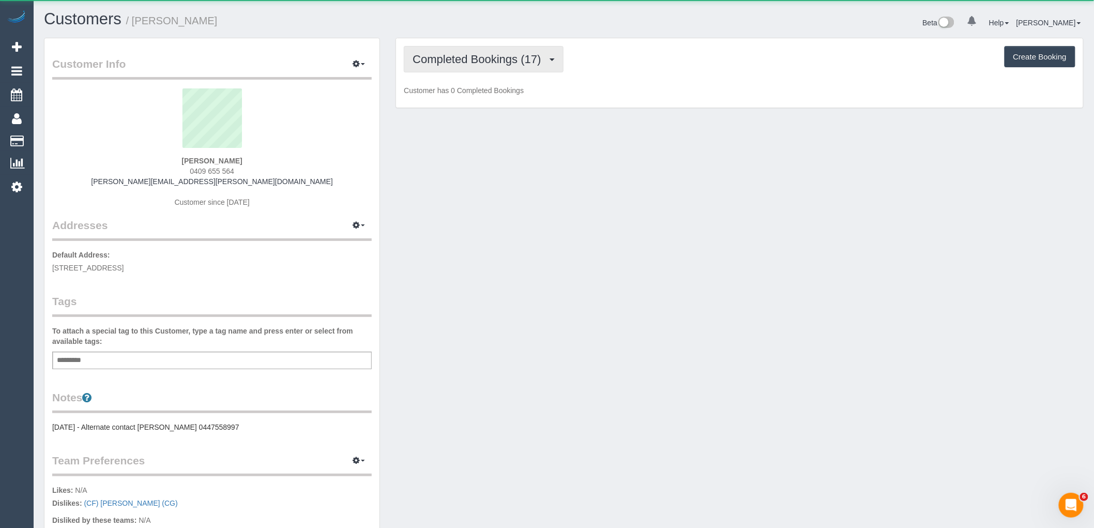
click at [506, 59] on span "Completed Bookings (17)" at bounding box center [479, 59] width 133 height 13
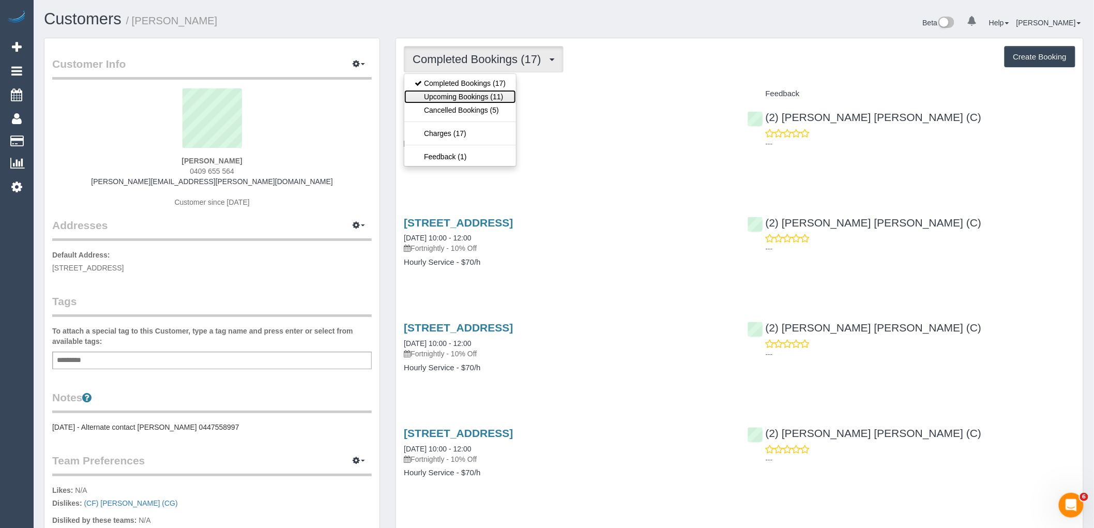
click at [496, 99] on link "Upcoming Bookings (11)" at bounding box center [460, 96] width 112 height 13
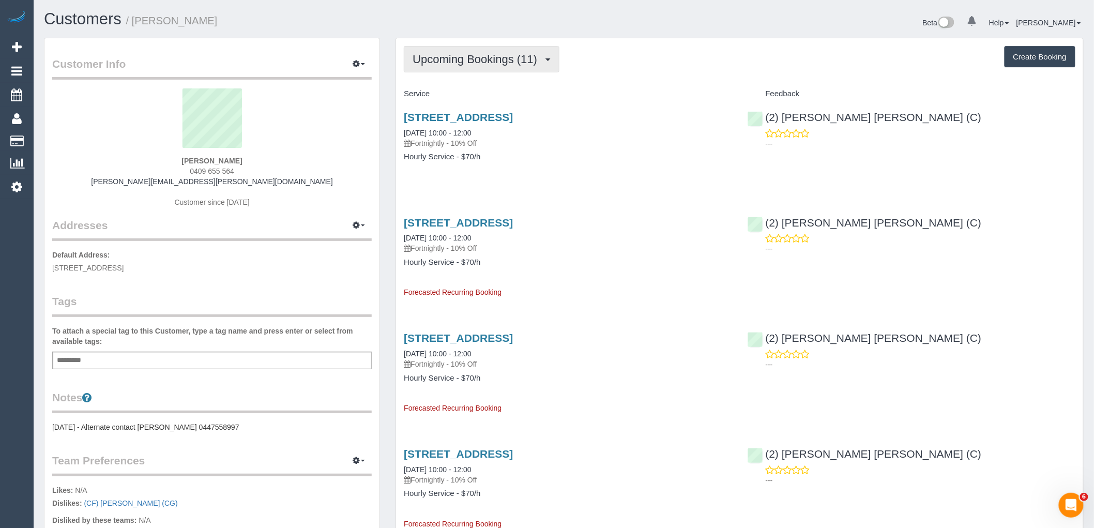
click at [476, 55] on span "Upcoming Bookings (11)" at bounding box center [478, 59] width 130 height 13
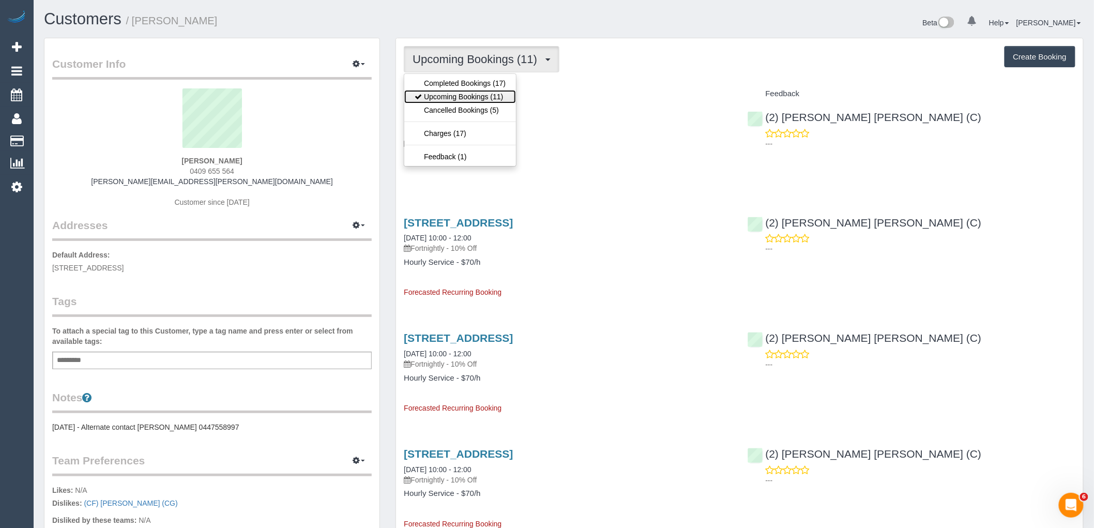
click at [465, 94] on link "Upcoming Bookings (11)" at bounding box center [460, 96] width 112 height 13
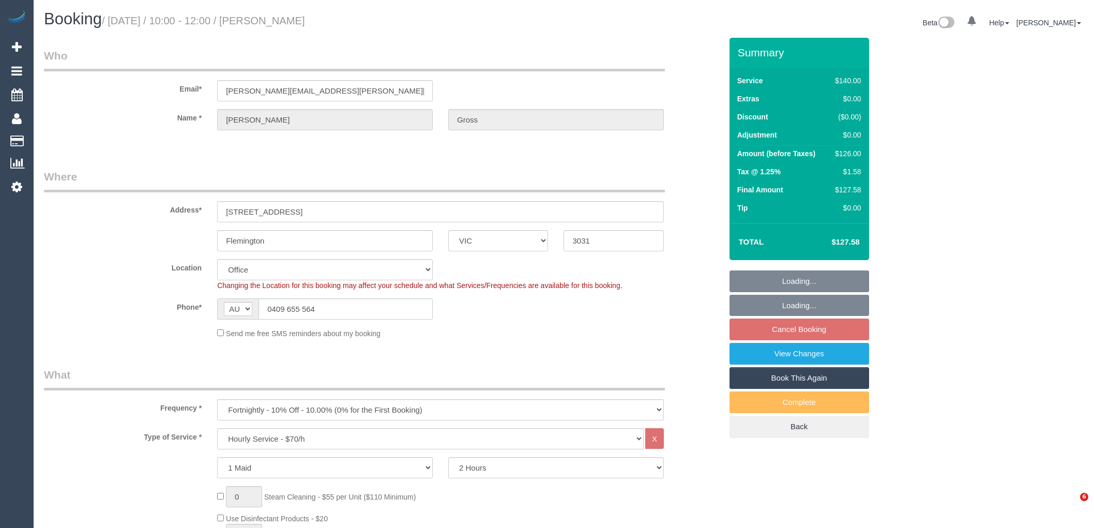
select select "VIC"
select select "number:28"
select select "number:14"
select select "number:19"
select select "number:25"
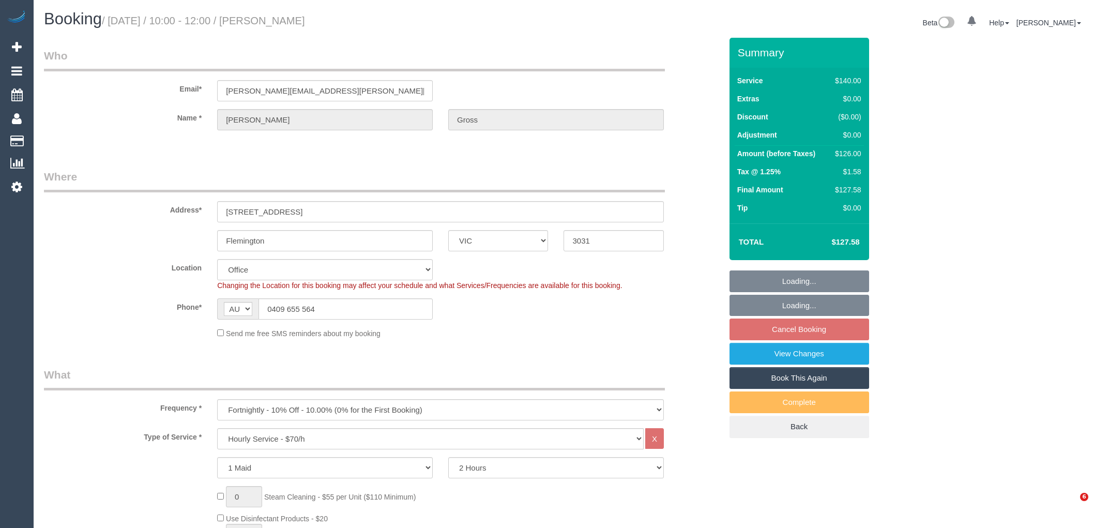
select select "number:35"
select select "number:13"
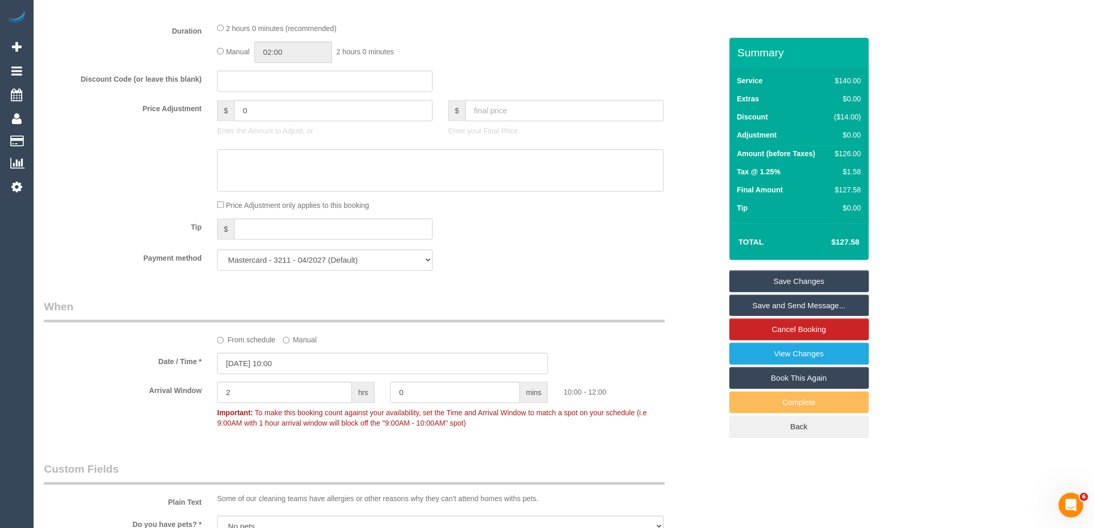
scroll to position [1092, 0]
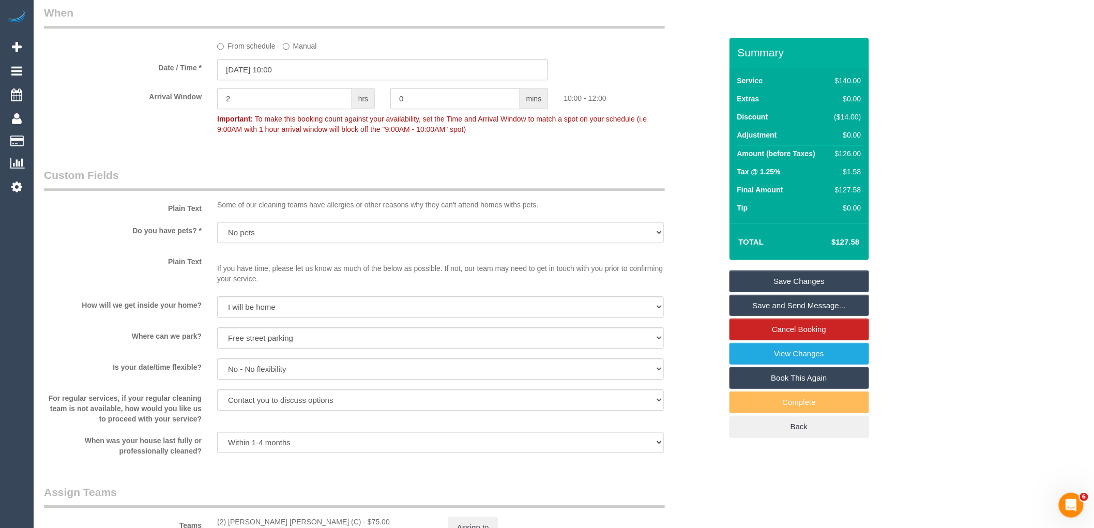
click at [260, 51] on label "From schedule" at bounding box center [246, 44] width 58 height 14
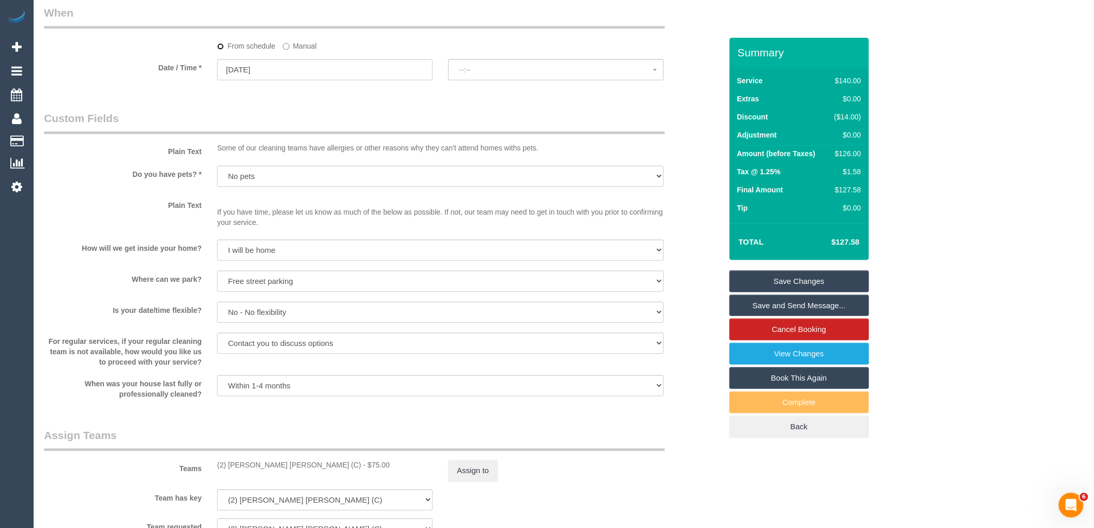
select select "spot6"
click at [582, 71] on button "No spots available" at bounding box center [556, 69] width 216 height 21
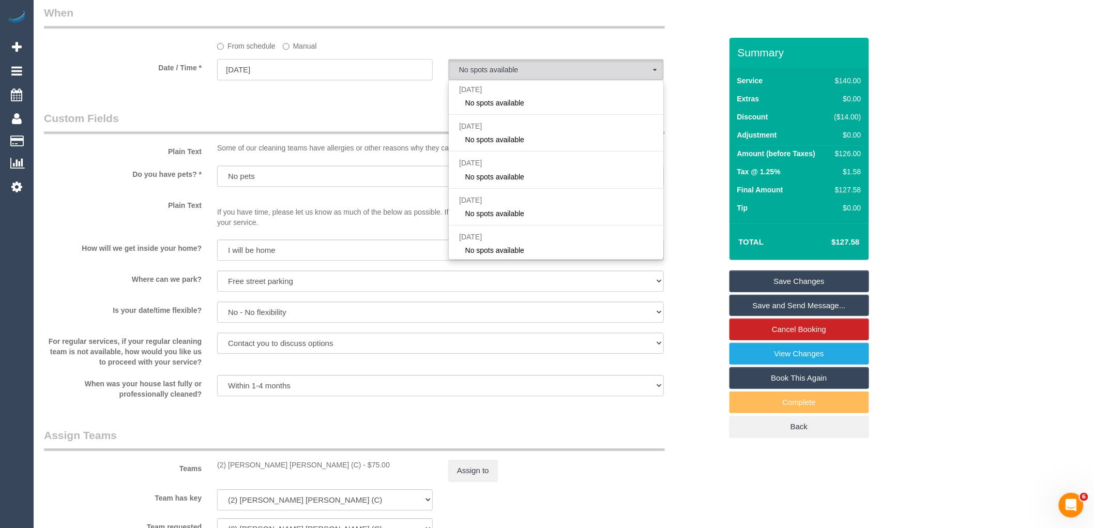
click at [295, 69] on input "03/09/2025" at bounding box center [325, 69] width 216 height 21
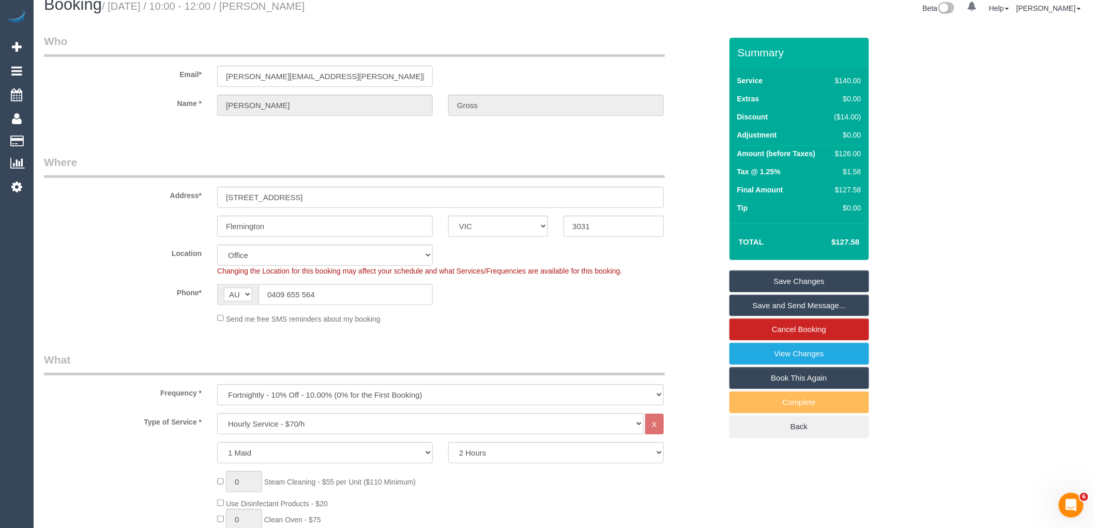
scroll to position [0, 0]
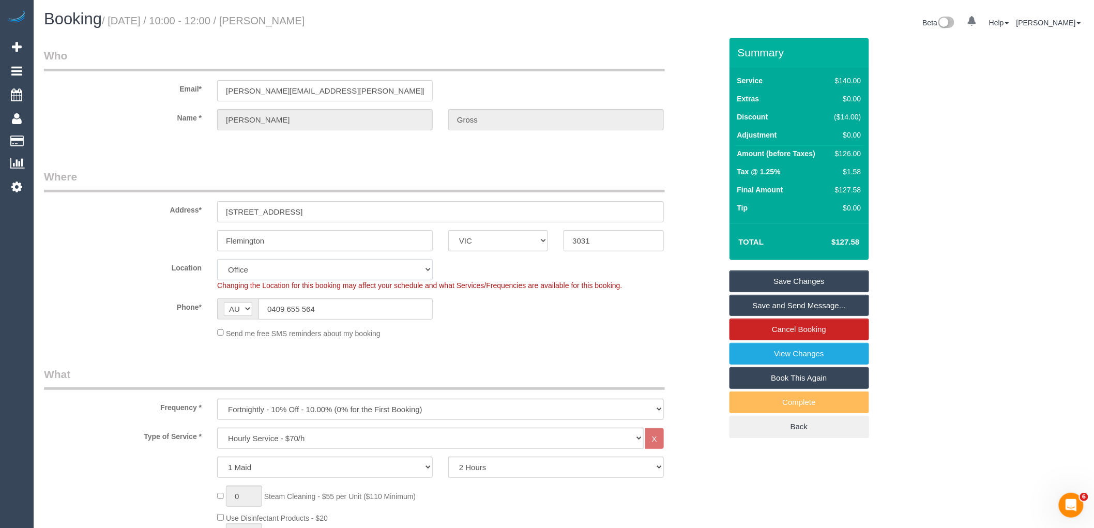
click at [291, 270] on select "Office City East (North) East (South) Inner East Inner North (East) Inner North…" at bounding box center [325, 269] width 216 height 21
select select "59"
click at [217, 259] on select "Office City East (North) East (South) Inner East Inner North (East) Inner North…" at bounding box center [325, 269] width 216 height 21
select select "object:4610"
select select "spot11"
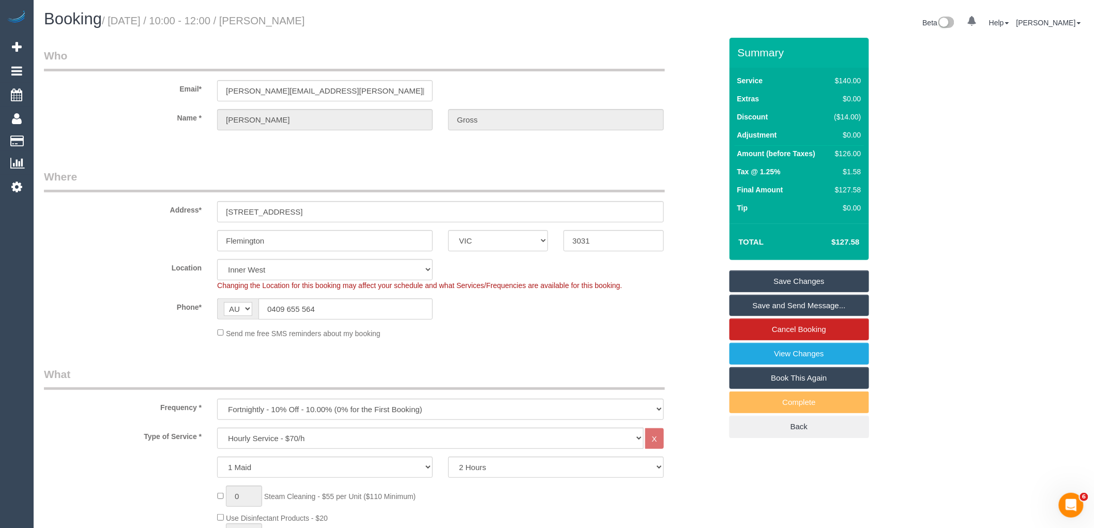
click at [810, 277] on link "Save Changes" at bounding box center [800, 281] width 140 height 22
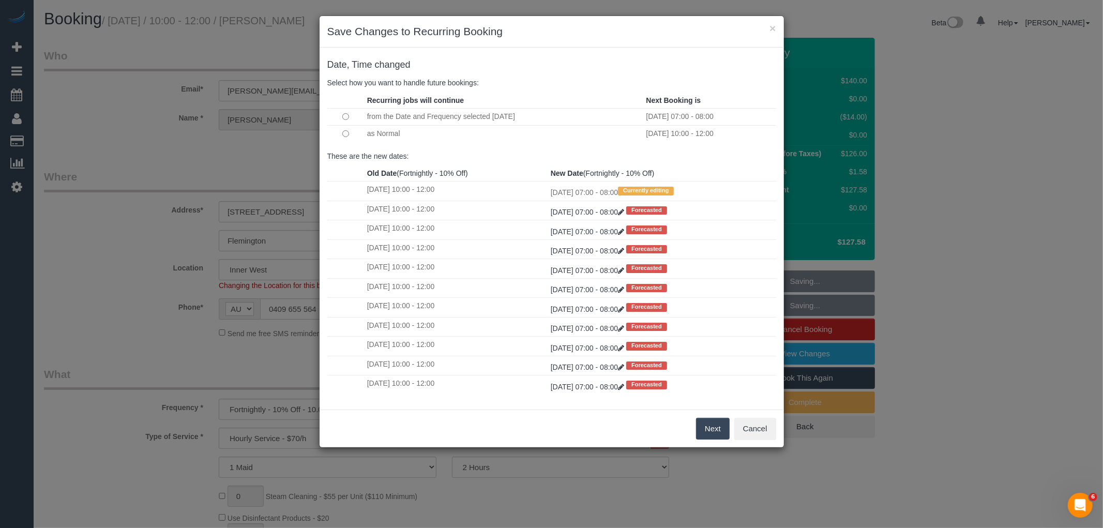
click at [715, 426] on button "Next" at bounding box center [713, 429] width 34 height 22
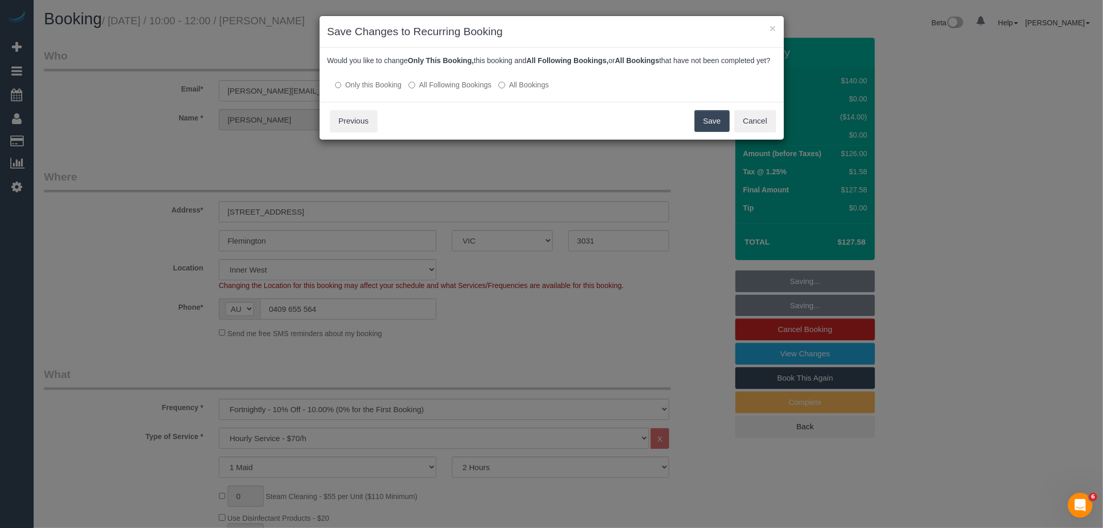
click at [466, 79] on div at bounding box center [551, 74] width 449 height 9
click at [447, 90] on label "All Following Bookings" at bounding box center [449, 85] width 83 height 10
click at [701, 125] on button "Save" at bounding box center [711, 121] width 35 height 22
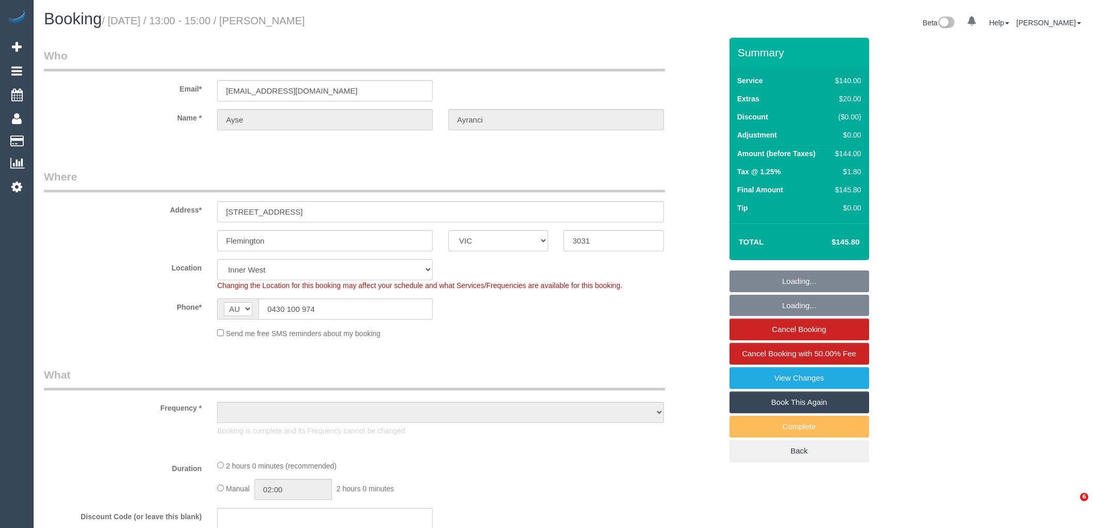
select select "VIC"
select select "object:8825"
select select "string:stripe-pm_1LfLJB2GScqysDRVCSsQeMfO"
select select "number:30"
select select "number:14"
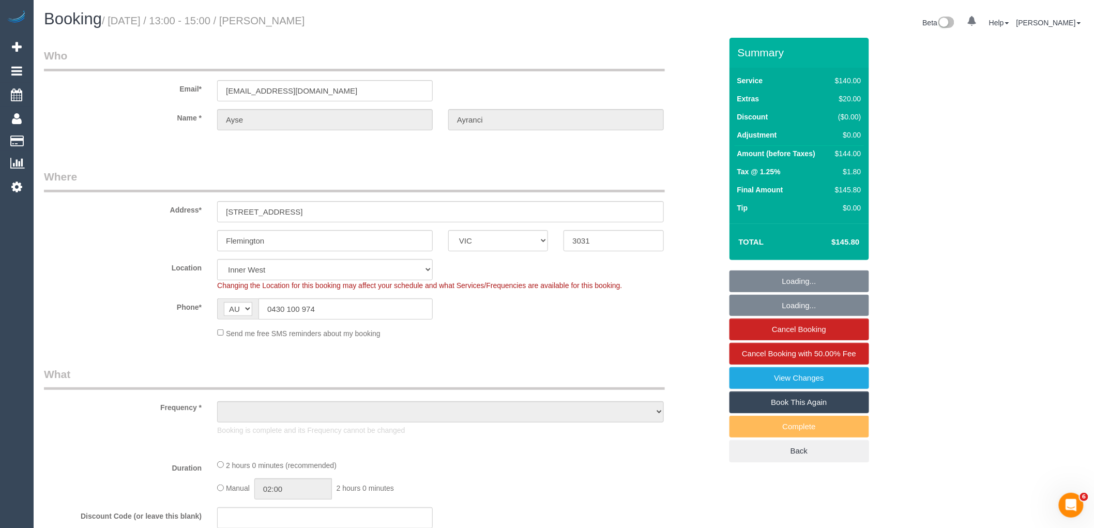
select select "number:19"
select select "number:24"
select select "number:34"
select select "number:11"
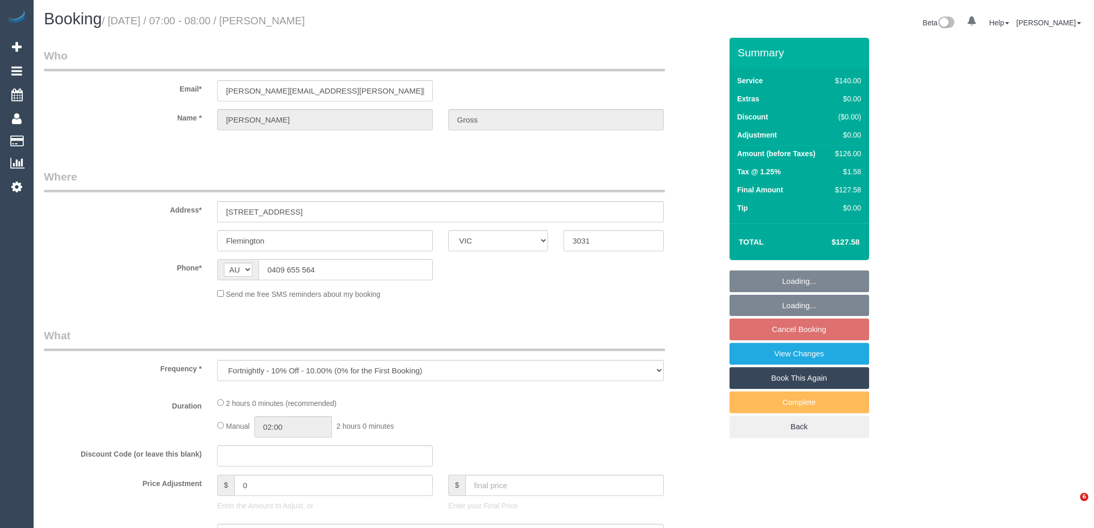
select select "VIC"
select select "string:stripe-pm_1QEomD2GScqysDRVE4ysStON"
select select "number:28"
select select "number:14"
select select "number:19"
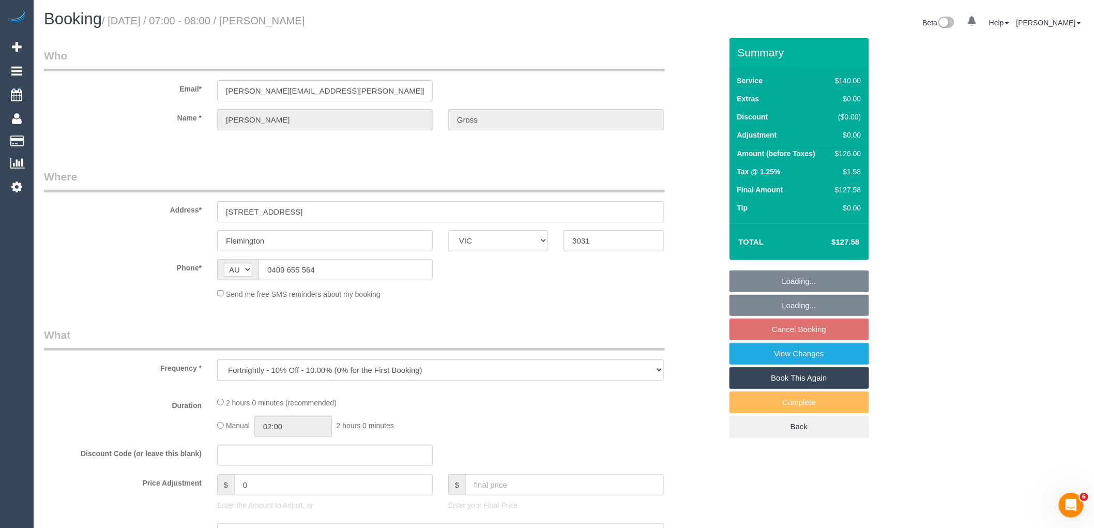
select select "number:25"
select select "number:35"
select select "number:13"
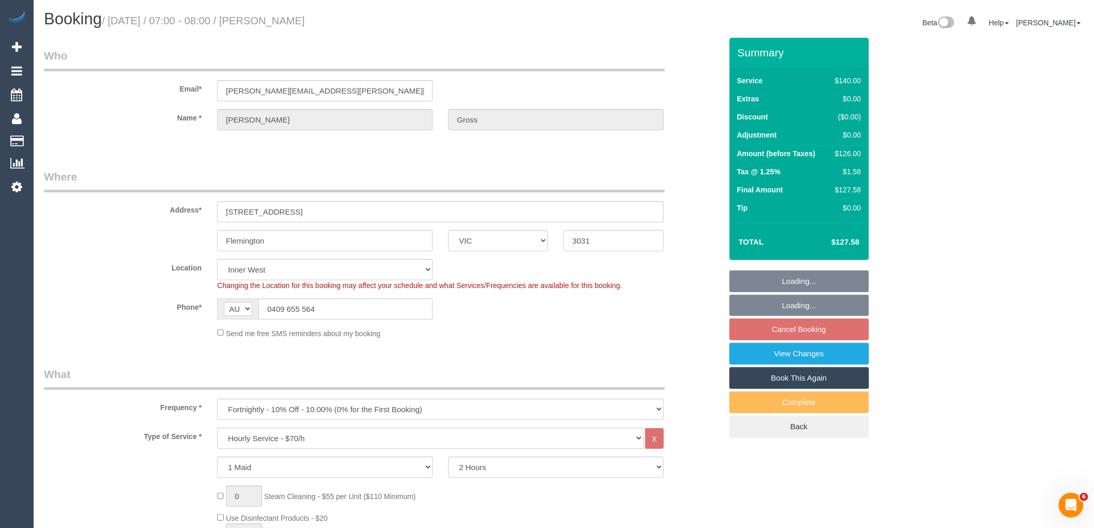
select select "object:845"
select select "spot1"
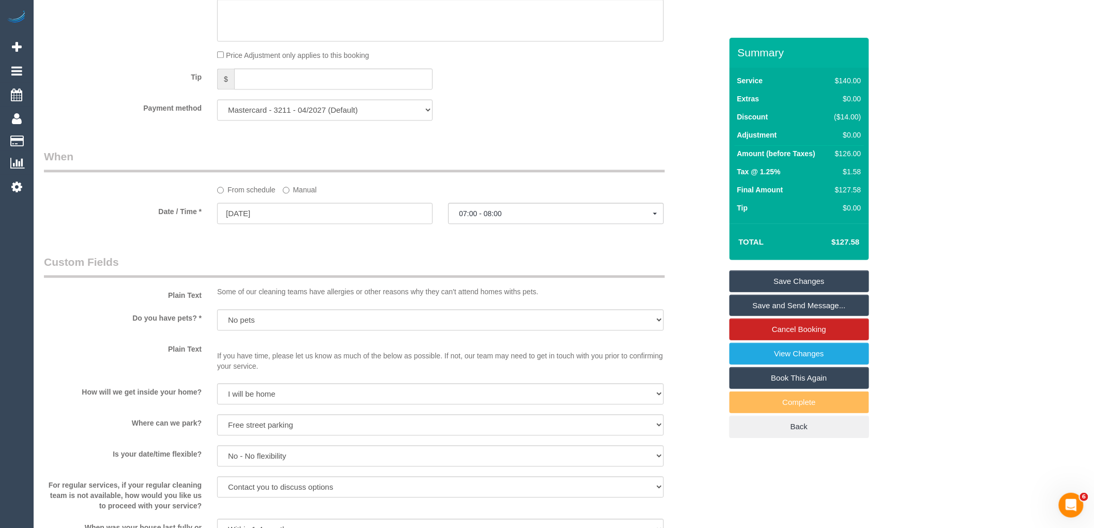
scroll to position [976, 0]
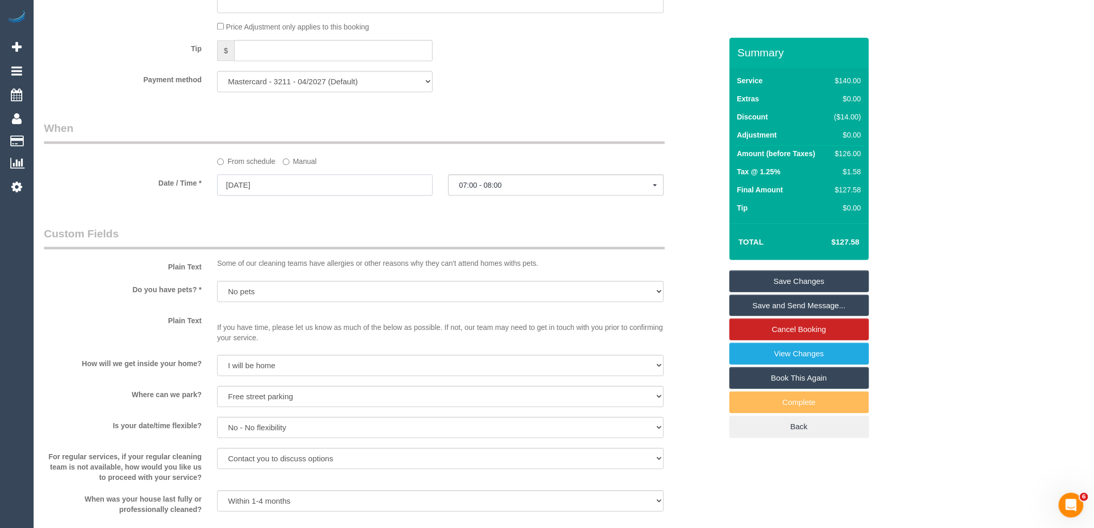
click at [298, 187] on input "03/09/2025" at bounding box center [325, 184] width 216 height 21
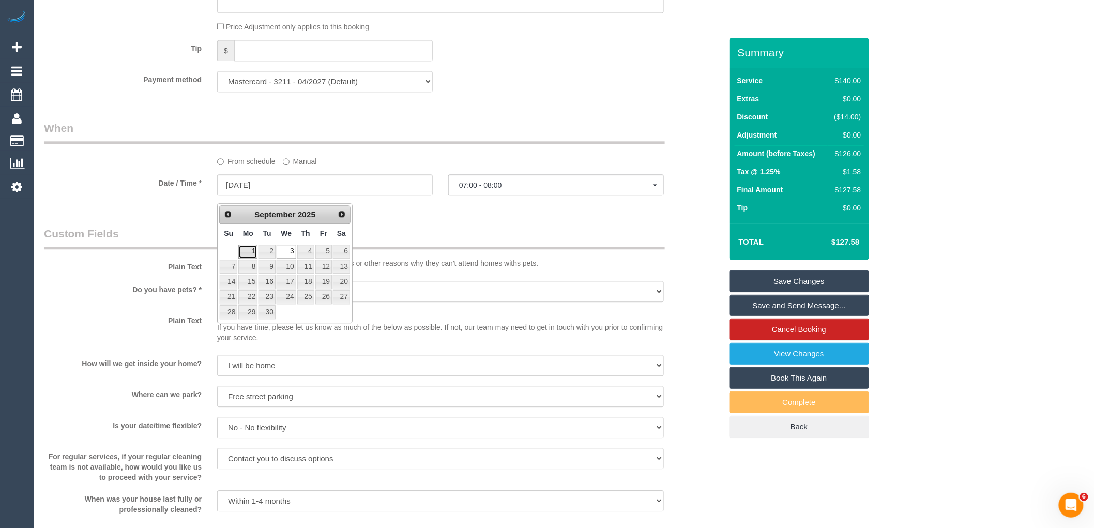
click at [247, 251] on link "1" at bounding box center [247, 252] width 19 height 14
type input "01/09/2025"
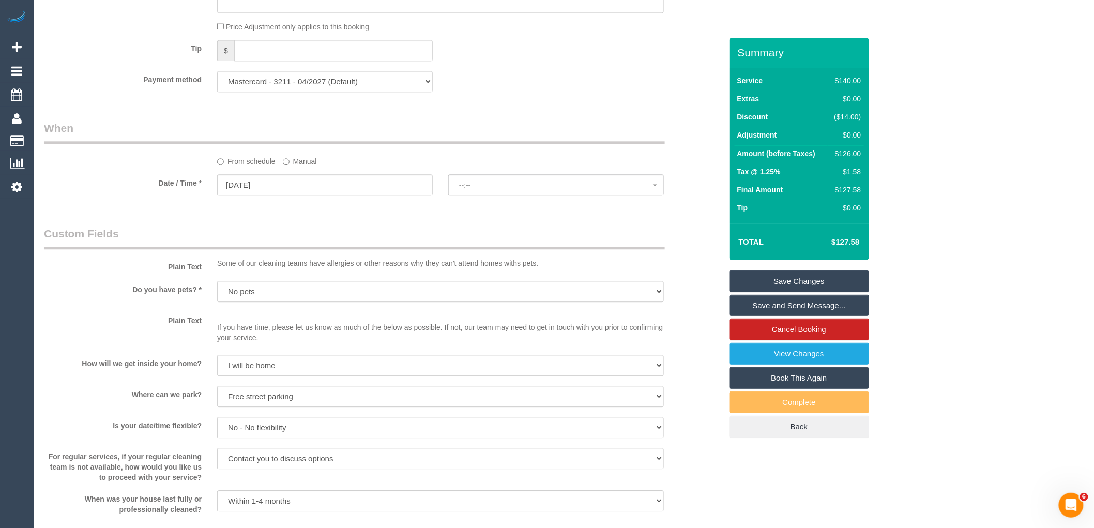
select select "spot22"
click at [528, 189] on span "No spots available" at bounding box center [556, 185] width 194 height 8
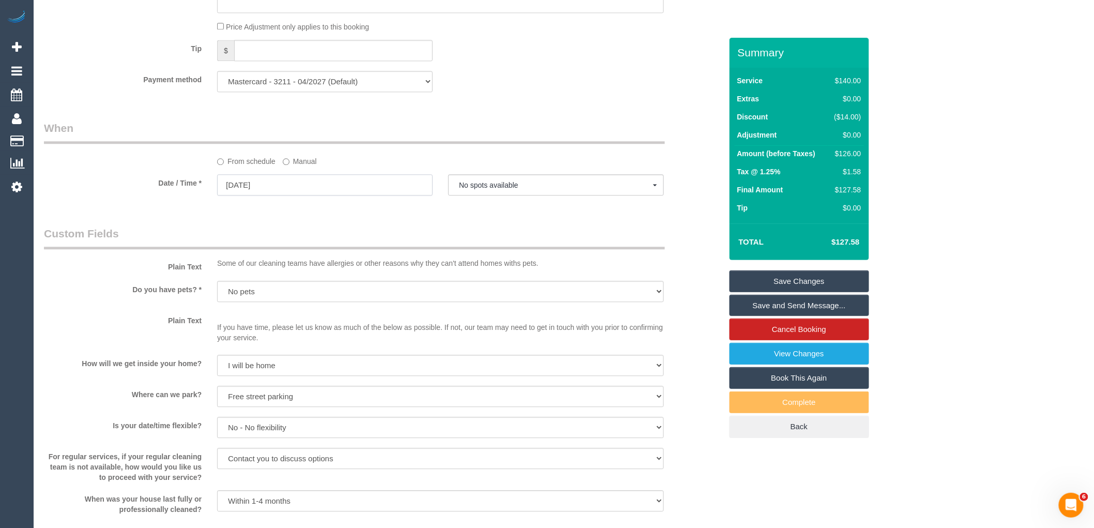
click at [300, 194] on input "01/09/2025" at bounding box center [325, 184] width 216 height 21
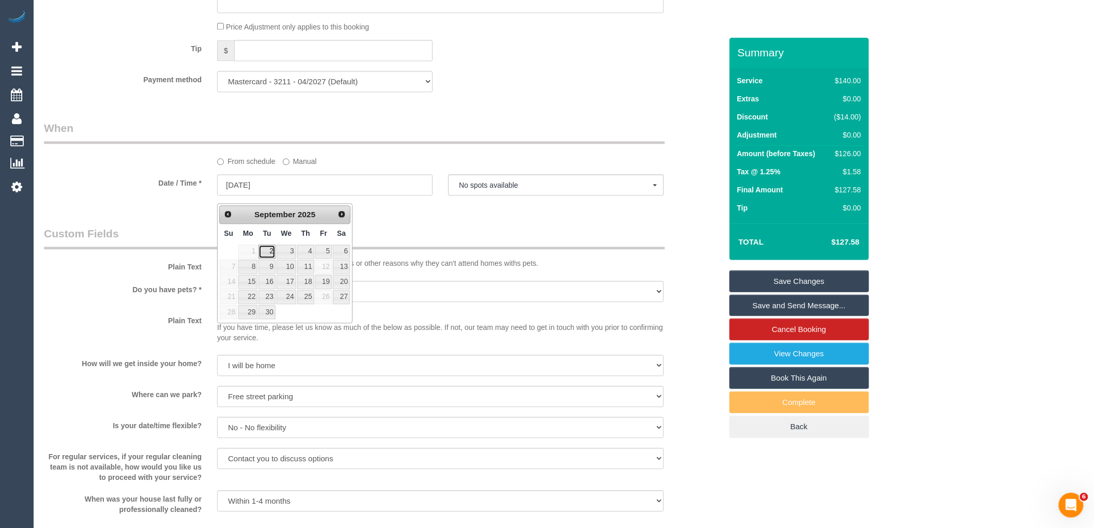
click at [262, 251] on link "2" at bounding box center [267, 252] width 17 height 14
type input "02/09/2025"
select select "spot23"
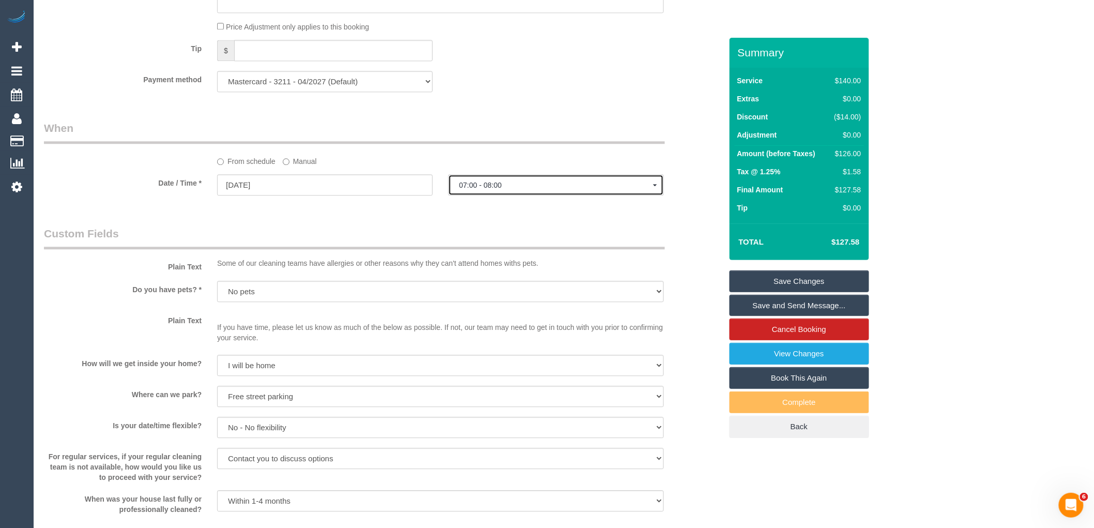
click at [561, 188] on span "07:00 - 08:00" at bounding box center [556, 185] width 194 height 8
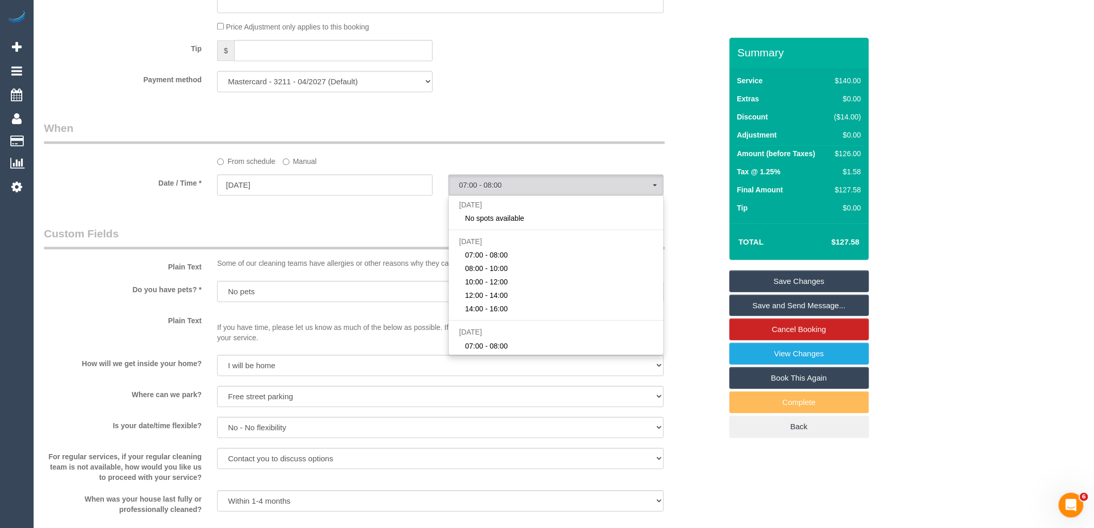
click at [405, 235] on legend "Custom Fields" at bounding box center [354, 237] width 621 height 23
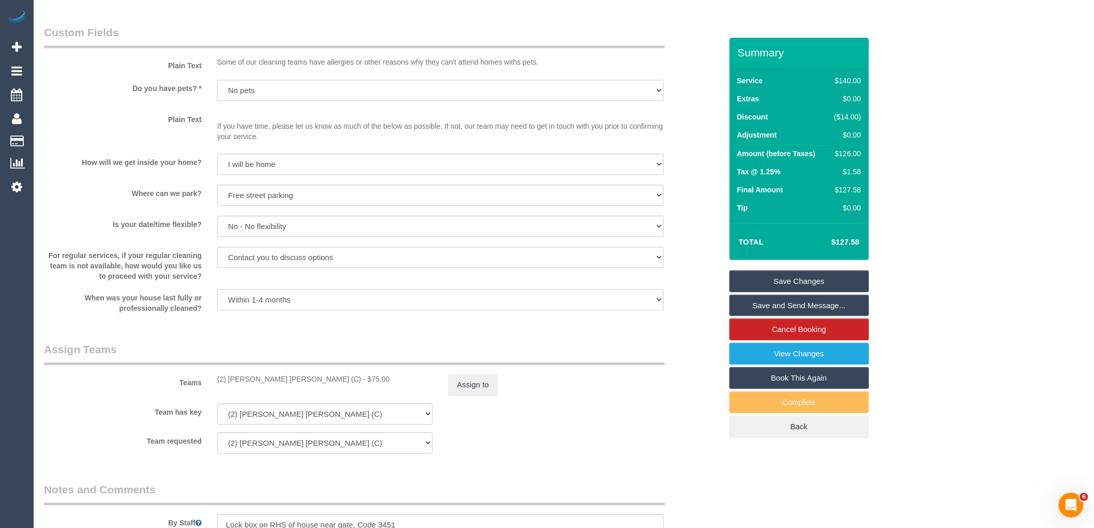
scroll to position [1421, 0]
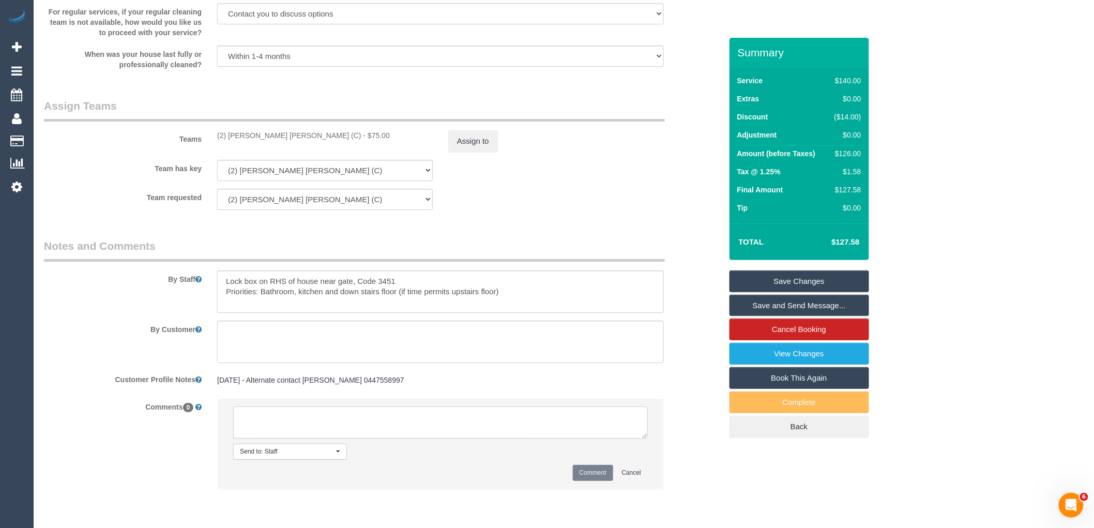
click at [323, 419] on textarea at bounding box center [440, 422] width 415 height 32
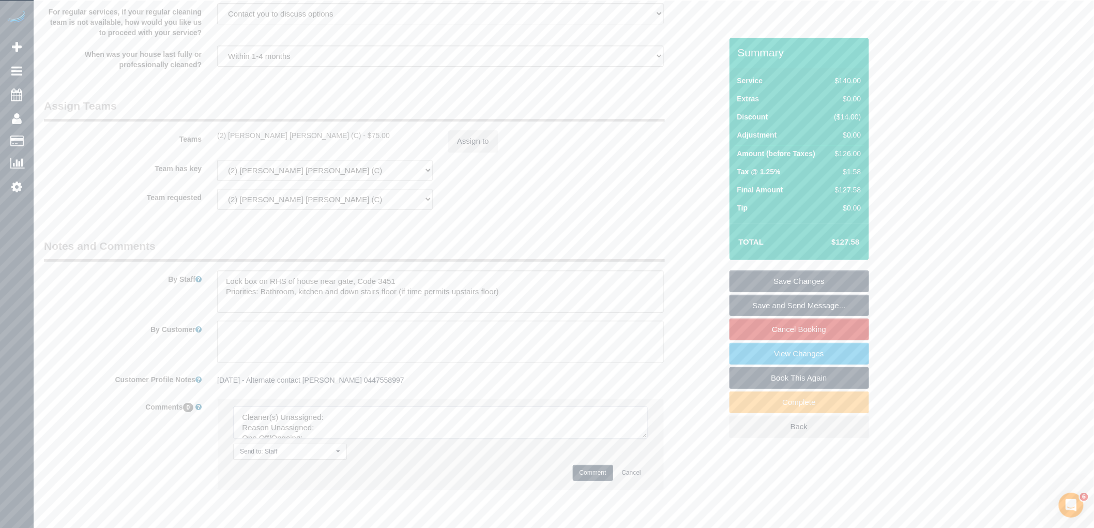
click at [638, 438] on textarea at bounding box center [440, 422] width 415 height 32
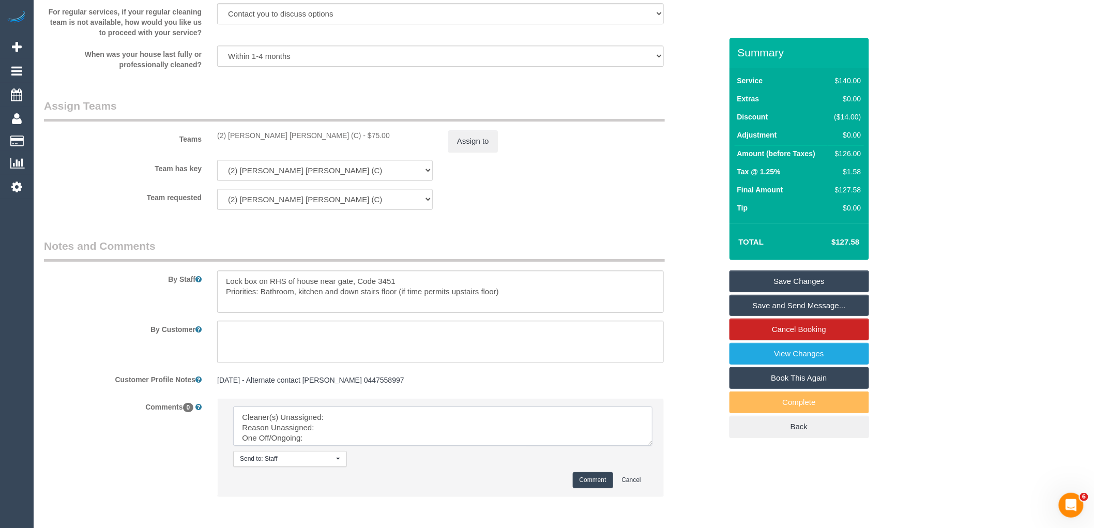
drag, startPoint x: 643, startPoint y: 443, endPoint x: 798, endPoint y: 547, distance: 186.6
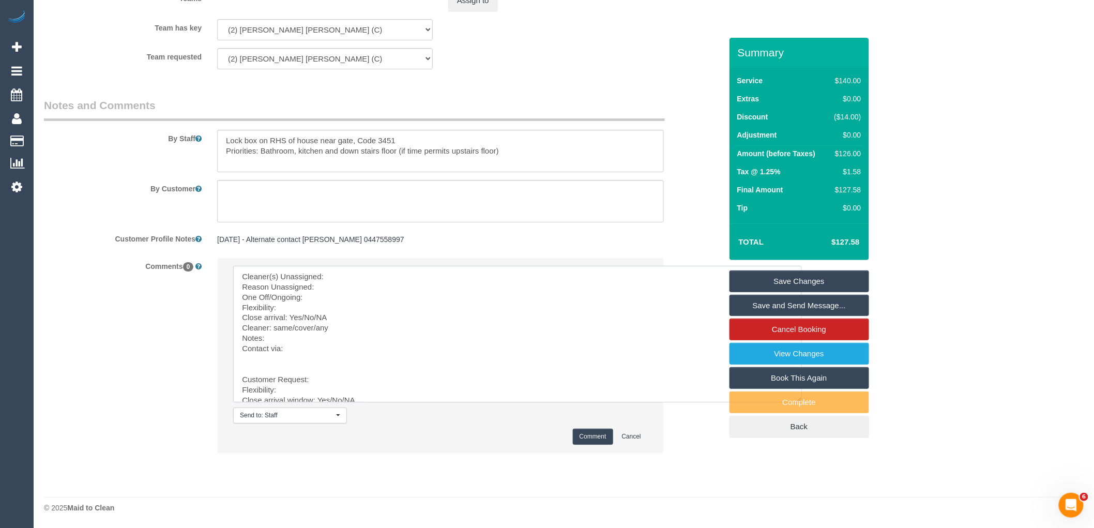
scroll to position [50, 0]
drag, startPoint x: 280, startPoint y: 355, endPoint x: 405, endPoint y: 494, distance: 187.1
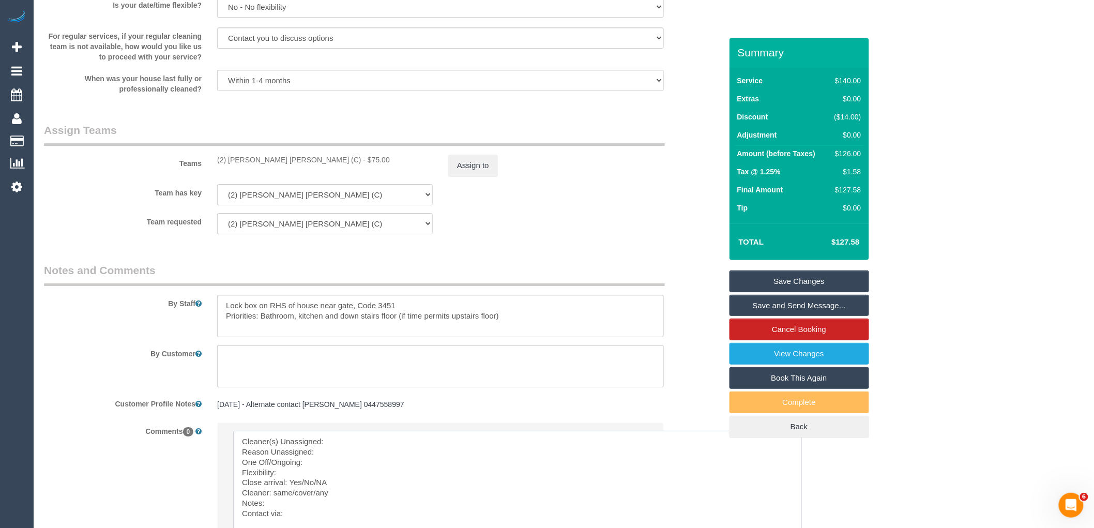
scroll to position [1396, 0]
drag, startPoint x: 283, startPoint y: 164, endPoint x: 214, endPoint y: 163, distance: 68.8
click at [214, 163] on div "(2) Joel Wei Ong (C) - $75.00" at bounding box center [324, 160] width 231 height 10
copy div "(2) Joel Wei Ong (C)"
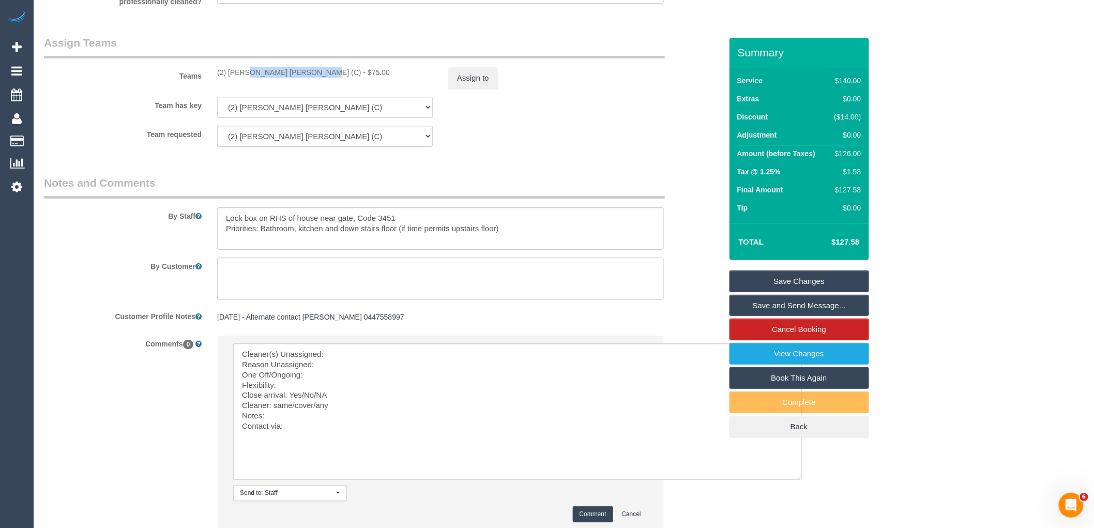
scroll to position [1568, 0]
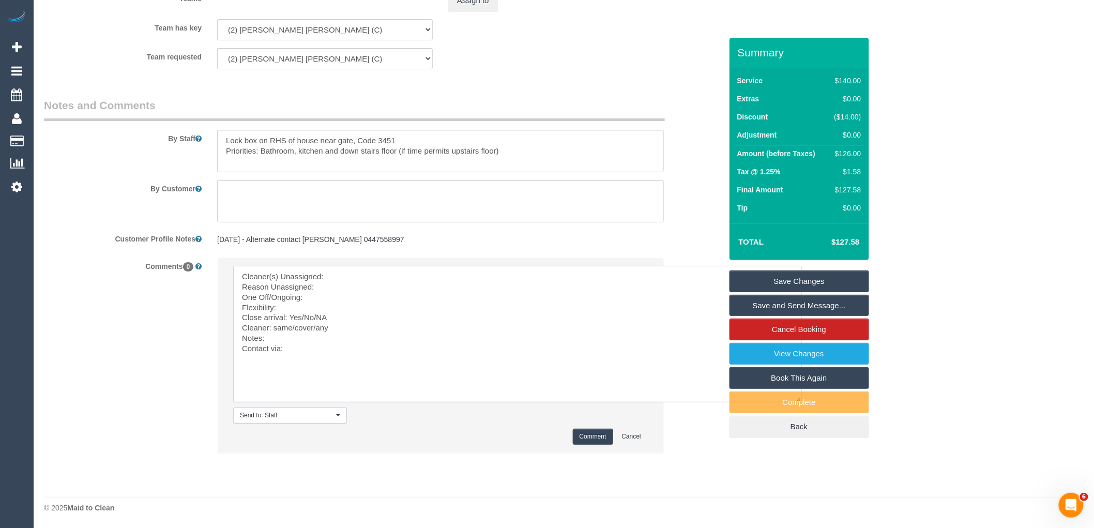
click at [370, 275] on textarea at bounding box center [517, 334] width 569 height 137
paste textarea "(2) Joel Wei Ong (C)"
click at [343, 287] on textarea at bounding box center [517, 334] width 569 height 137
drag, startPoint x: 511, startPoint y: 307, endPoint x: 296, endPoint y: 308, distance: 214.6
click at [296, 308] on textarea at bounding box center [517, 334] width 569 height 137
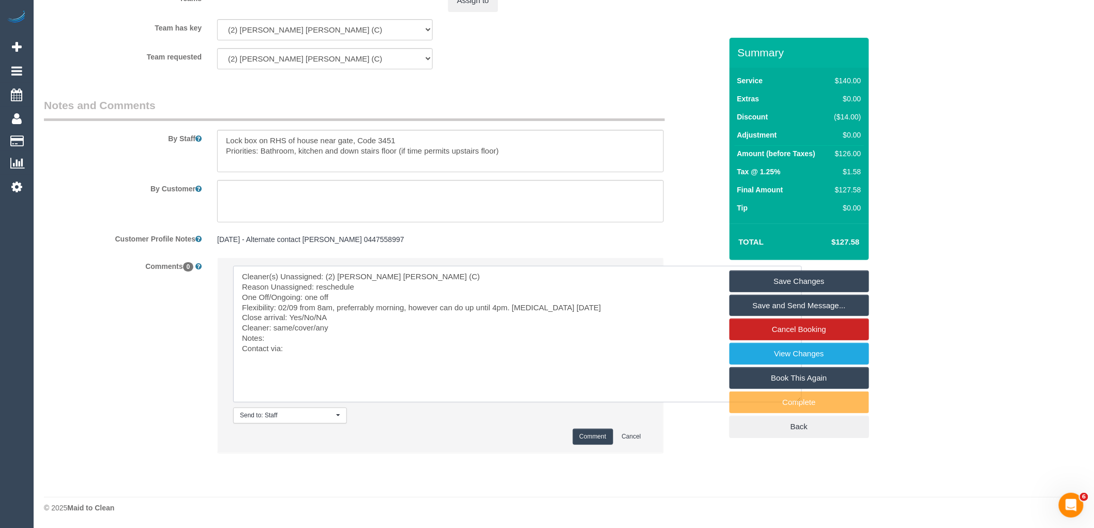
click at [586, 308] on textarea at bounding box center [517, 334] width 569 height 137
paste textarea "from 8am, preferrably morning, however can do up until 4pm."
drag, startPoint x: 344, startPoint y: 326, endPoint x: 306, endPoint y: 326, distance: 38.3
click at [306, 326] on textarea at bounding box center [517, 334] width 569 height 137
drag, startPoint x: 315, startPoint y: 335, endPoint x: 270, endPoint y: 339, distance: 45.1
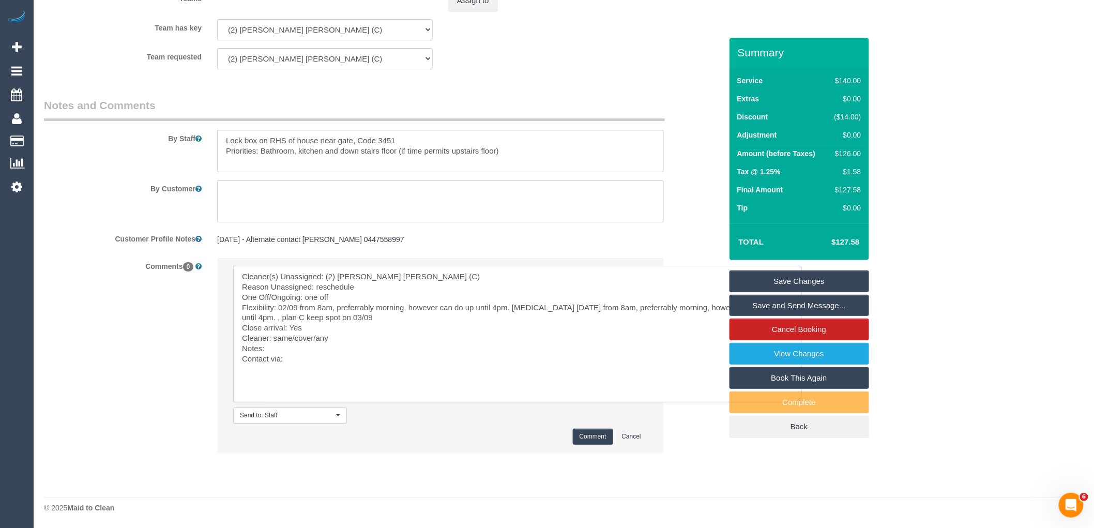
click at [270, 339] on textarea at bounding box center [517, 334] width 569 height 137
click at [298, 363] on textarea at bounding box center [517, 334] width 569 height 137
type textarea "Cleaner(s) Unassigned: (2) Joel Wei Ong (C) Reason Unassigned: reschedule One O…"
click at [588, 436] on button "Comment" at bounding box center [593, 437] width 40 height 16
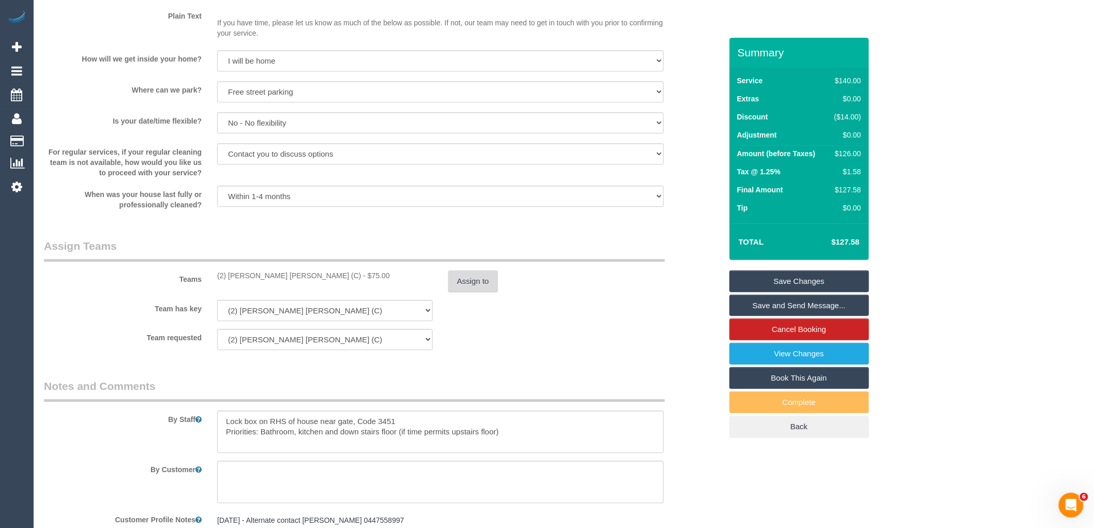
click at [469, 279] on button "Assign to" at bounding box center [473, 281] width 50 height 22
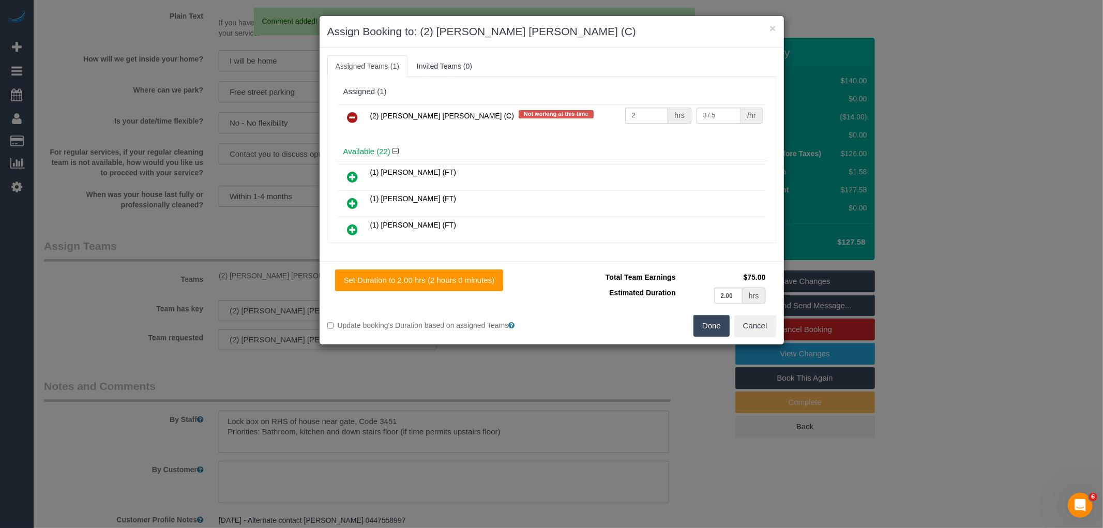
click at [355, 120] on icon at bounding box center [352, 117] width 11 height 12
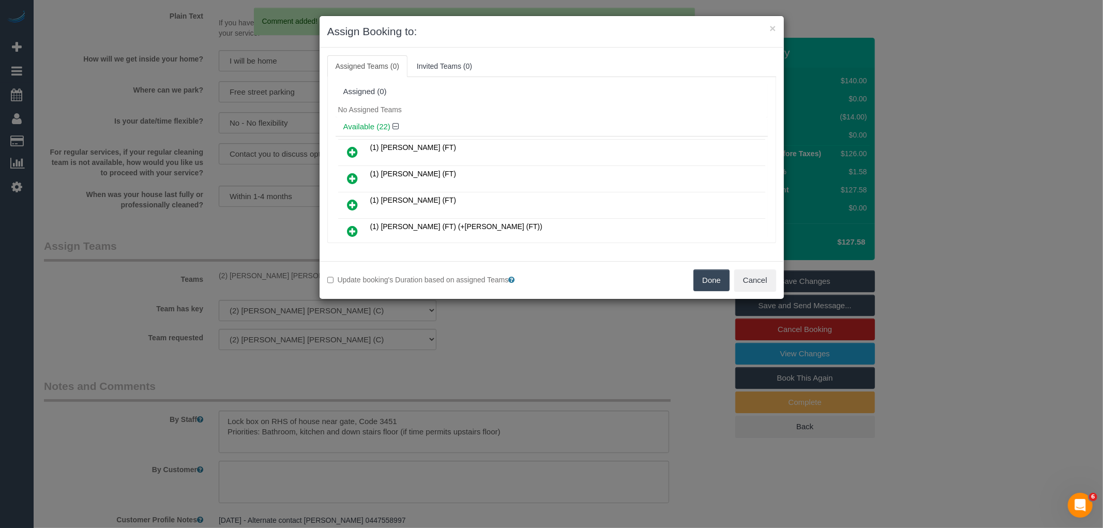
click at [716, 281] on button "Done" at bounding box center [711, 280] width 36 height 22
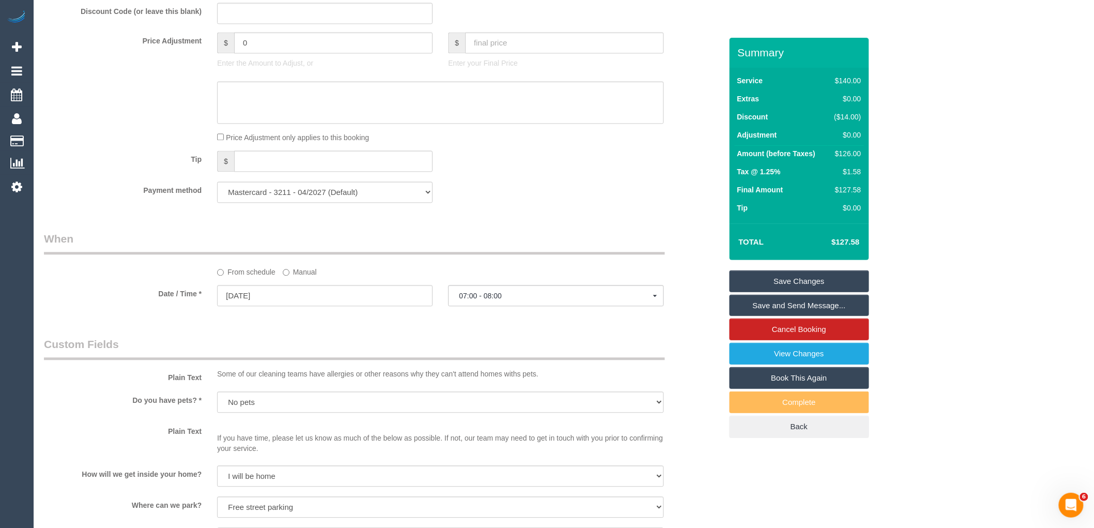
scroll to position [936, 0]
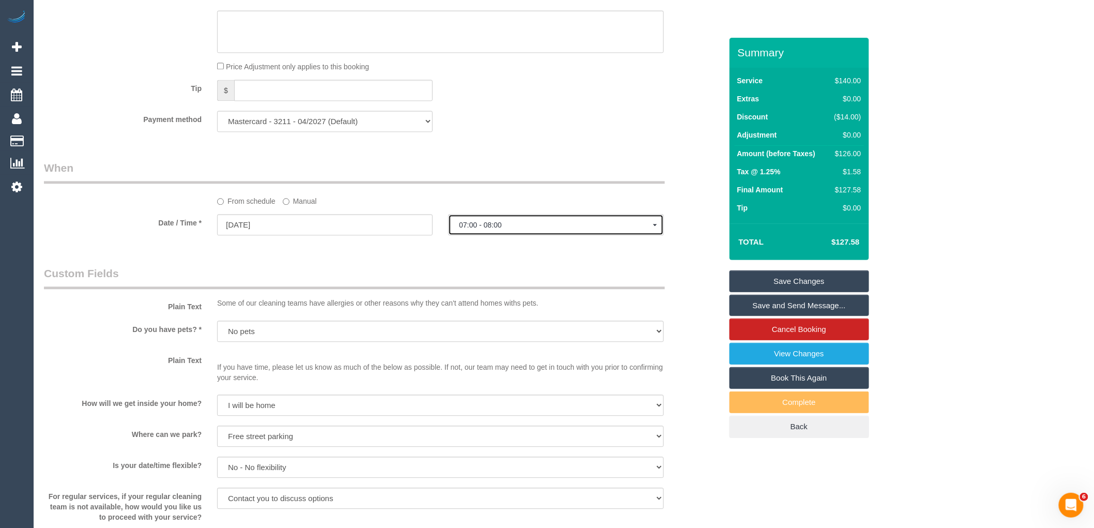
click at [544, 229] on span "07:00 - 08:00" at bounding box center [556, 225] width 194 height 8
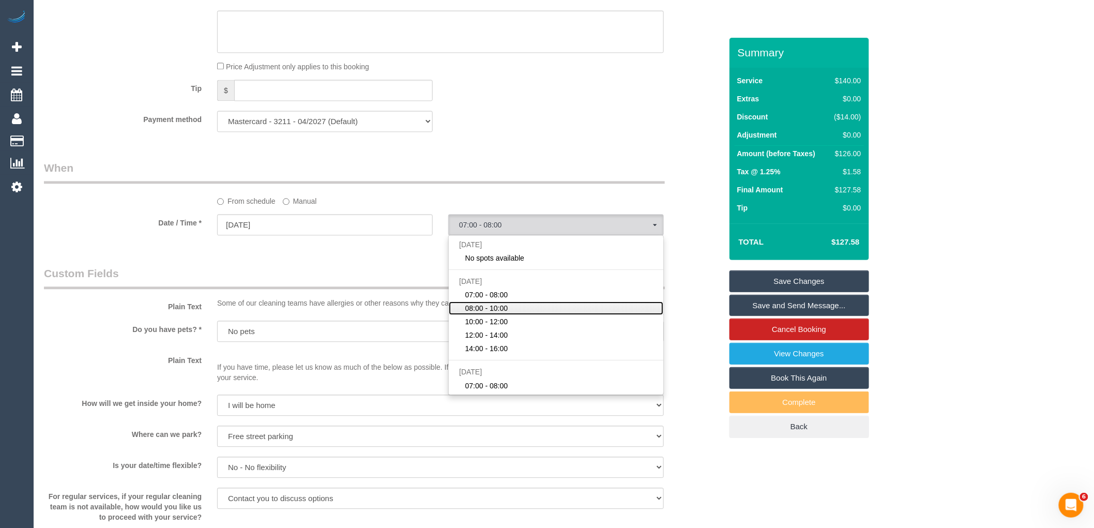
click at [512, 309] on link "08:00 - 10:00" at bounding box center [556, 307] width 215 height 13
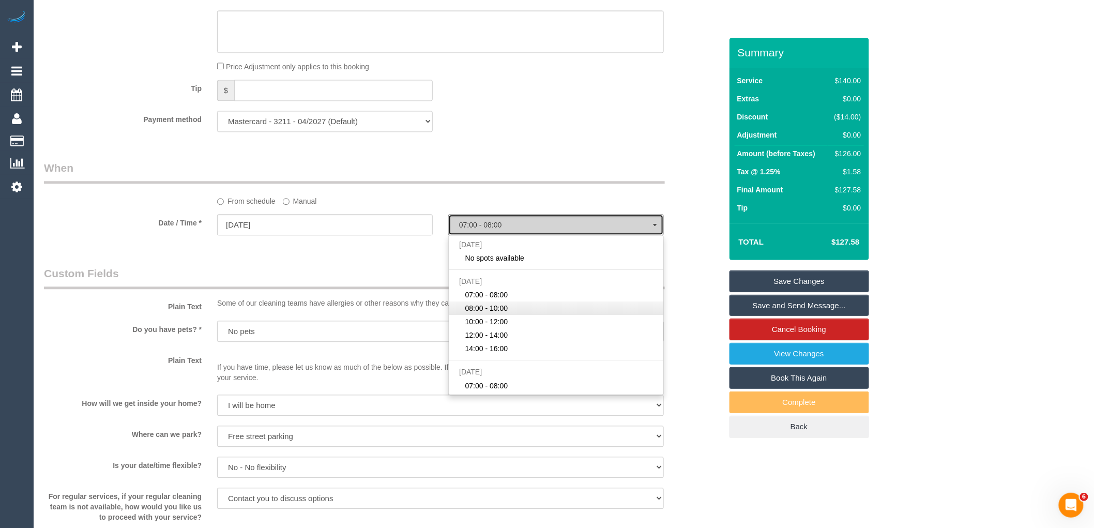
select select "spot24"
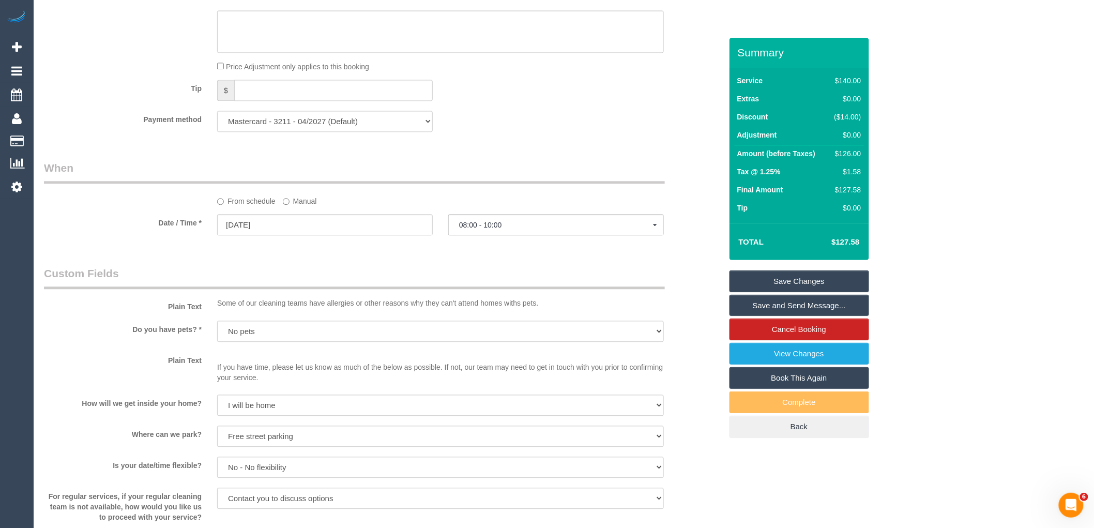
click at [783, 291] on link "Save Changes" at bounding box center [800, 281] width 140 height 22
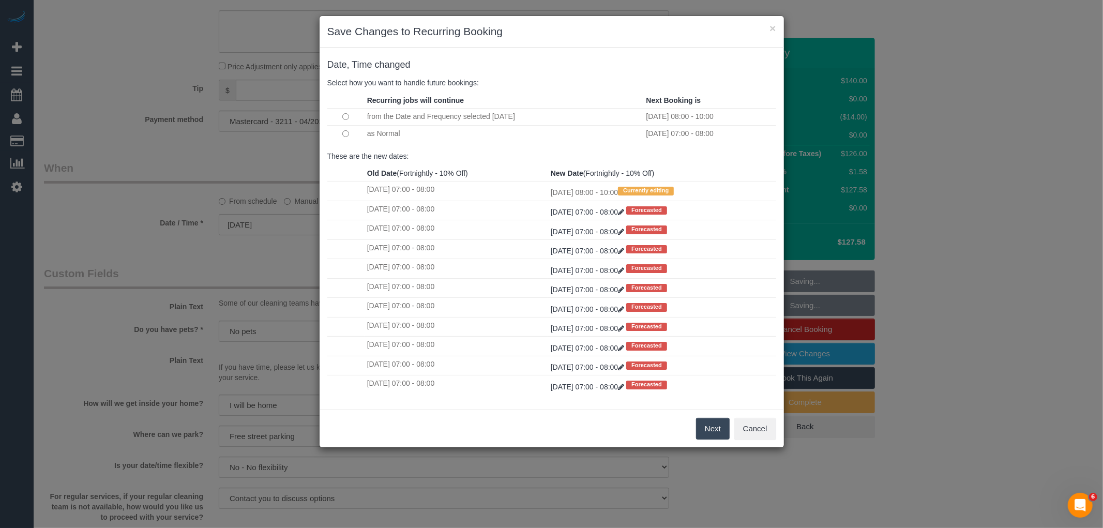
drag, startPoint x: 707, startPoint y: 427, endPoint x: 700, endPoint y: 412, distance: 16.4
click at [707, 427] on button "Next" at bounding box center [713, 429] width 34 height 22
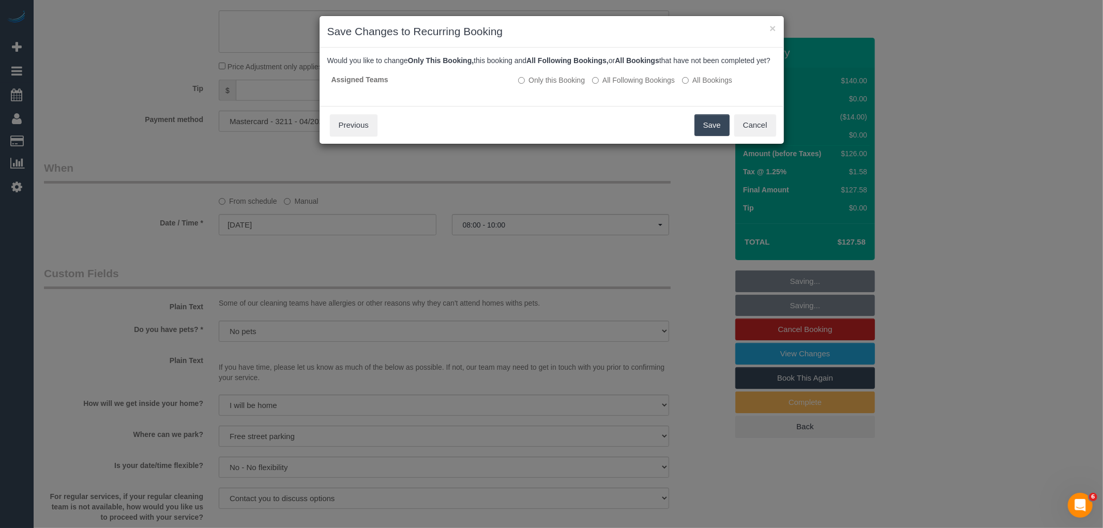
click at [715, 136] on button "Save" at bounding box center [711, 125] width 35 height 22
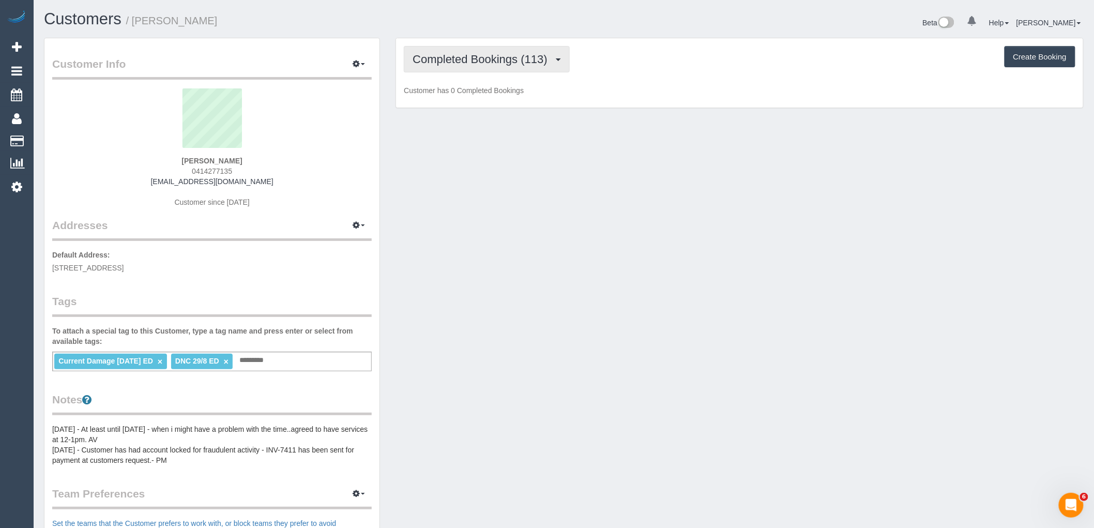
click at [466, 66] on button "Completed Bookings (113)" at bounding box center [487, 59] width 166 height 26
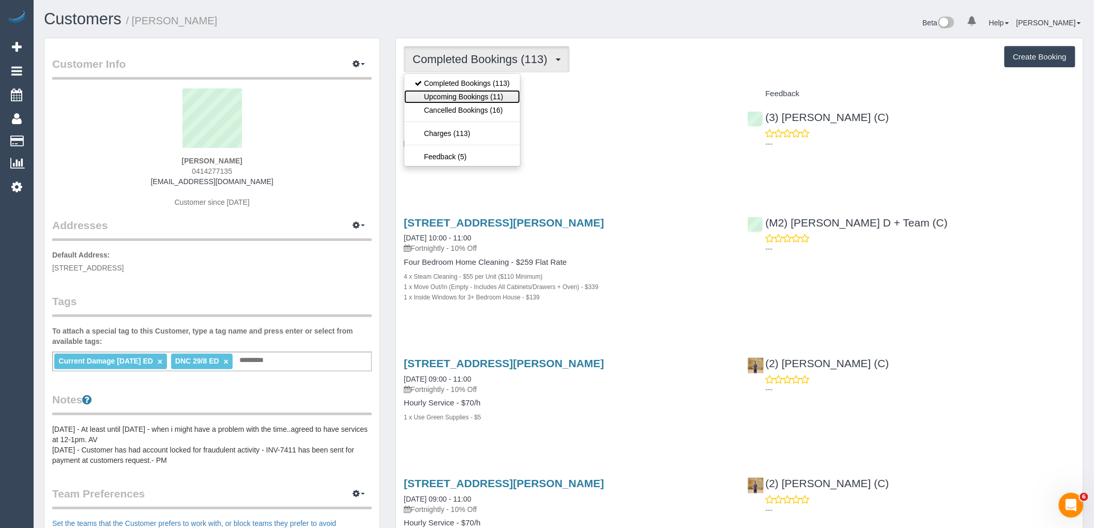
click at [463, 99] on link "Upcoming Bookings (11)" at bounding box center [462, 96] width 116 height 13
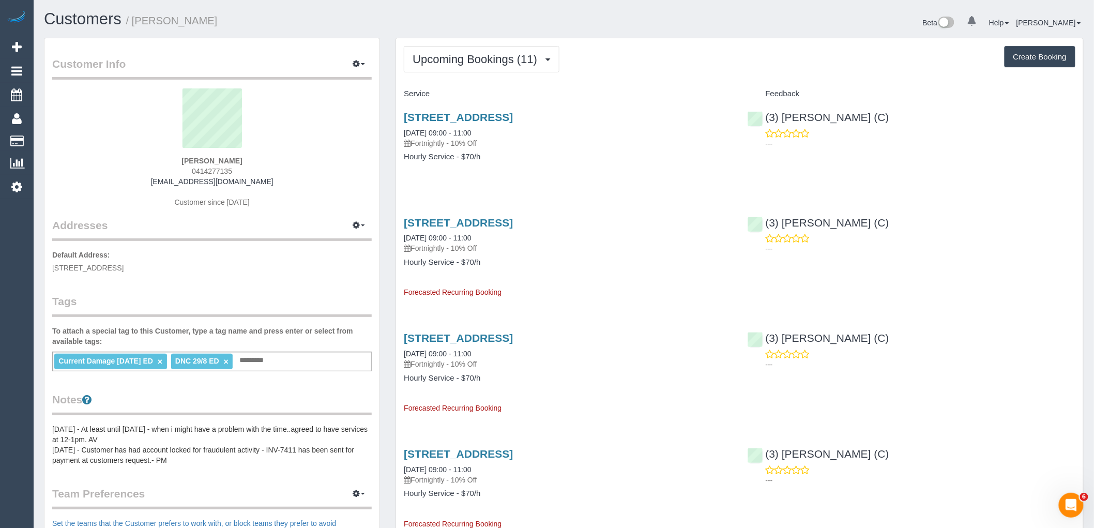
drag, startPoint x: 659, startPoint y: 118, endPoint x: 388, endPoint y: 119, distance: 270.4
copy link "[STREET_ADDRESS]"
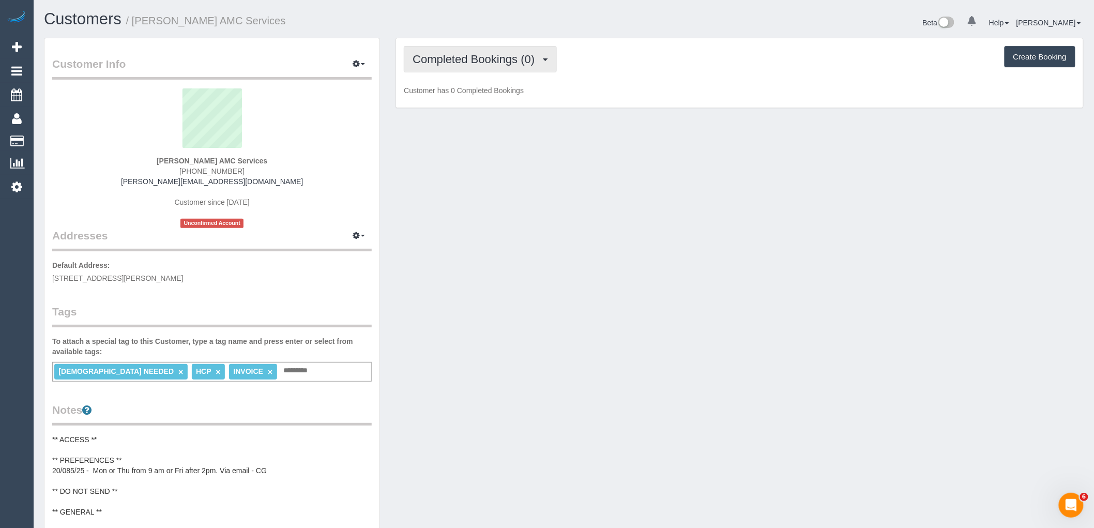
click at [459, 68] on button "Completed Bookings (0)" at bounding box center [480, 59] width 153 height 26
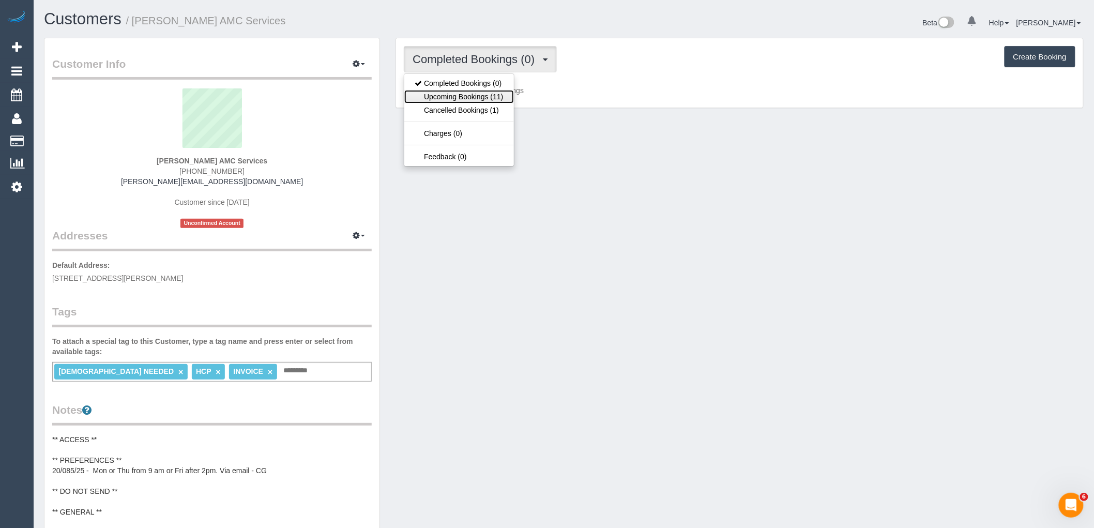
click at [459, 93] on link "Upcoming Bookings (11)" at bounding box center [458, 96] width 109 height 13
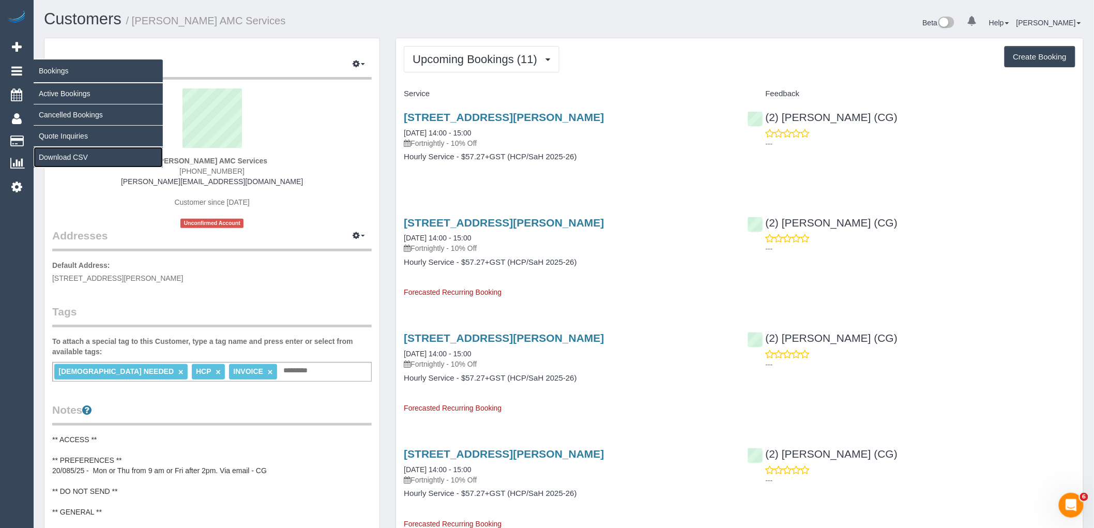
click at [73, 157] on link "Download CSV" at bounding box center [98, 157] width 129 height 21
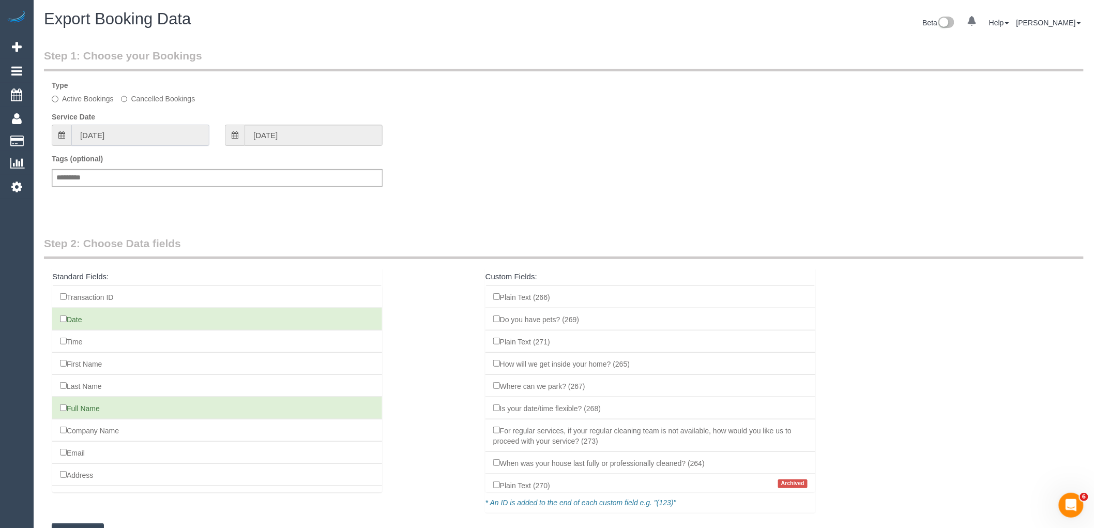
click at [151, 137] on input "[DATE]" at bounding box center [140, 135] width 138 height 21
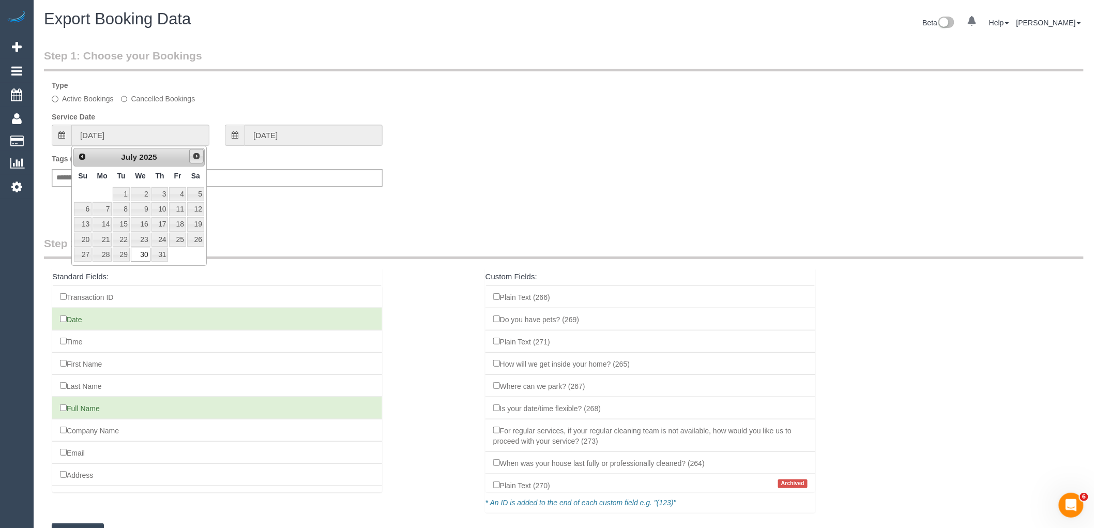
click at [191, 159] on link "Next" at bounding box center [196, 156] width 14 height 14
click at [176, 193] on link "1" at bounding box center [177, 194] width 17 height 14
type input "[DATE]"
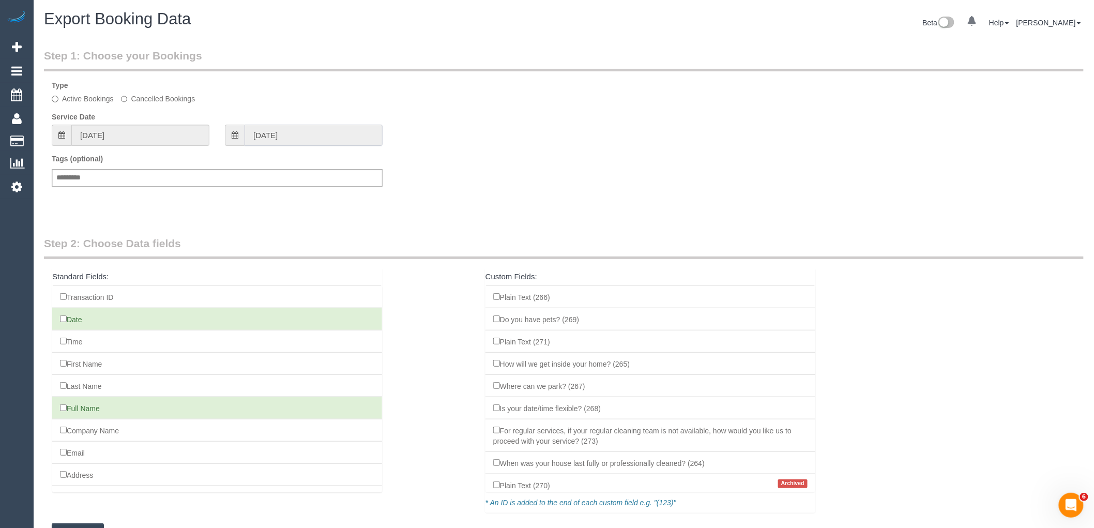
click at [322, 136] on input "[DATE]" at bounding box center [314, 135] width 138 height 21
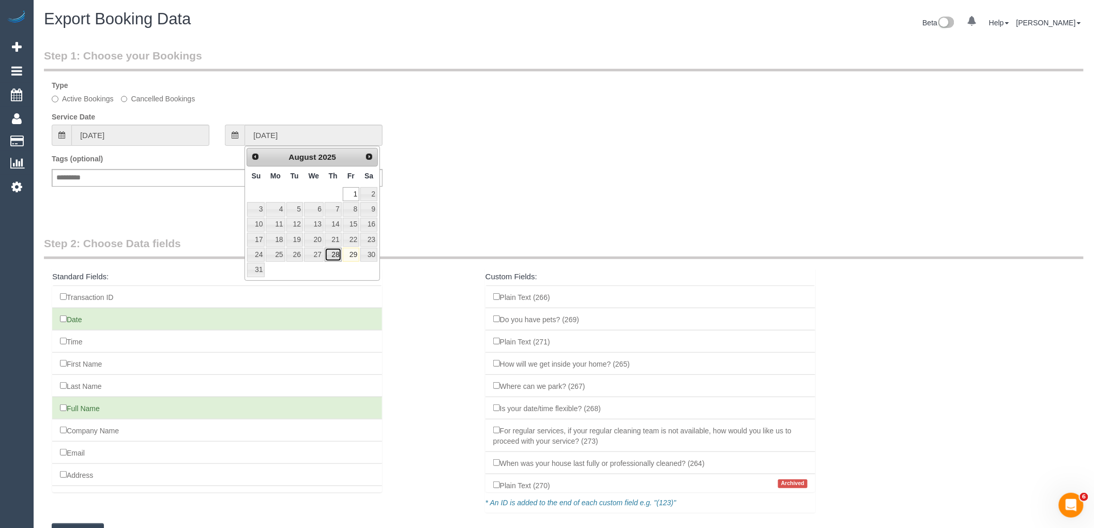
click at [336, 257] on link "28" at bounding box center [333, 255] width 17 height 14
type input "[DATE]"
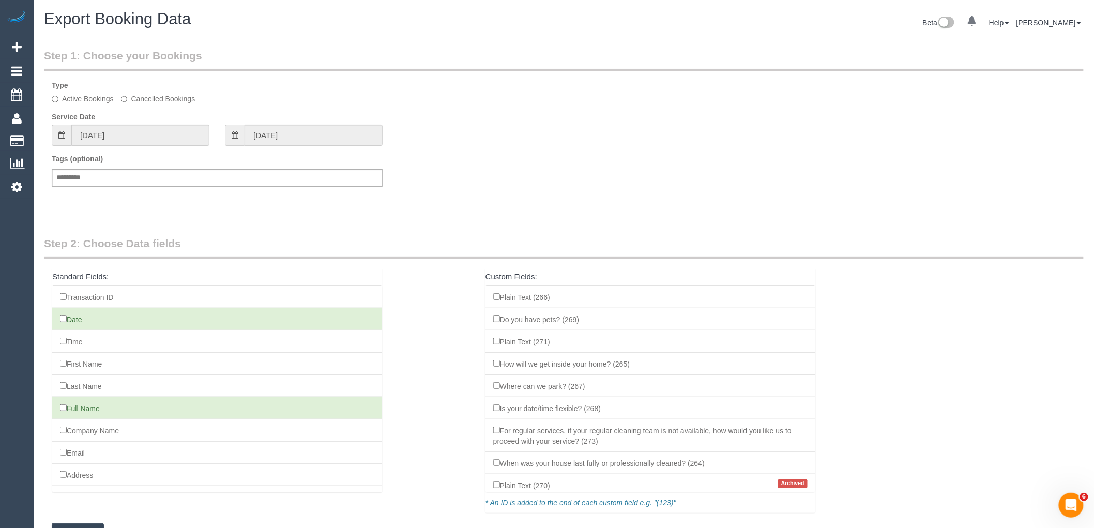
click at [390, 220] on div "Step 1: Choose your Bookings Type Active Bookings Cancelled Bookings Service Da…" at bounding box center [563, 132] width 1055 height 188
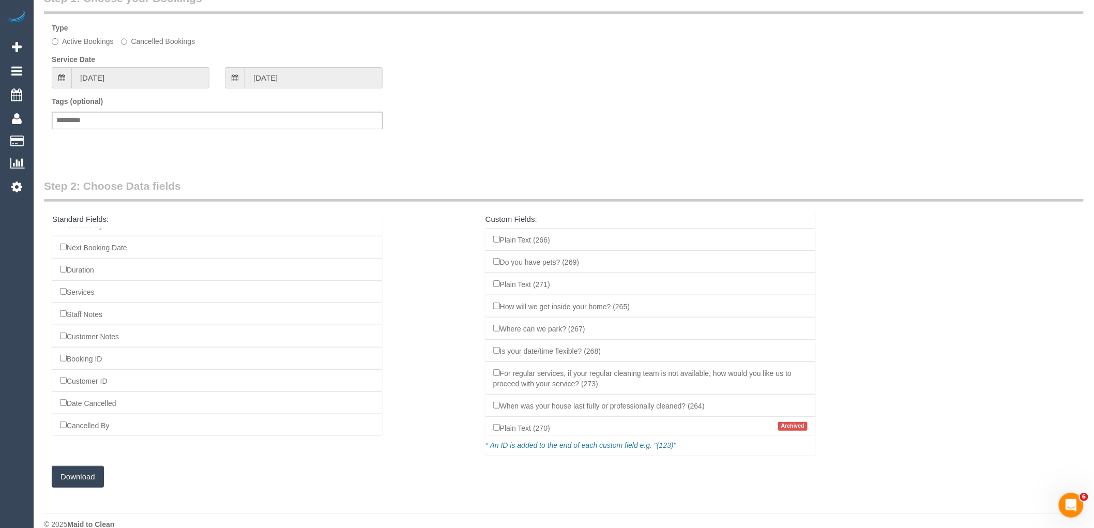
scroll to position [1034, 0]
click at [88, 474] on button "Download" at bounding box center [78, 477] width 52 height 22
